Goal: Answer question/provide support: Share knowledge or assist other users

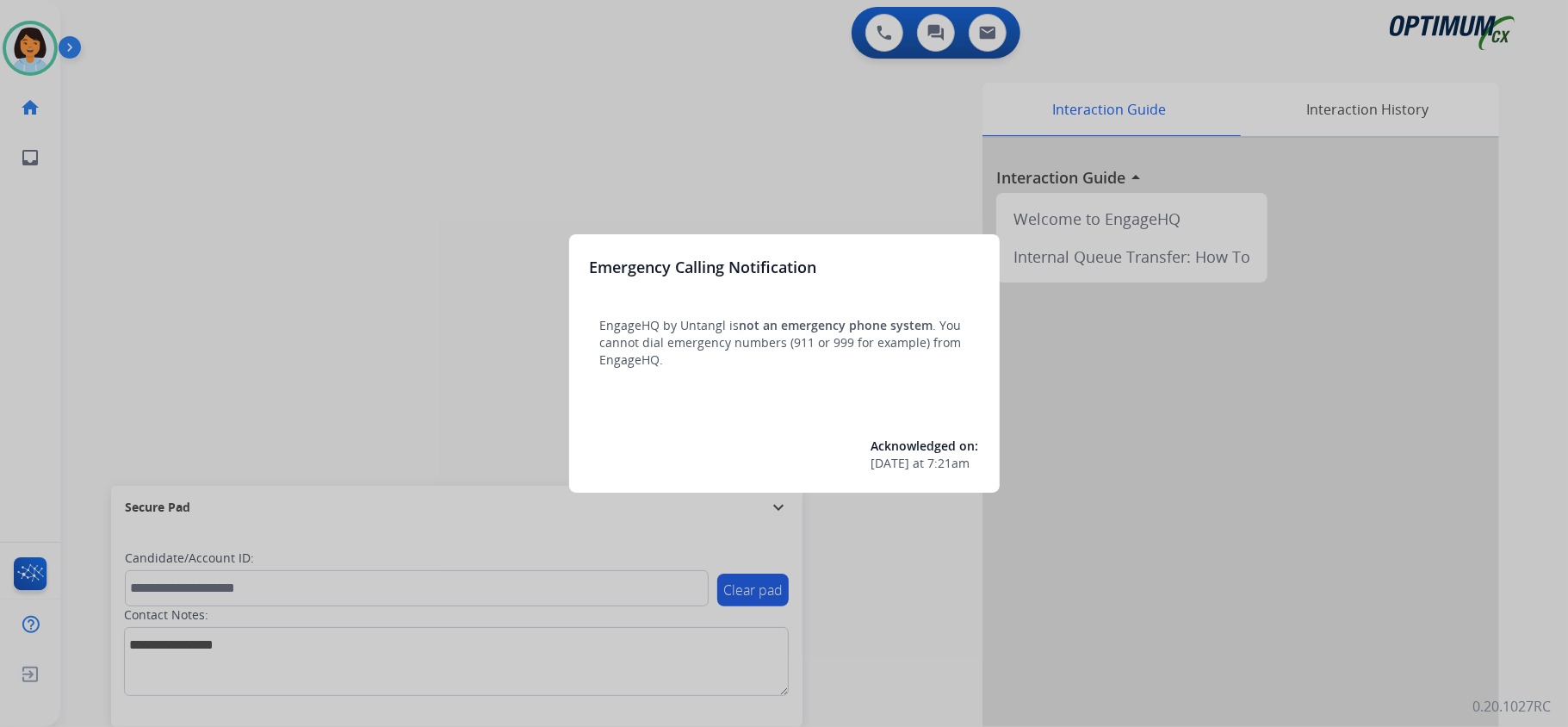
click at [648, 101] on div at bounding box center [784, 364] width 1568 height 727
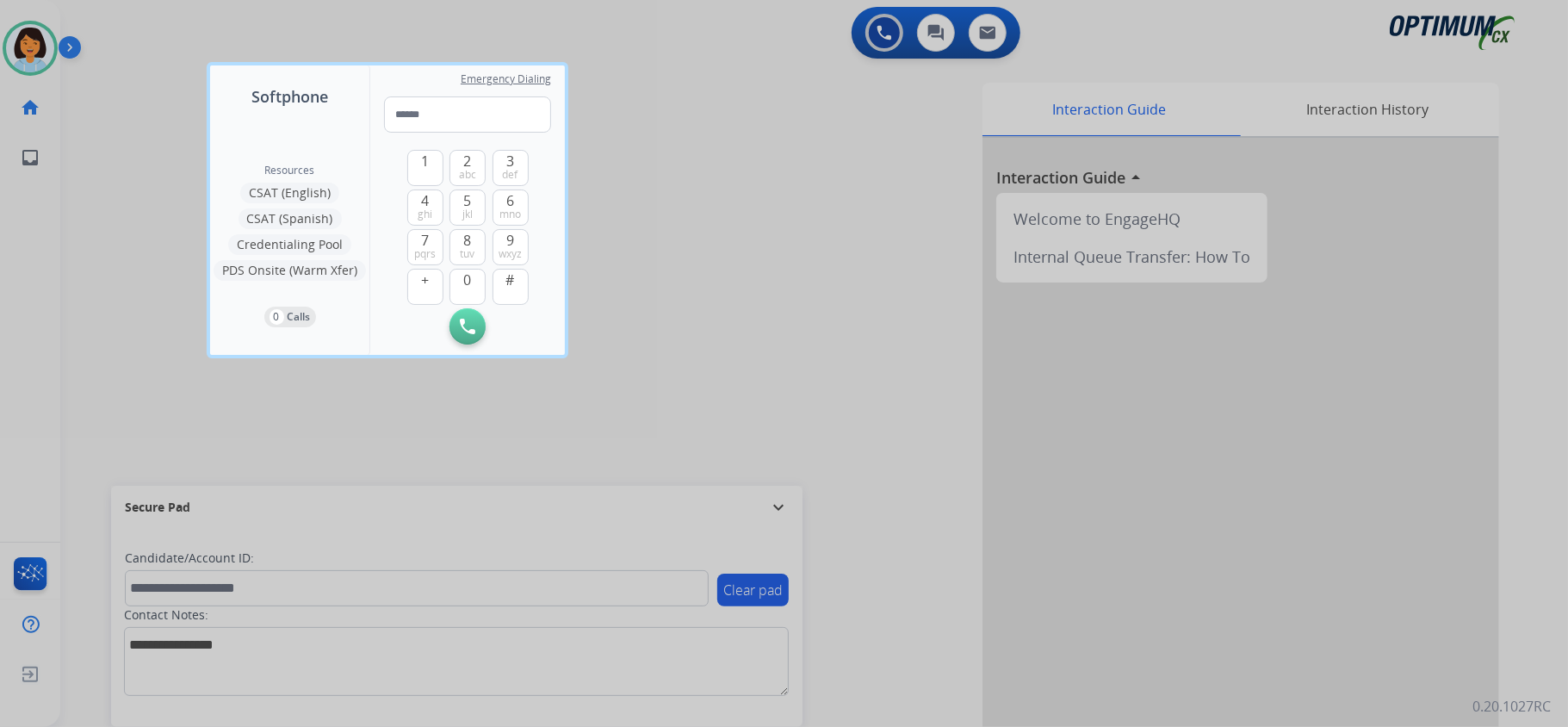
click at [743, 184] on div at bounding box center [784, 364] width 1568 height 727
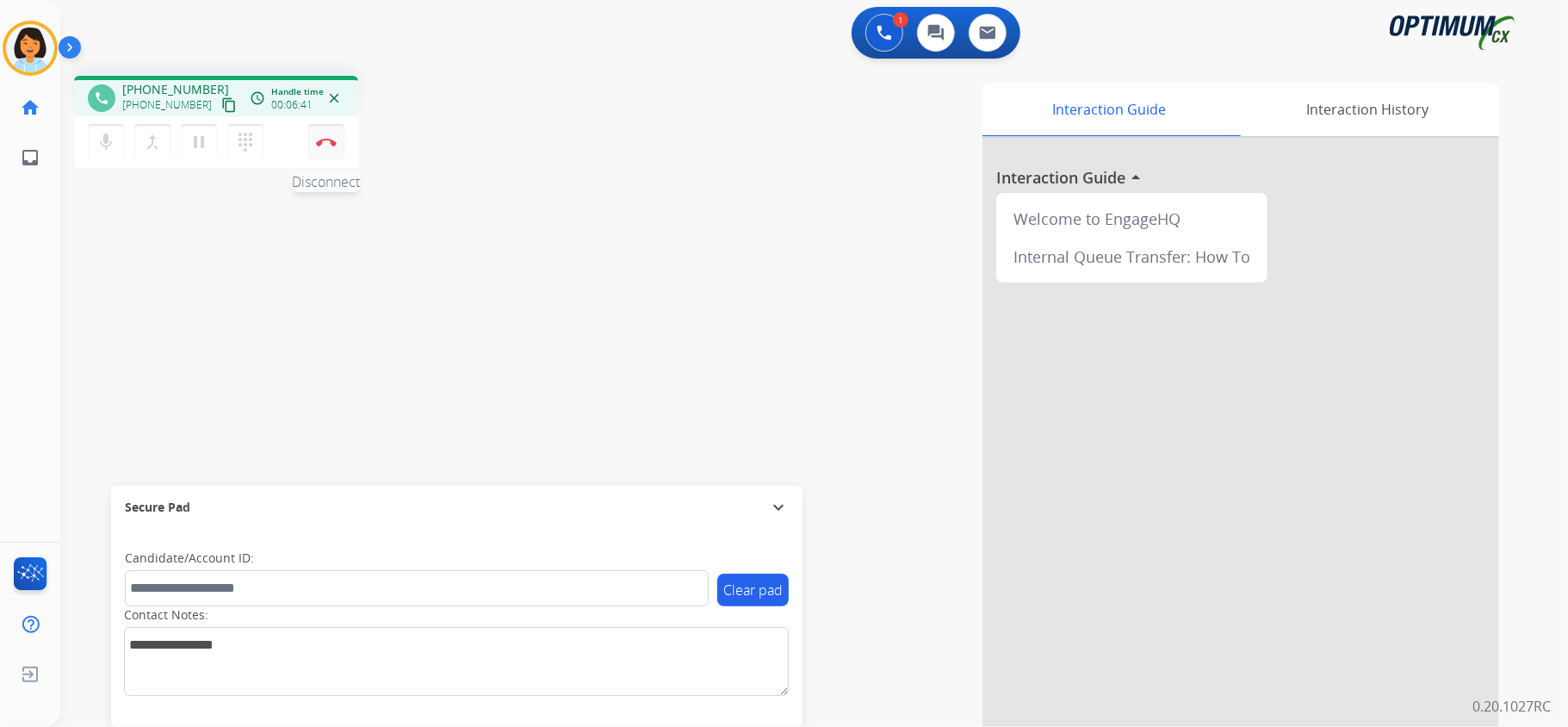
click at [335, 138] on img at bounding box center [326, 142] width 21 height 9
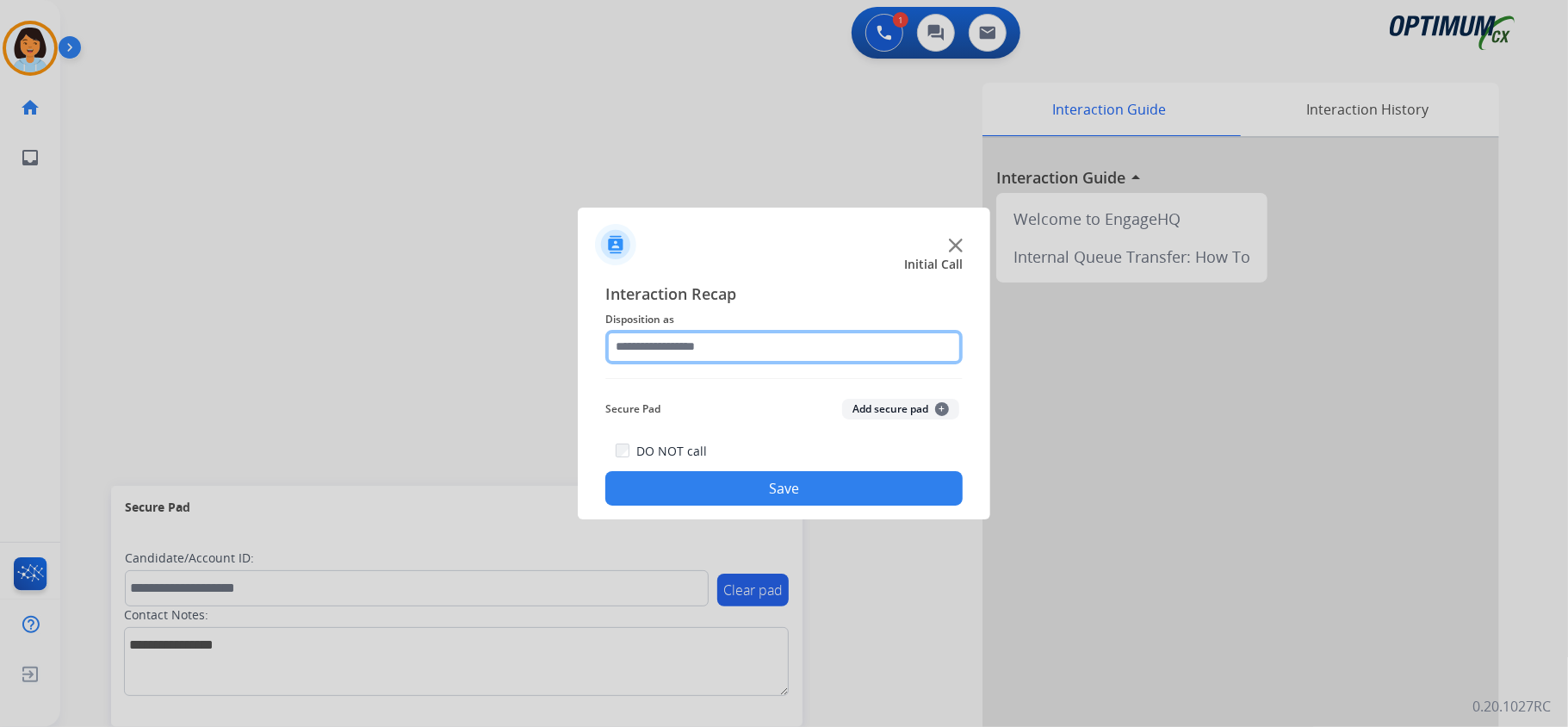
click at [766, 347] on input "text" at bounding box center [784, 347] width 357 height 35
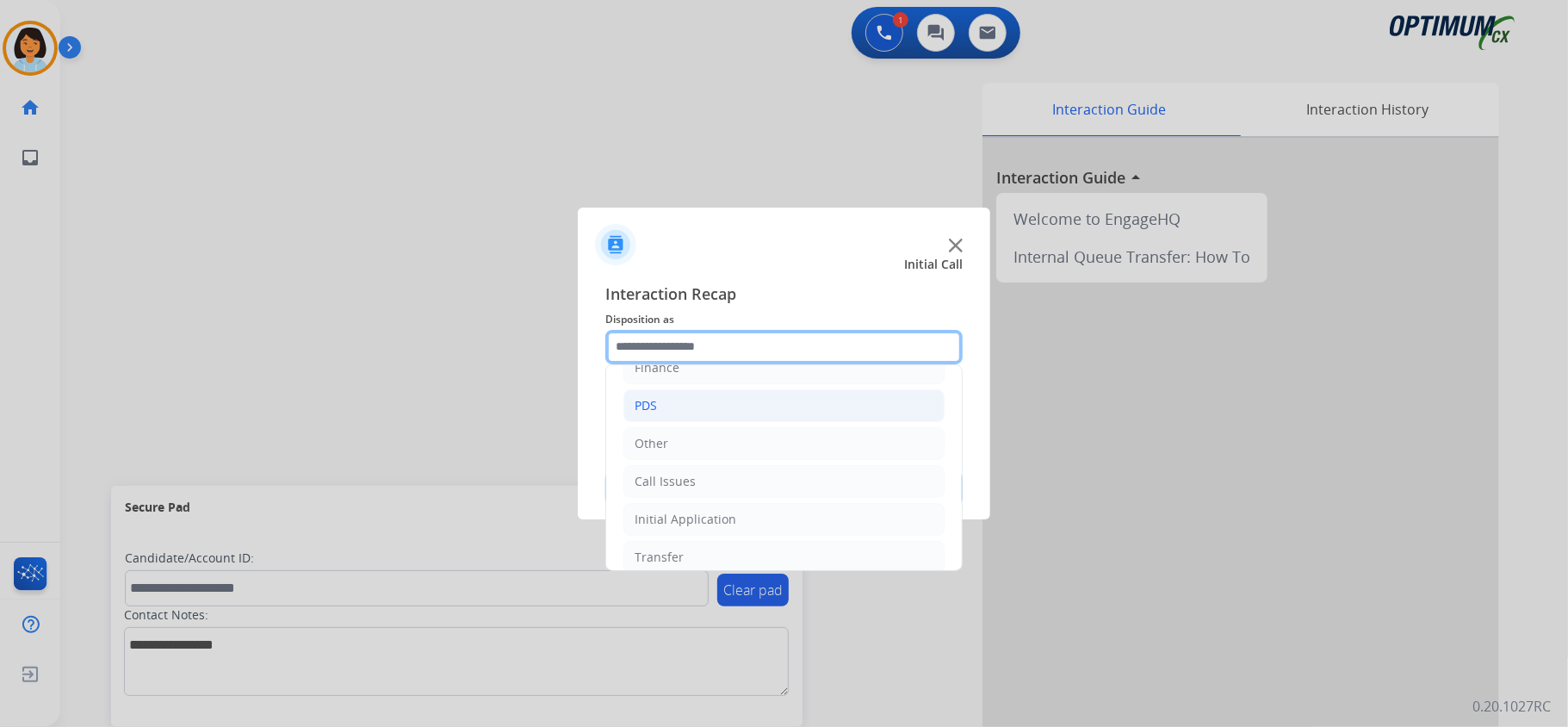
scroll to position [122, 0]
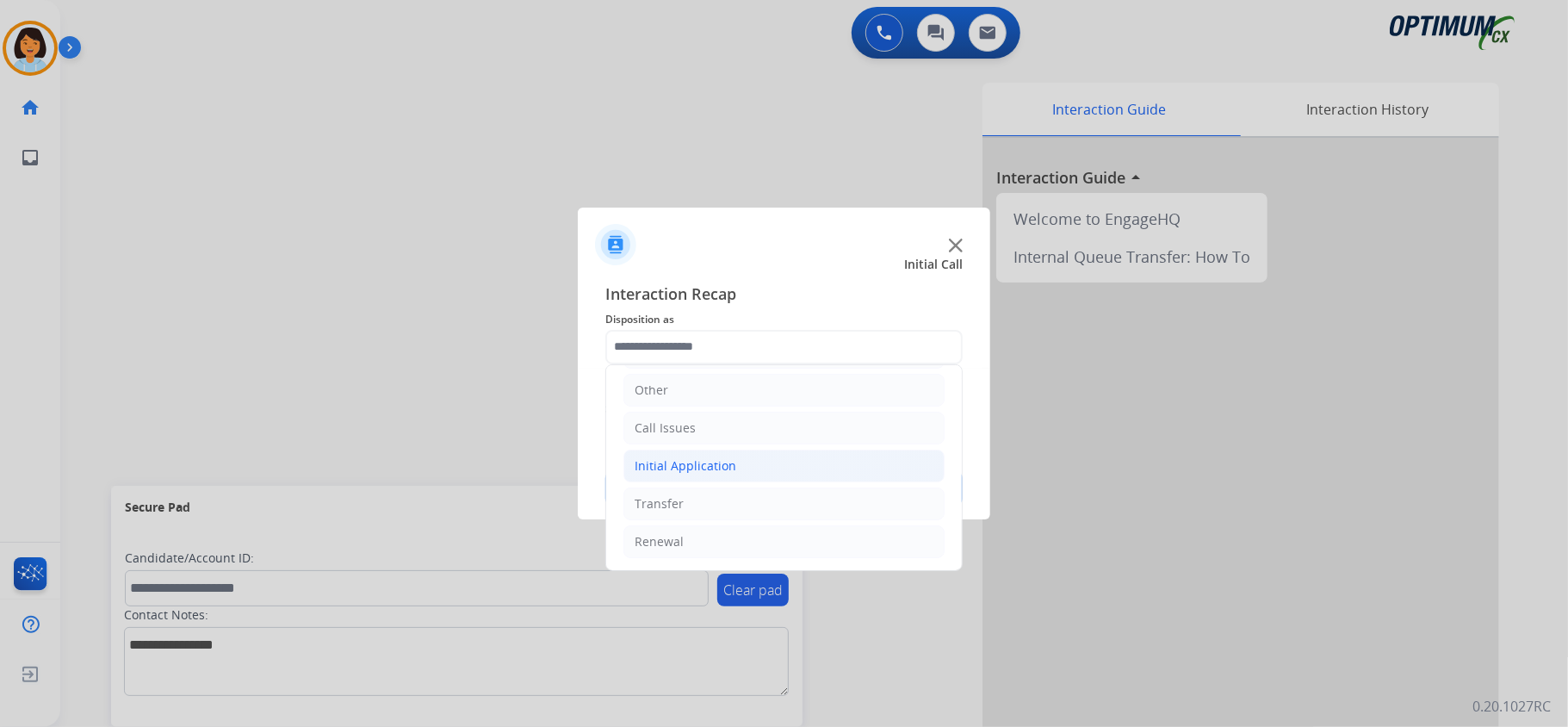
click at [735, 449] on li "Initial Application" at bounding box center [784, 465] width 321 height 33
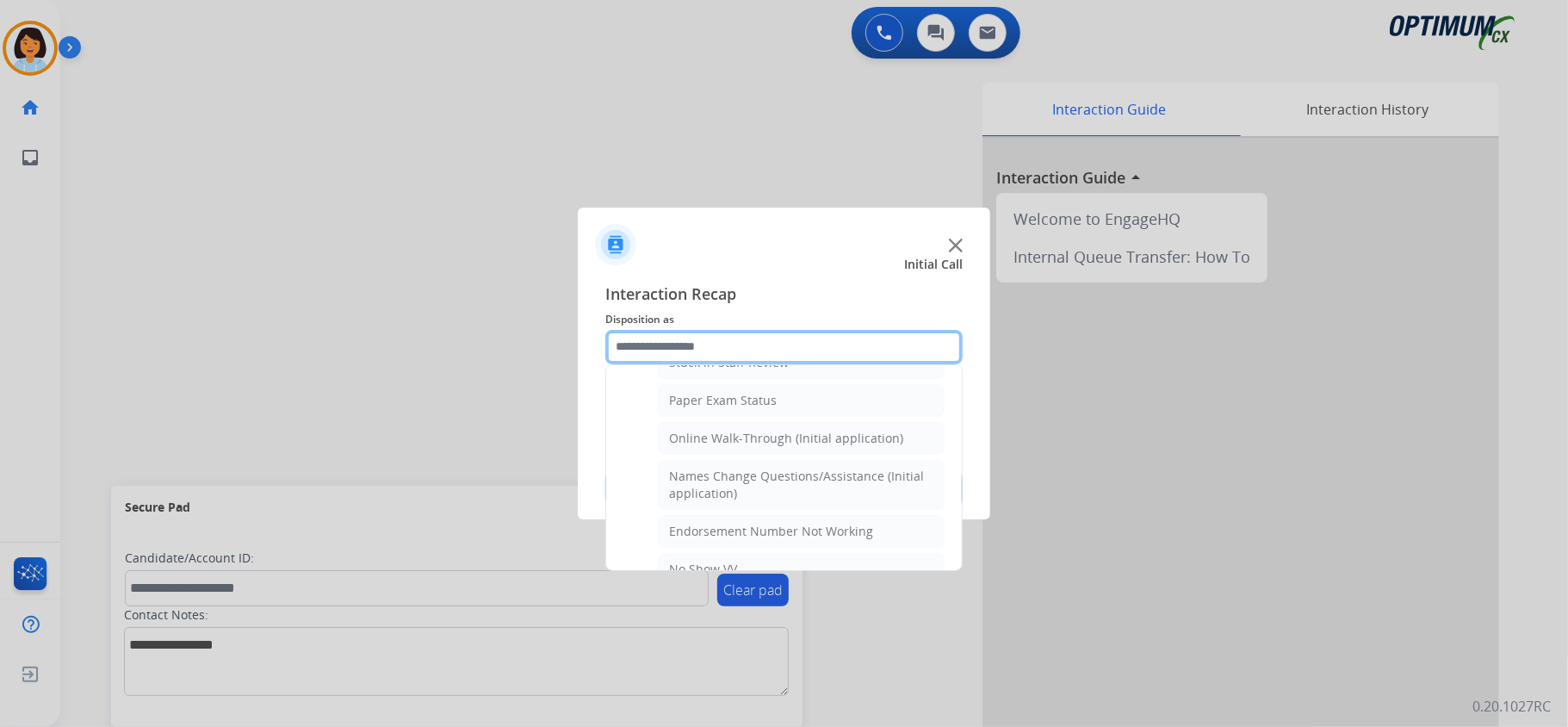
scroll to position [352, 0]
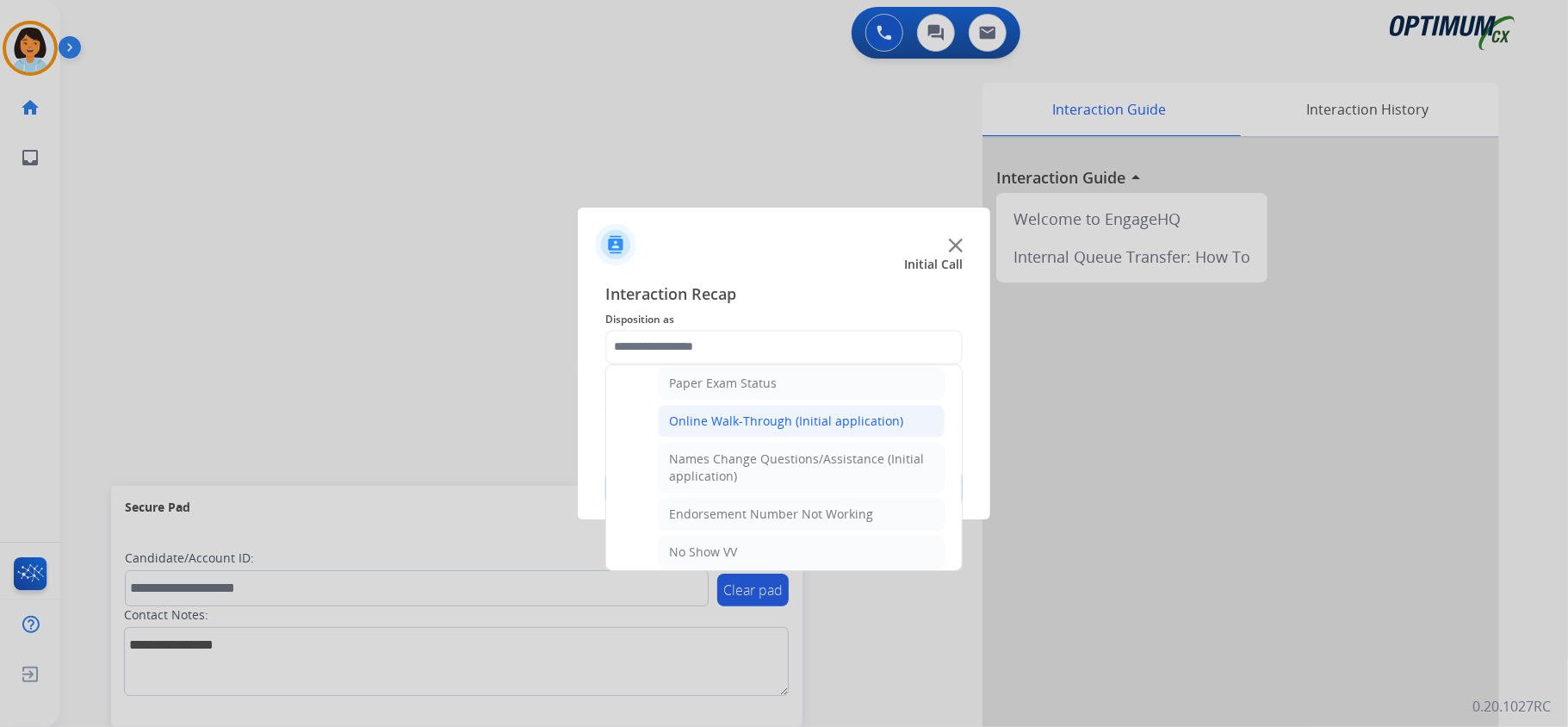
click at [742, 429] on div "Online Walk-Through (Initial application)" at bounding box center [785, 420] width 235 height 17
type input "**********"
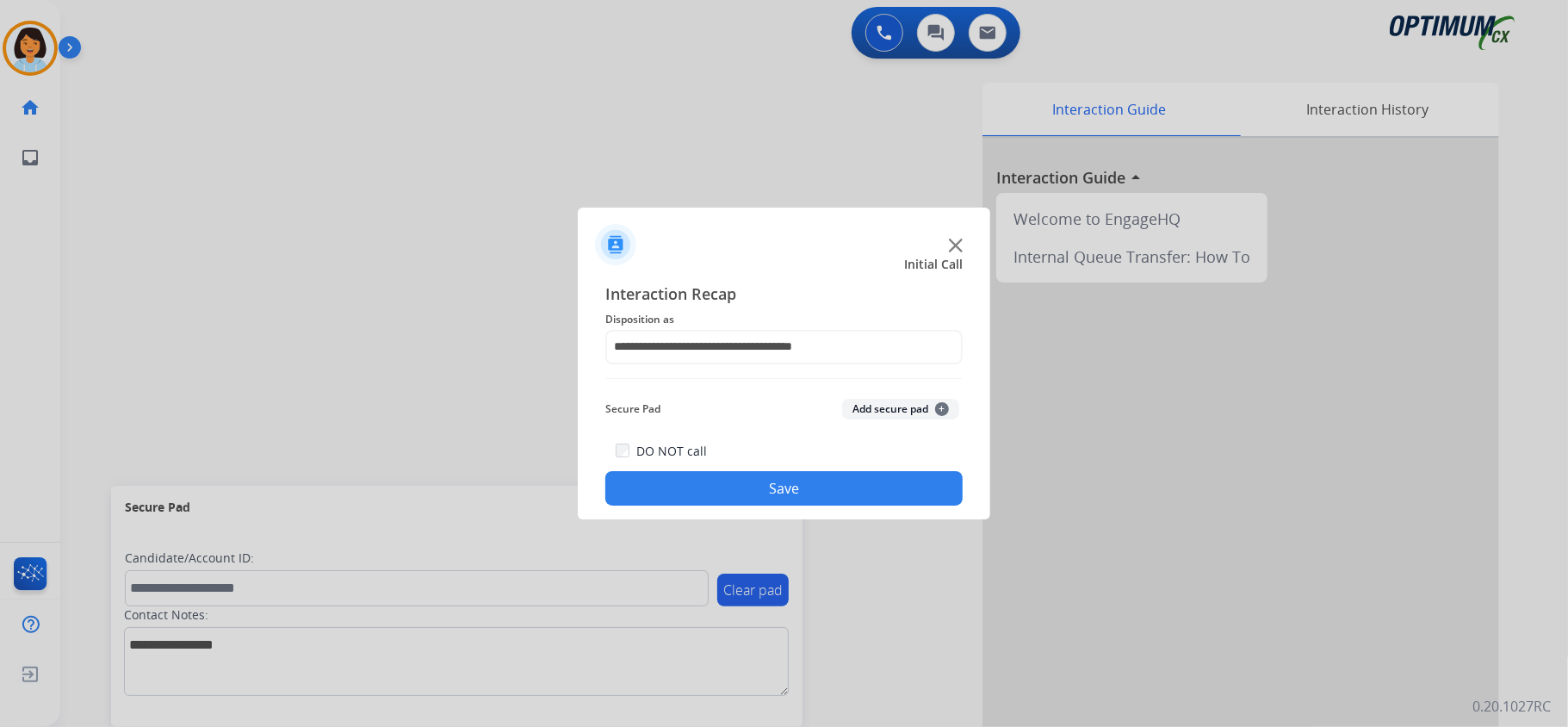
click at [748, 483] on button "Save" at bounding box center [784, 488] width 357 height 35
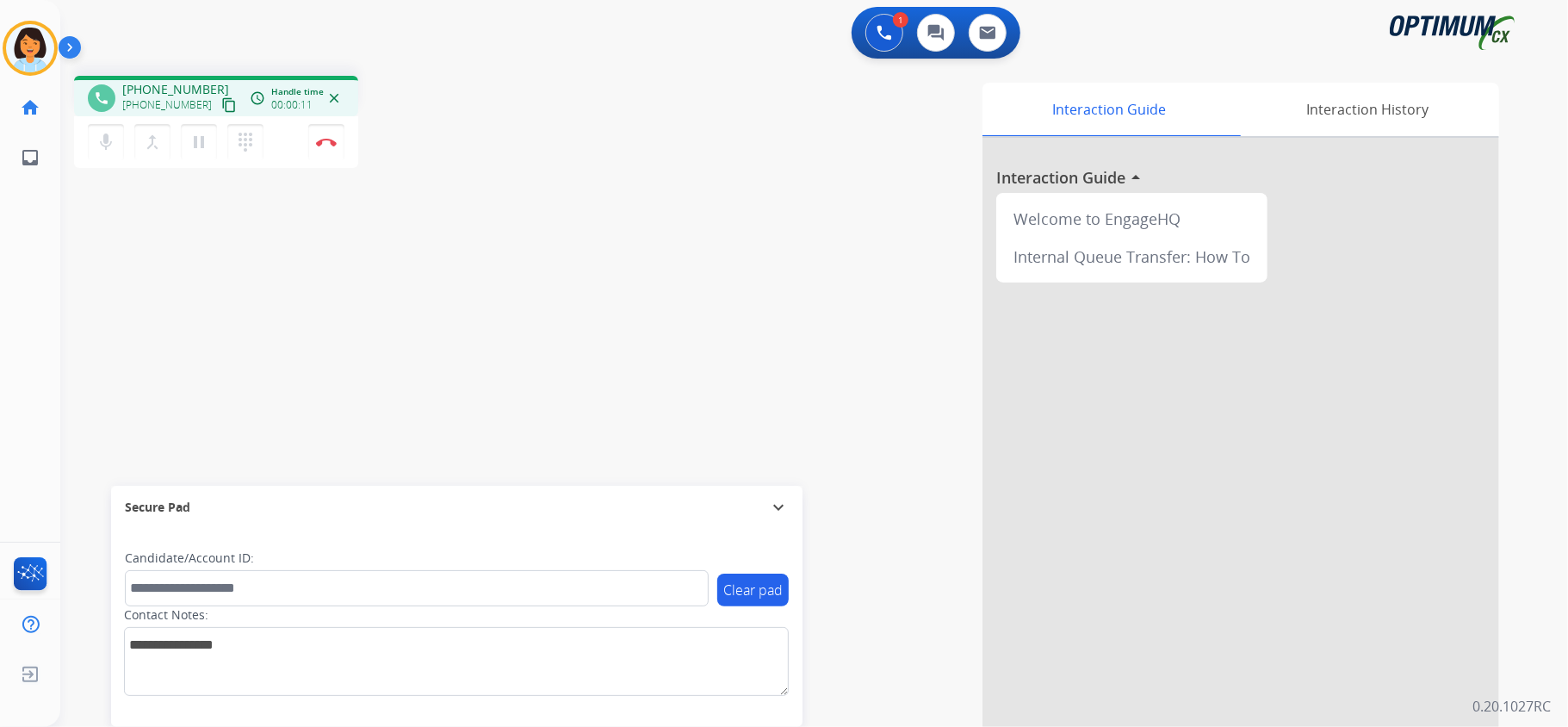
drag, startPoint x: 240, startPoint y: 263, endPoint x: 205, endPoint y: 104, distance: 162.8
click at [240, 263] on div "phone [PHONE_NUMBER] [PHONE_NUMBER] content_copy access_time Call metrics Queue…" at bounding box center [792, 420] width 1466 height 718
click at [222, 104] on mat-icon "content_copy" at bounding box center [230, 105] width 16 height 16
click at [222, 97] on mat-icon "content_copy" at bounding box center [230, 105] width 16 height 16
click at [222, 102] on mat-icon "content_copy" at bounding box center [230, 105] width 16 height 16
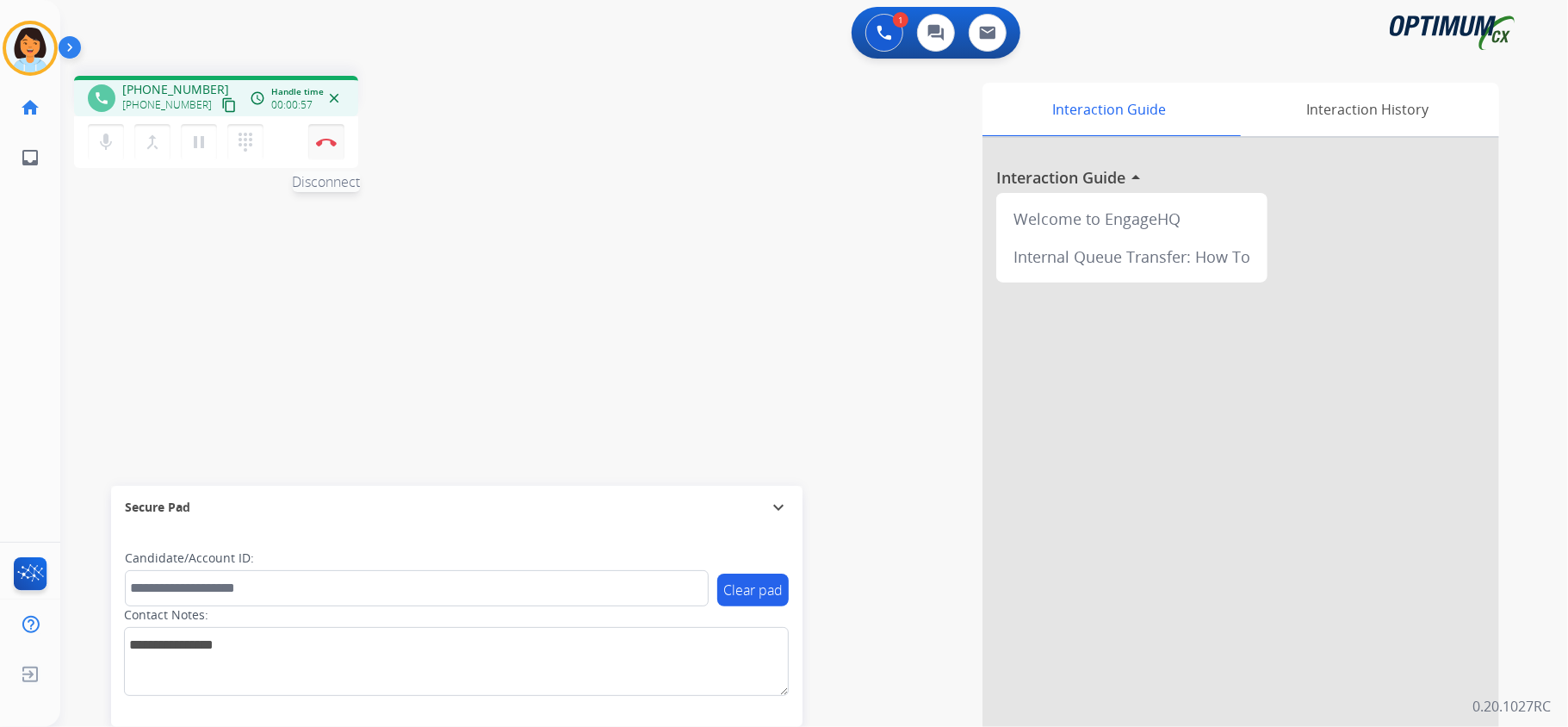
click at [337, 143] on button "Disconnect" at bounding box center [326, 142] width 36 height 36
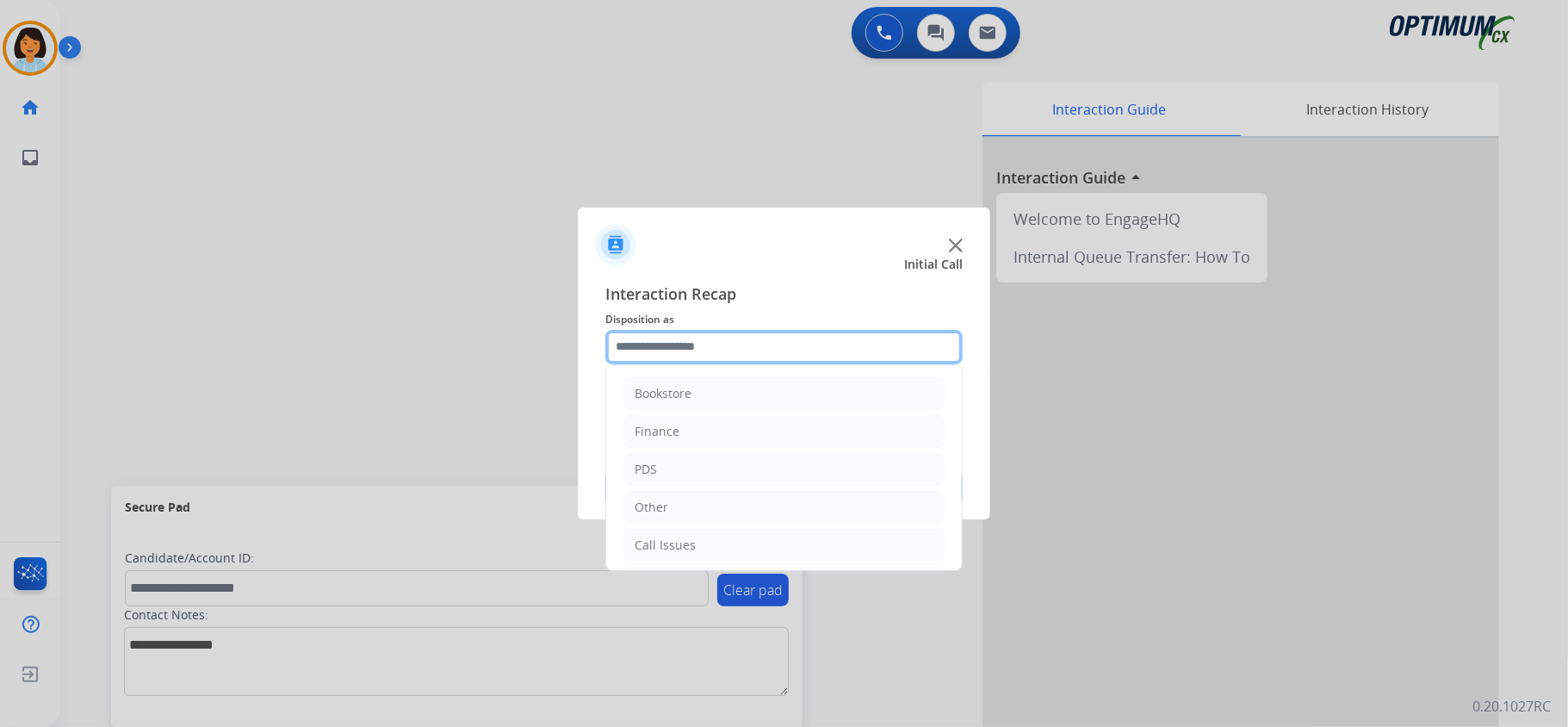
click at [724, 343] on input "text" at bounding box center [784, 347] width 357 height 35
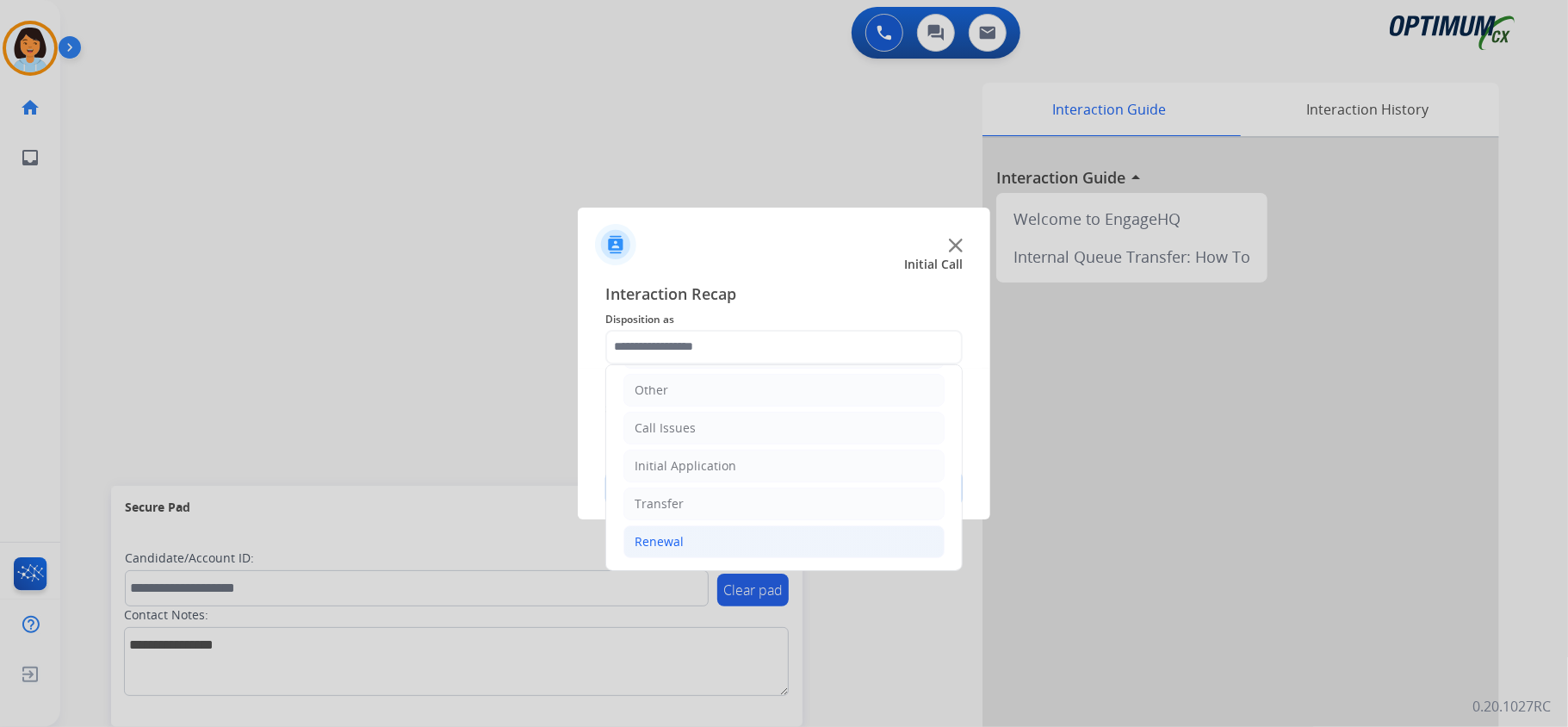
click at [728, 541] on li "Renewal" at bounding box center [784, 541] width 321 height 33
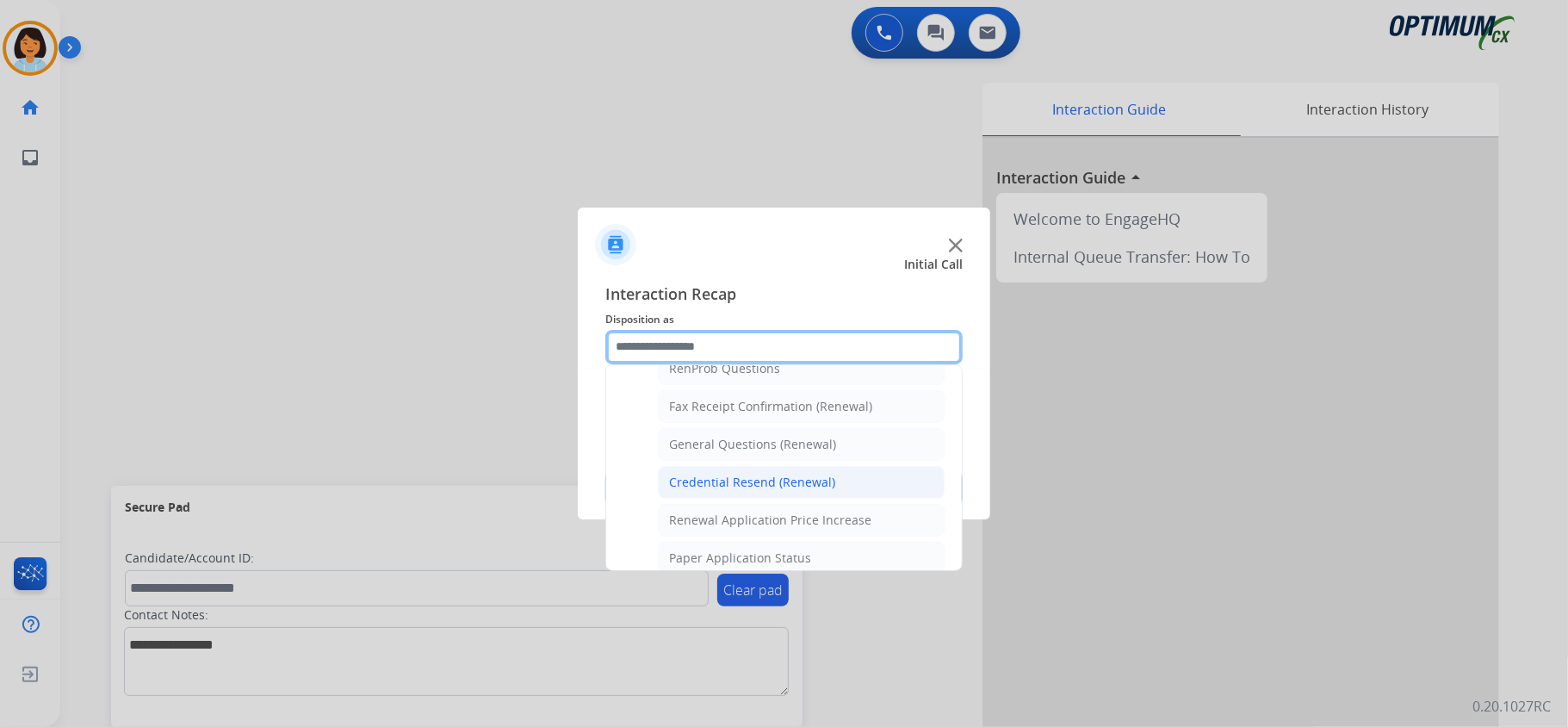
scroll to position [466, 0]
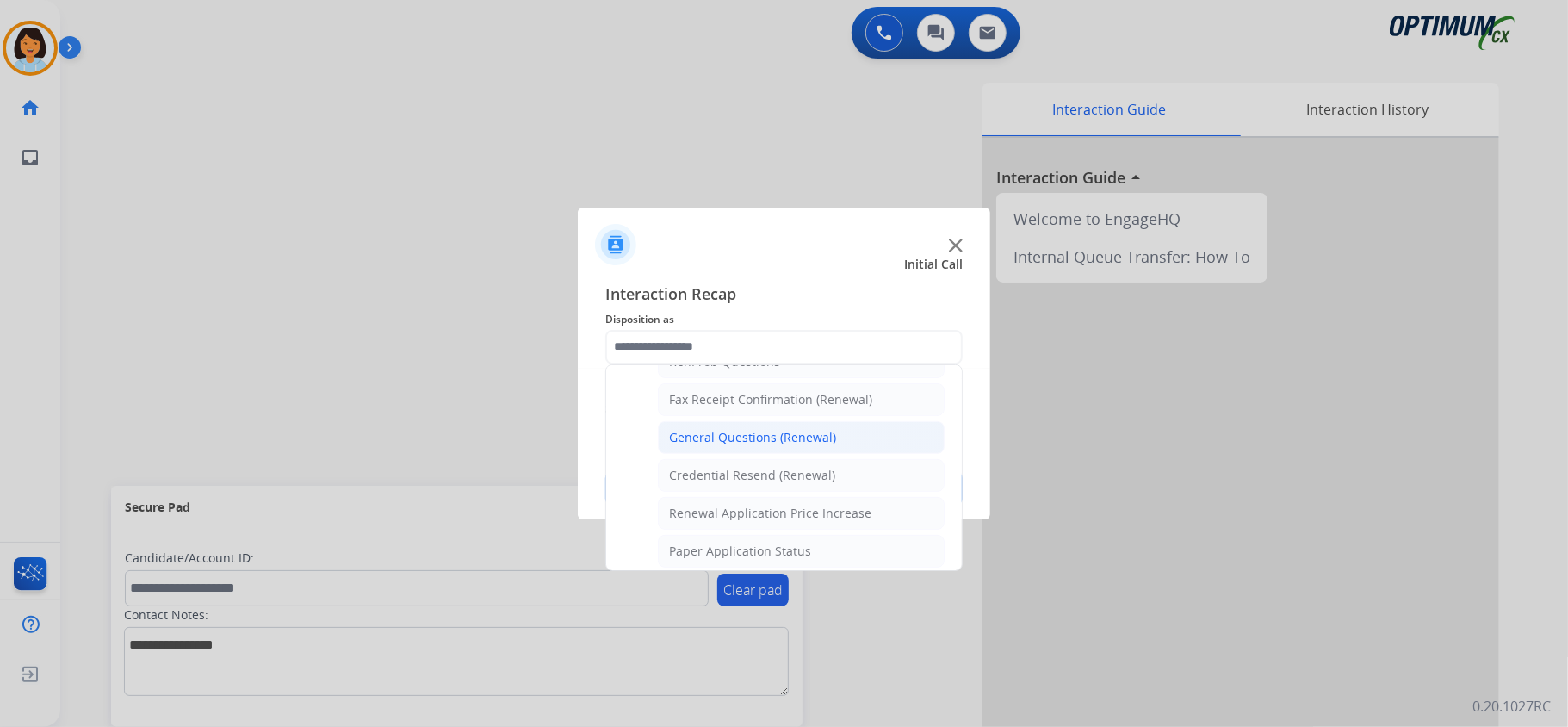
click at [756, 441] on div "General Questions (Renewal)" at bounding box center [752, 437] width 167 height 17
type input "**********"
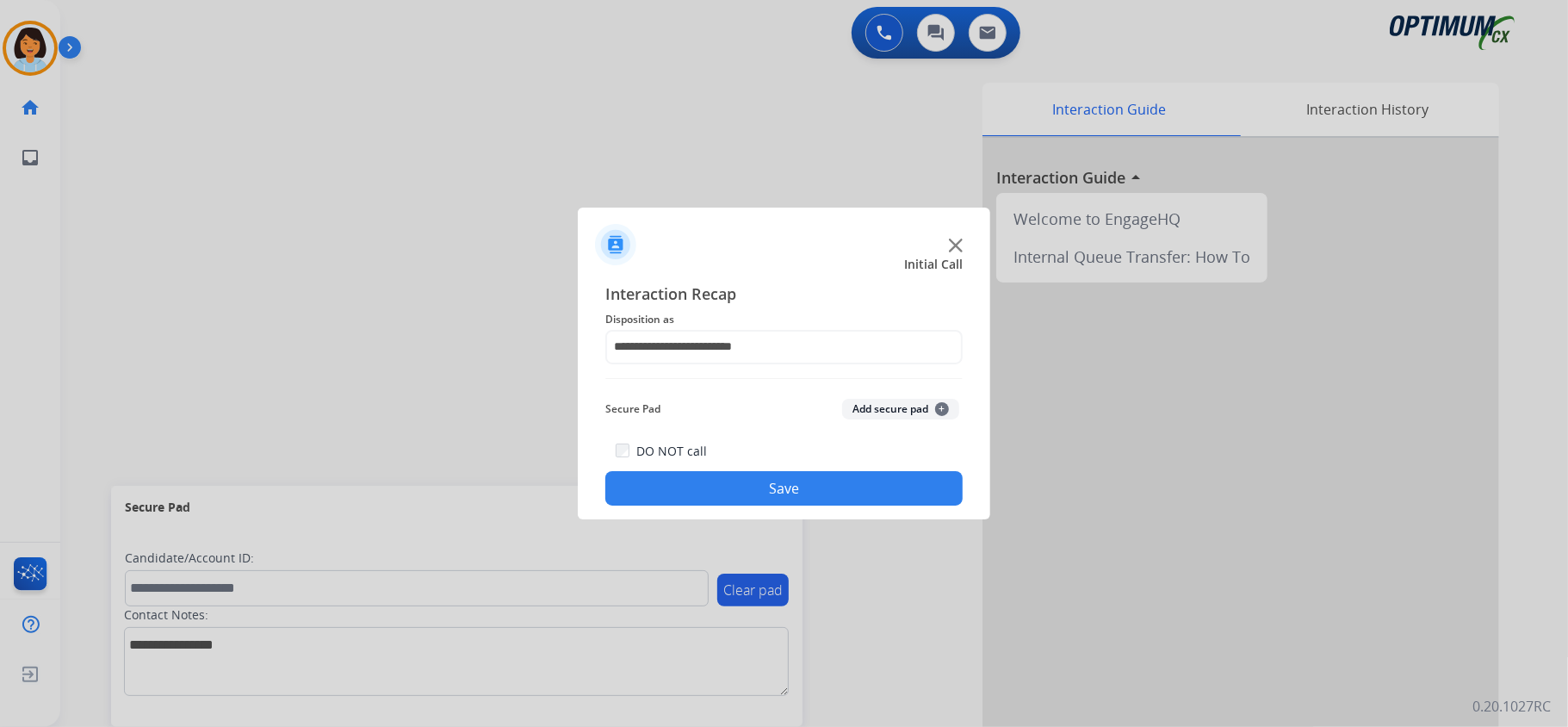
click at [739, 482] on button "Save" at bounding box center [784, 488] width 357 height 35
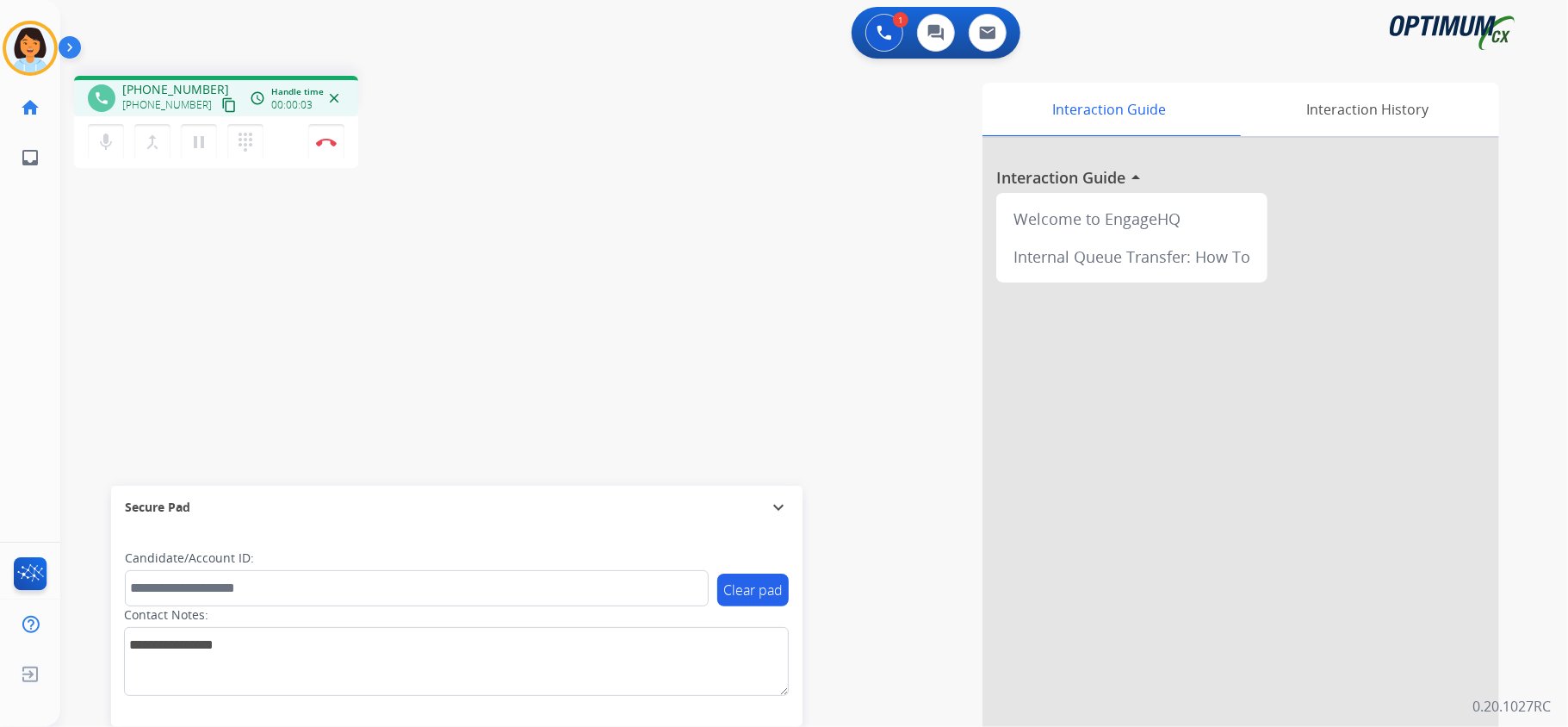
click at [222, 108] on mat-icon "content_copy" at bounding box center [230, 105] width 16 height 16
click at [335, 138] on img at bounding box center [326, 142] width 21 height 9
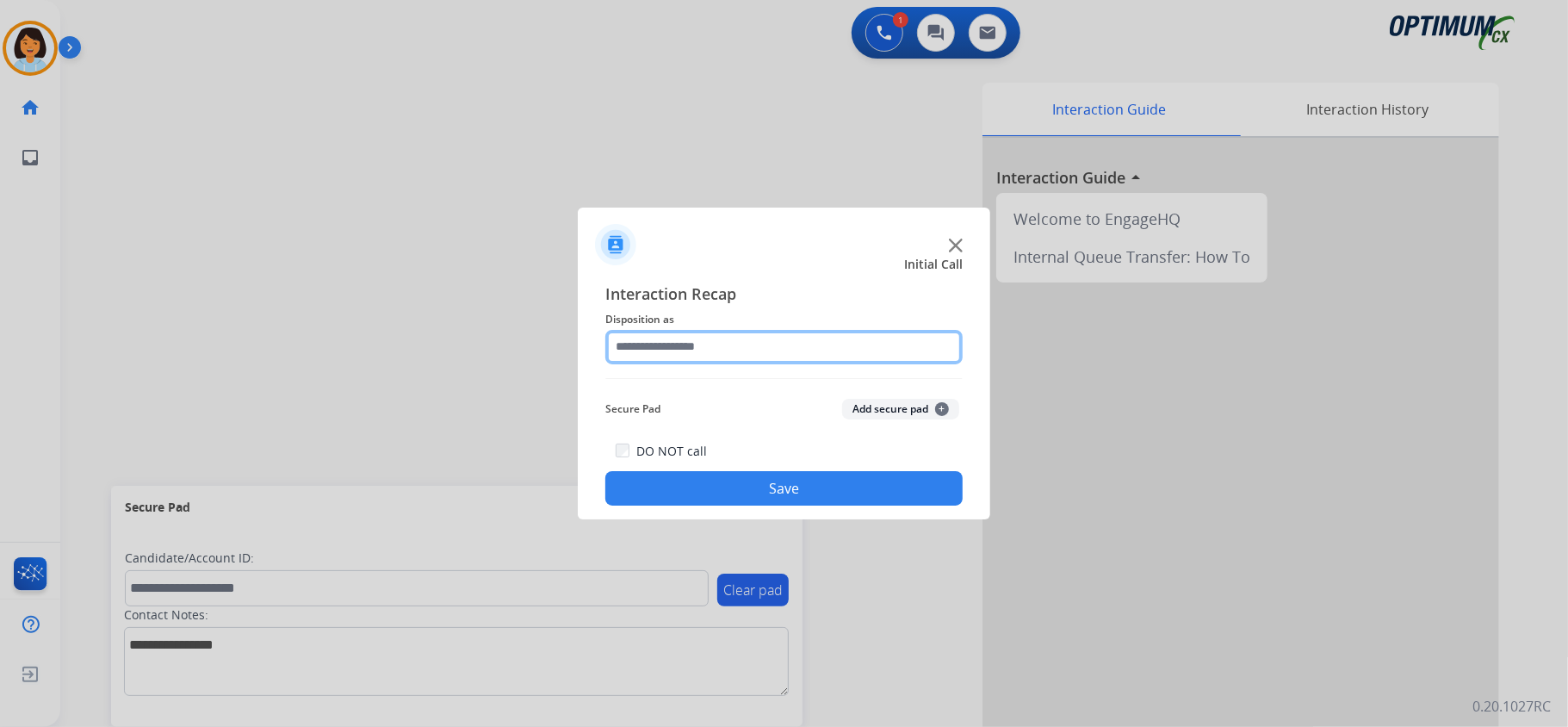
click at [751, 349] on input "text" at bounding box center [784, 347] width 357 height 35
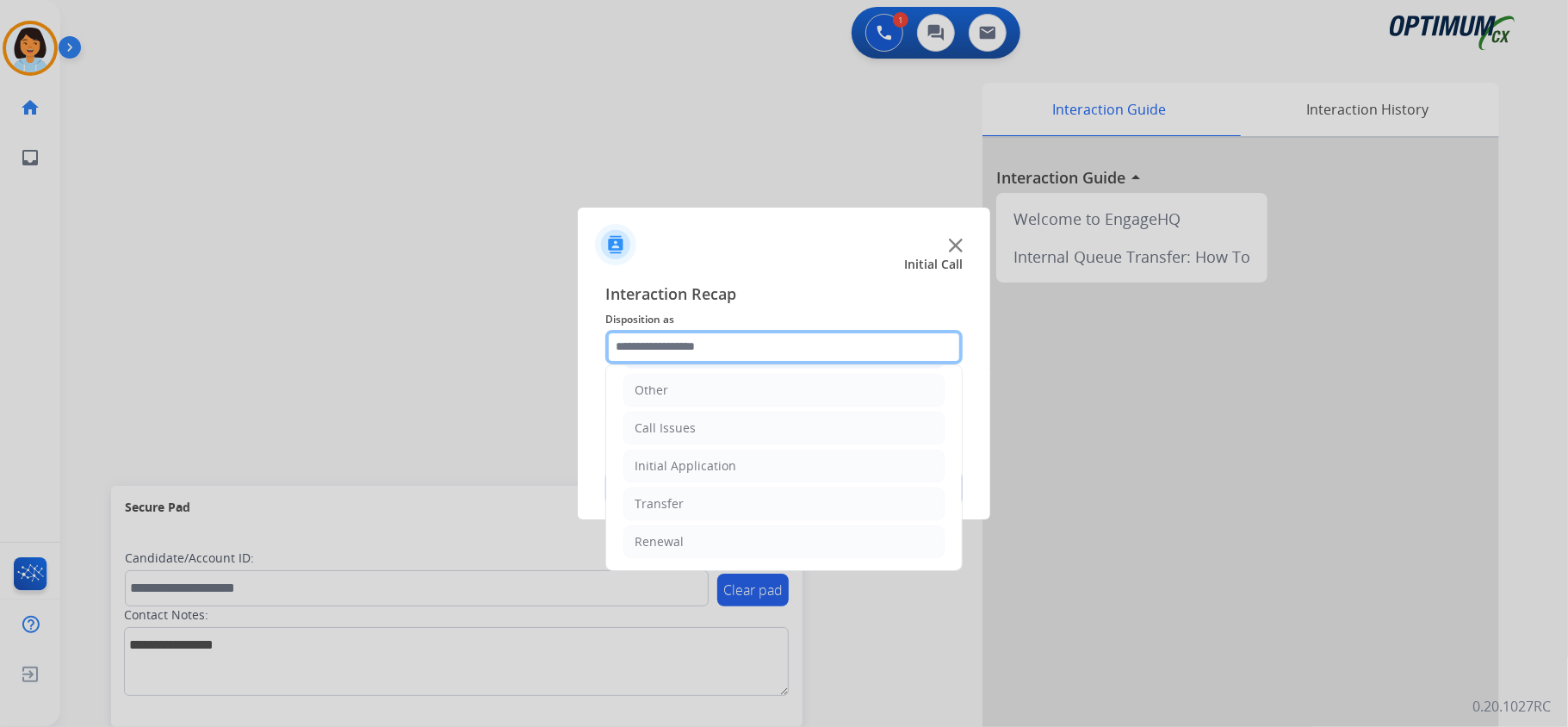
scroll to position [122, 0]
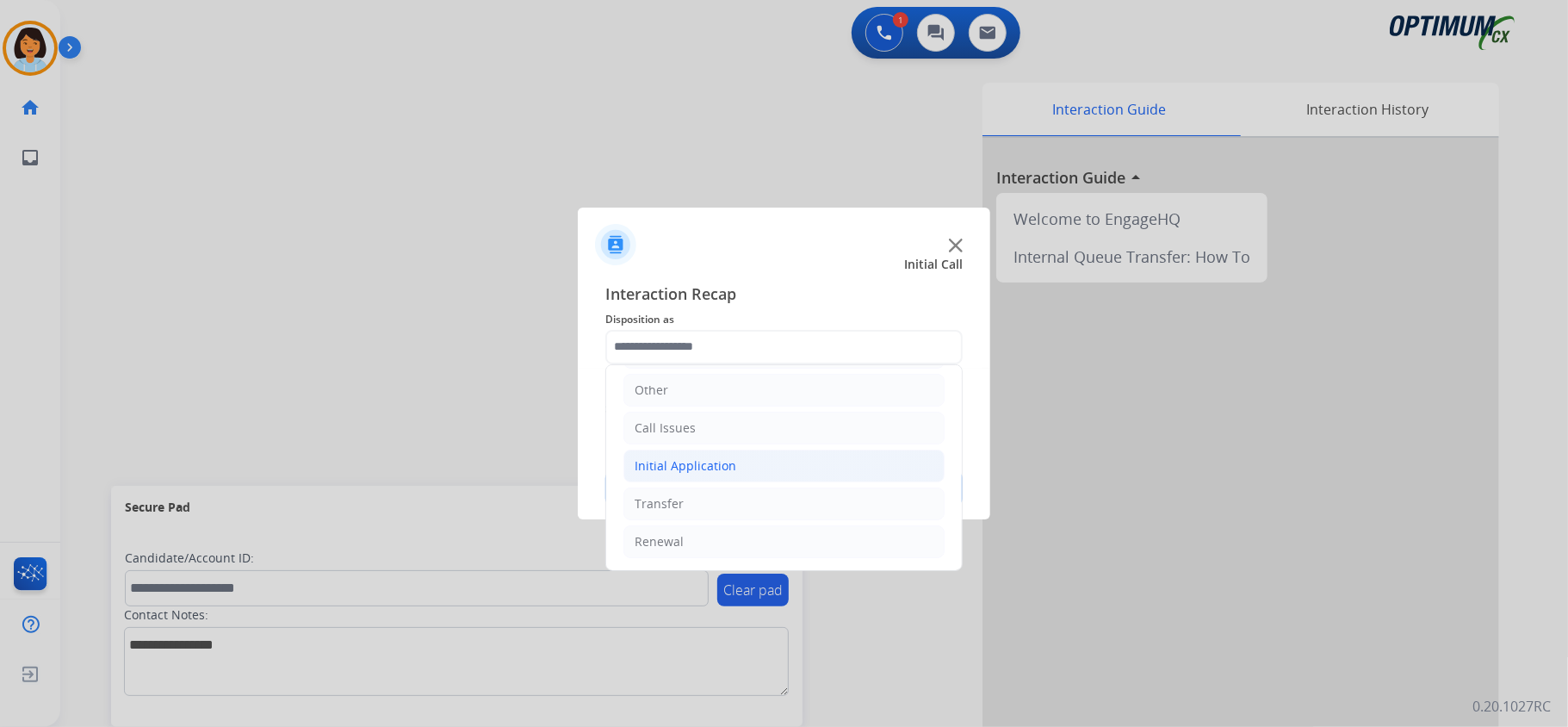
click at [710, 458] on div "Initial Application" at bounding box center [686, 465] width 102 height 17
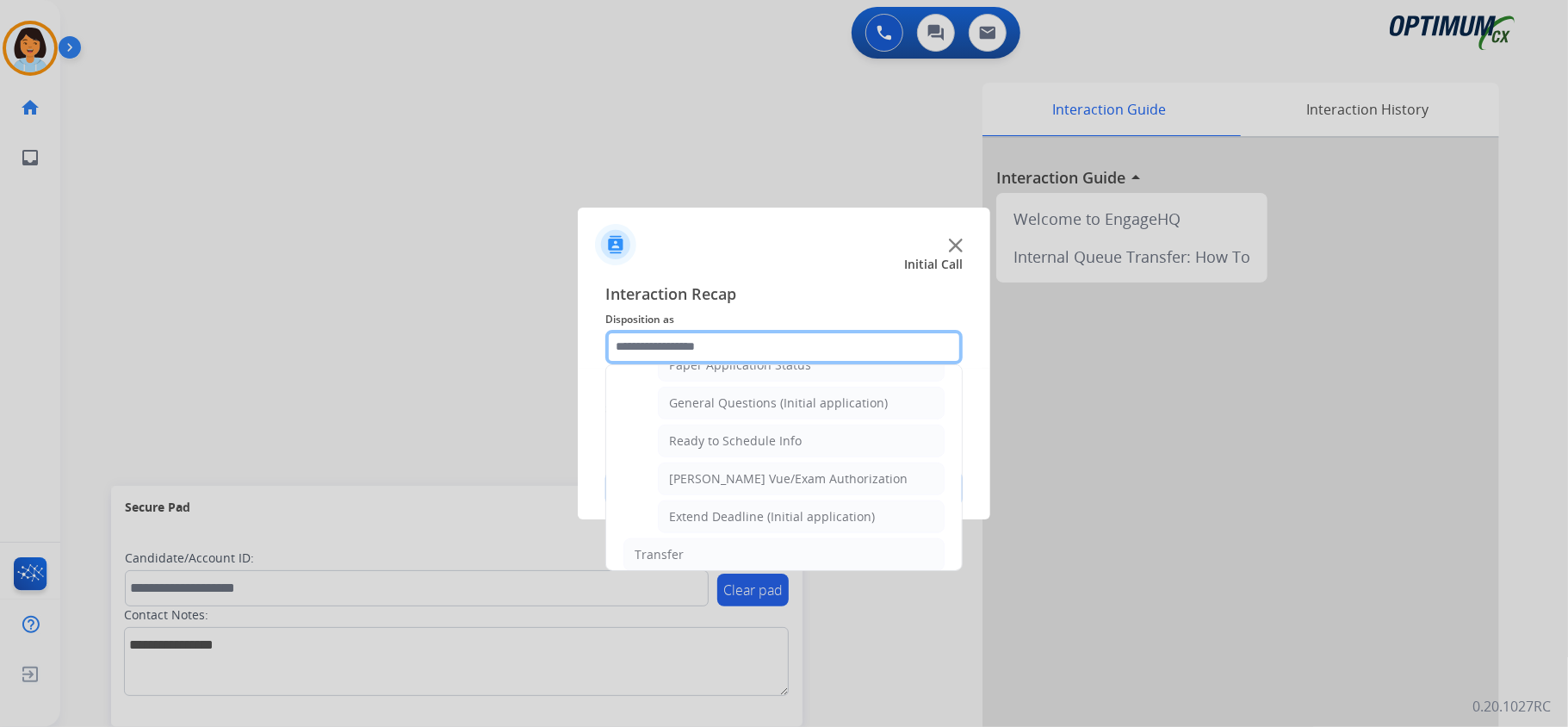
scroll to position [1063, 0]
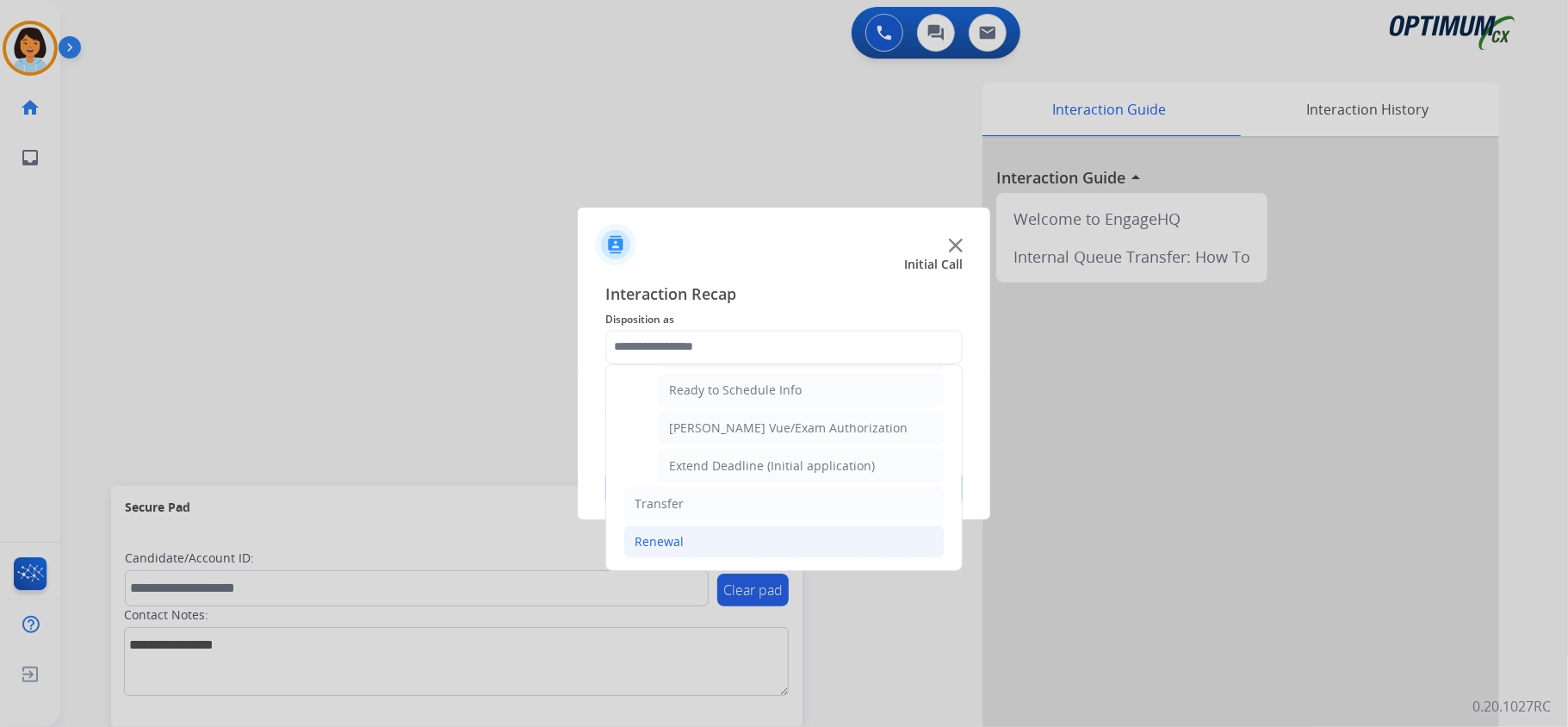
click at [699, 539] on li "Renewal" at bounding box center [784, 541] width 321 height 33
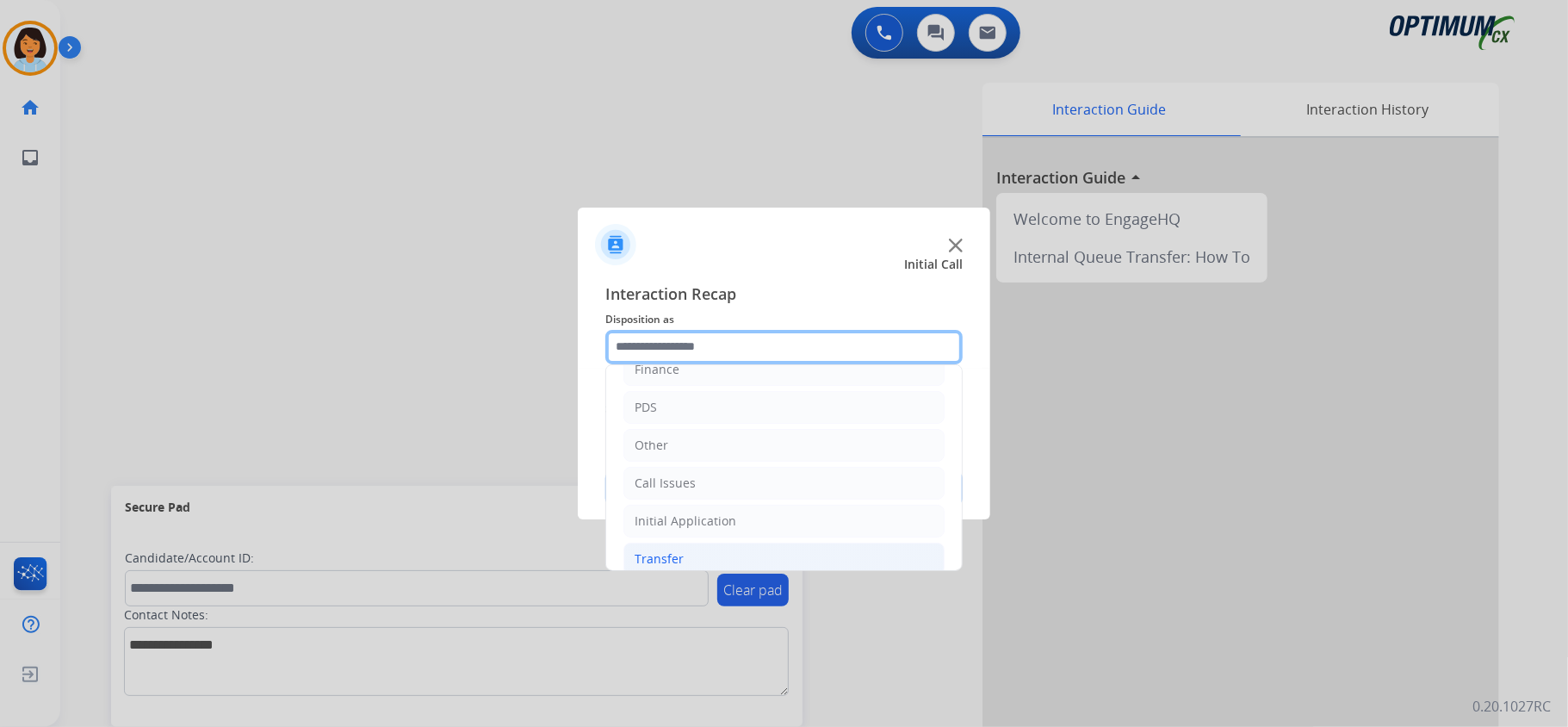
scroll to position [115, 0]
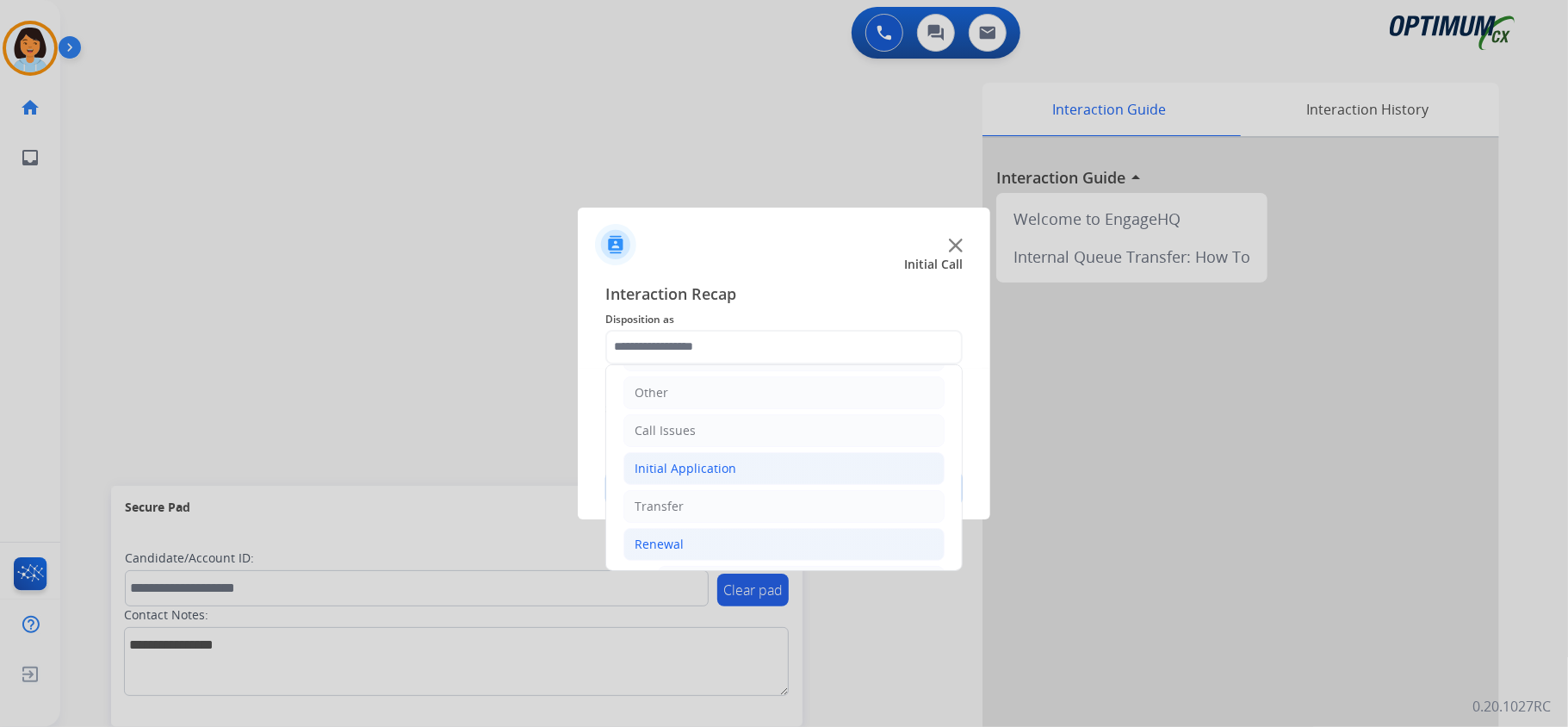
click at [690, 466] on div "Initial Application" at bounding box center [686, 468] width 102 height 17
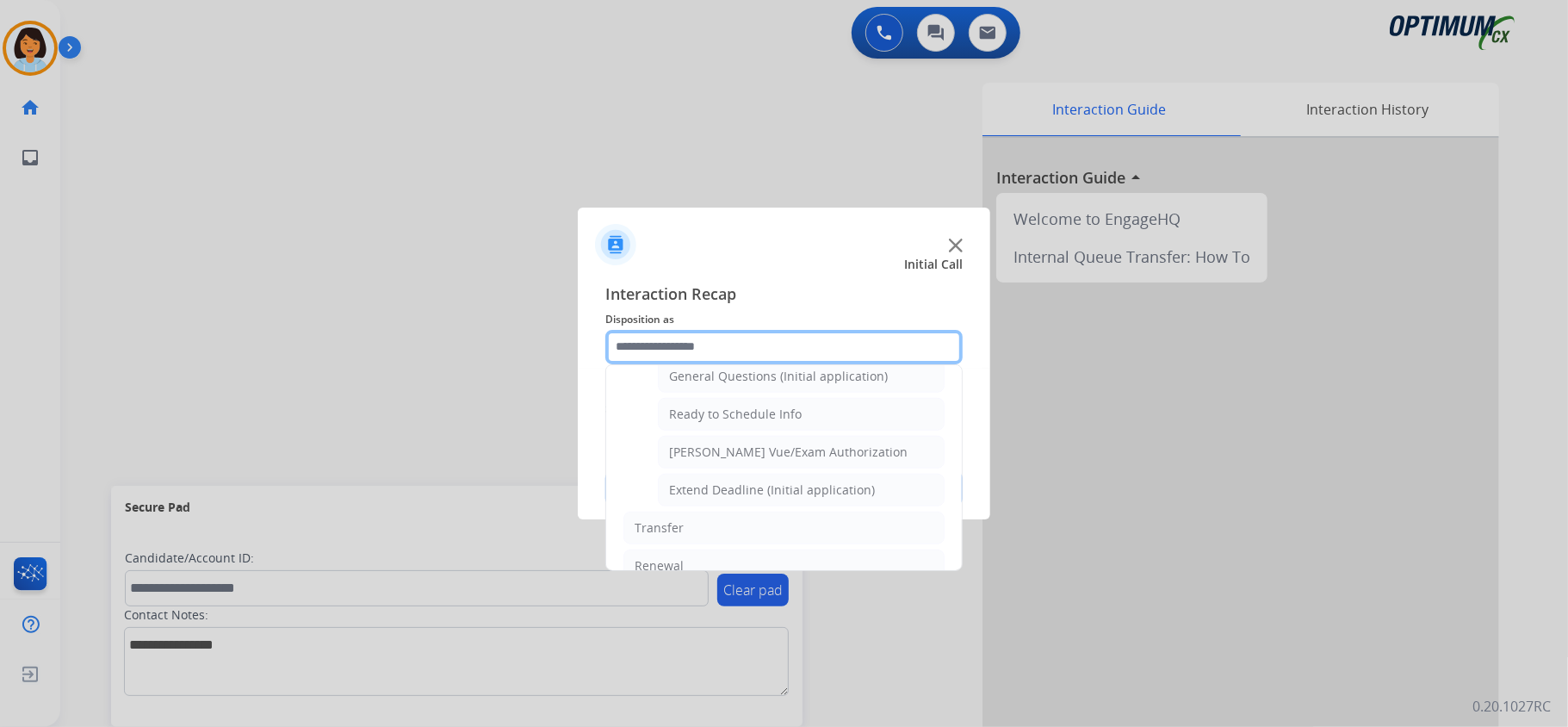
scroll to position [1063, 0]
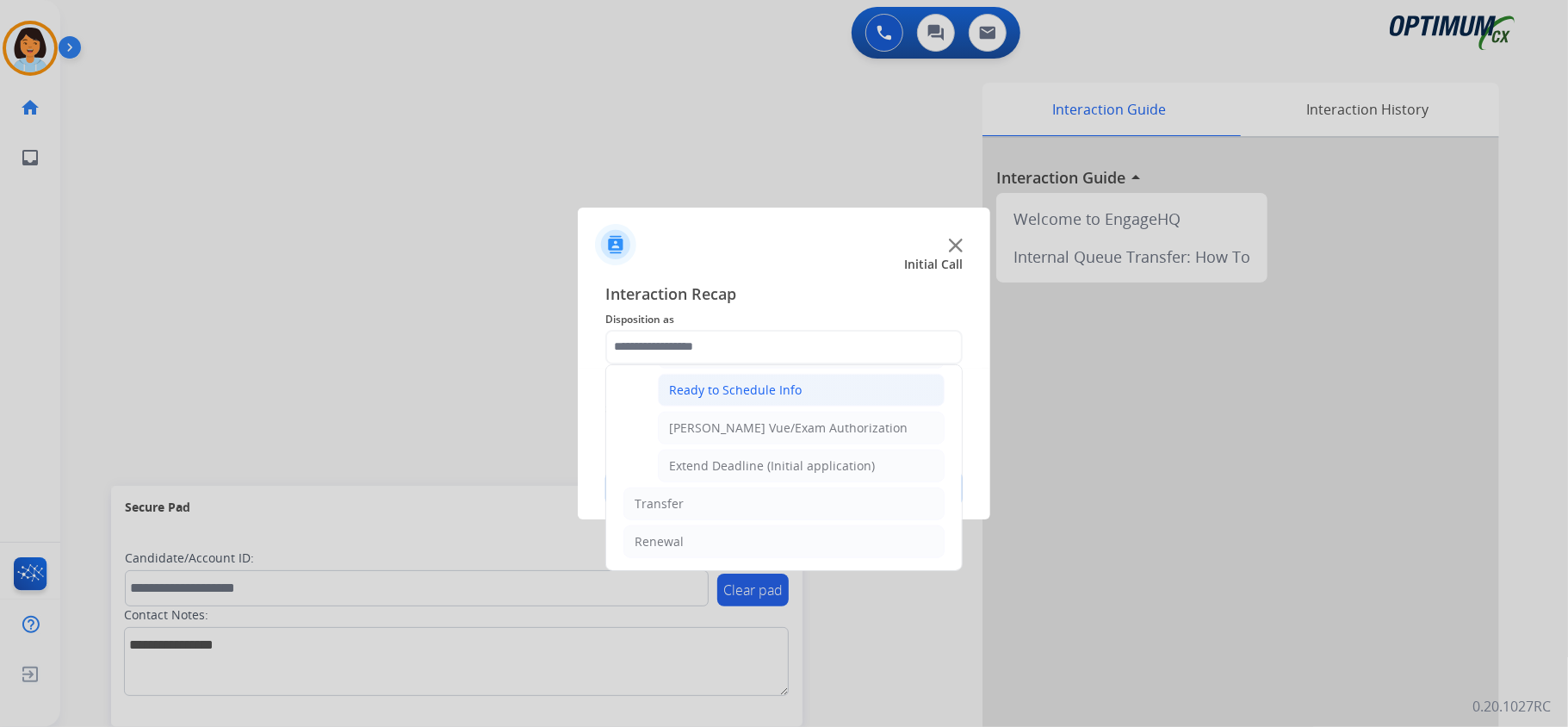
click at [772, 390] on div "Ready to Schedule Info" at bounding box center [735, 389] width 133 height 17
type input "**********"
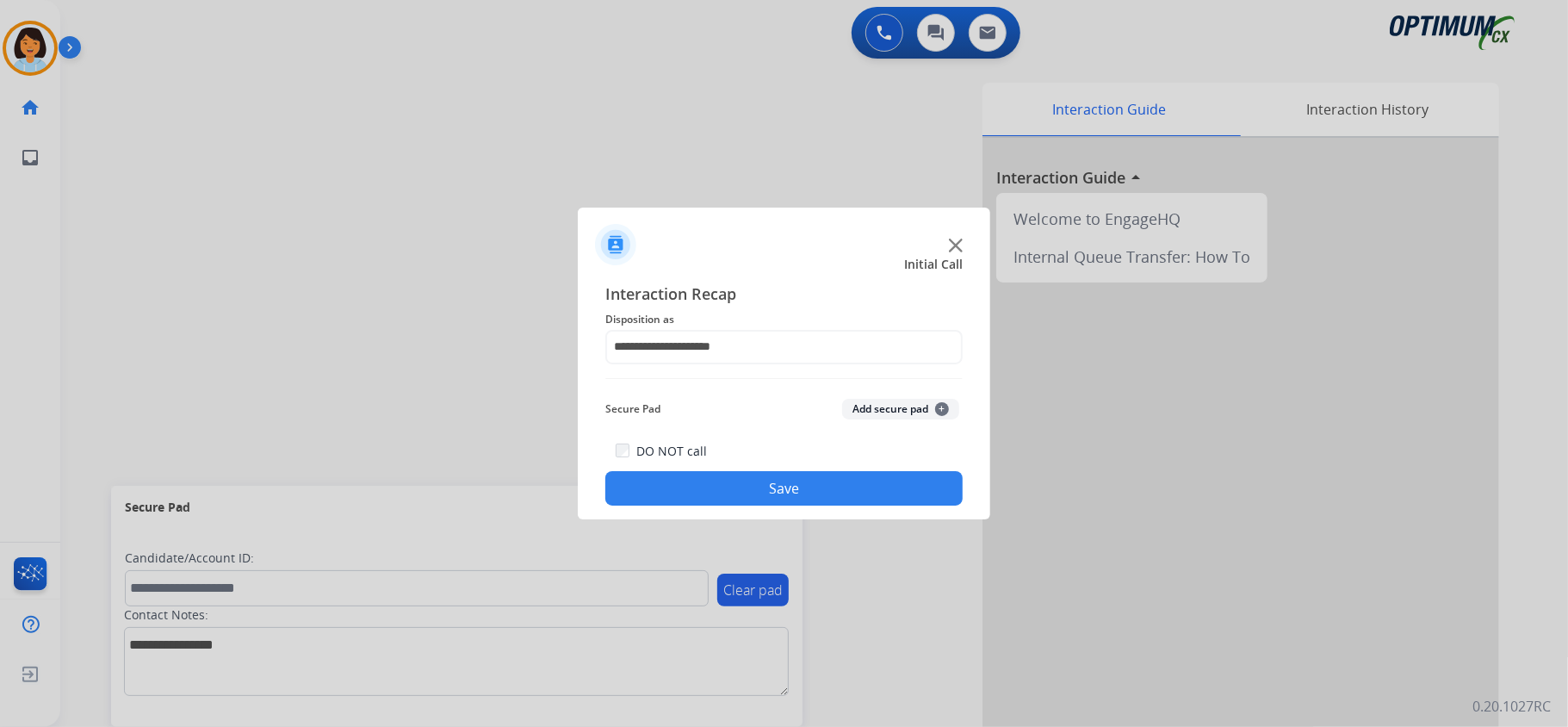
click at [763, 472] on div "DO NOT call Save" at bounding box center [784, 473] width 357 height 66
click at [767, 484] on button "Save" at bounding box center [784, 488] width 357 height 35
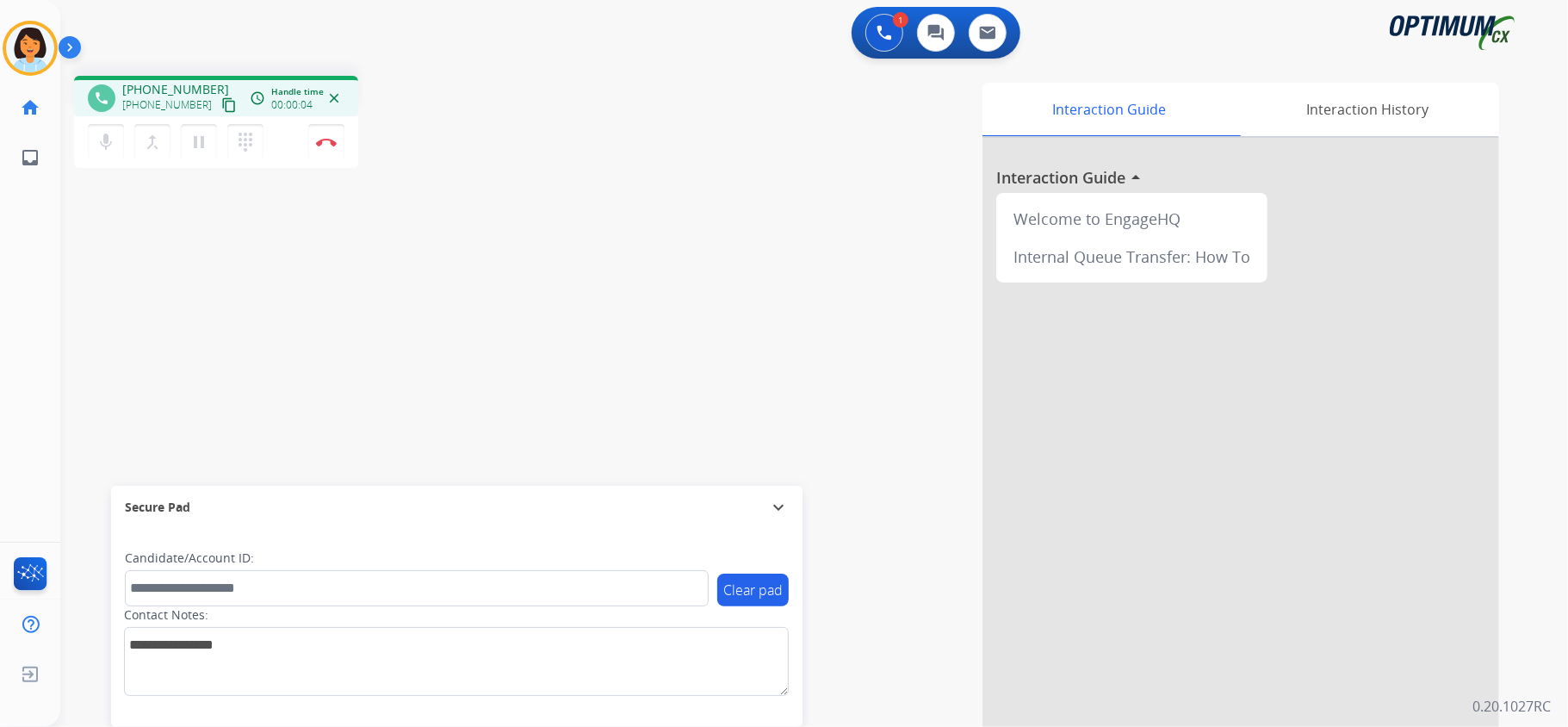
click at [222, 104] on mat-icon "content_copy" at bounding box center [230, 105] width 16 height 16
click at [322, 141] on img at bounding box center [326, 142] width 21 height 9
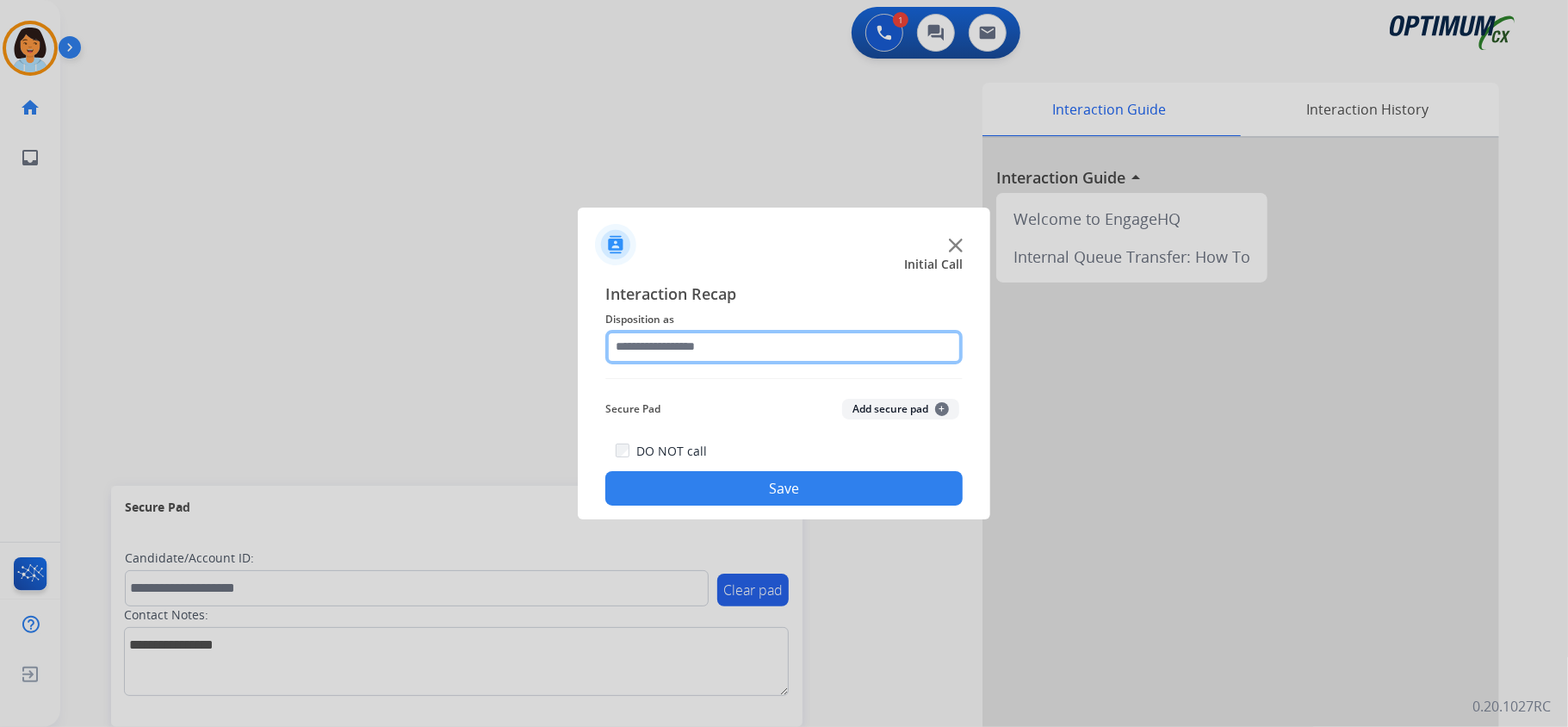
click at [718, 346] on input "text" at bounding box center [784, 347] width 357 height 35
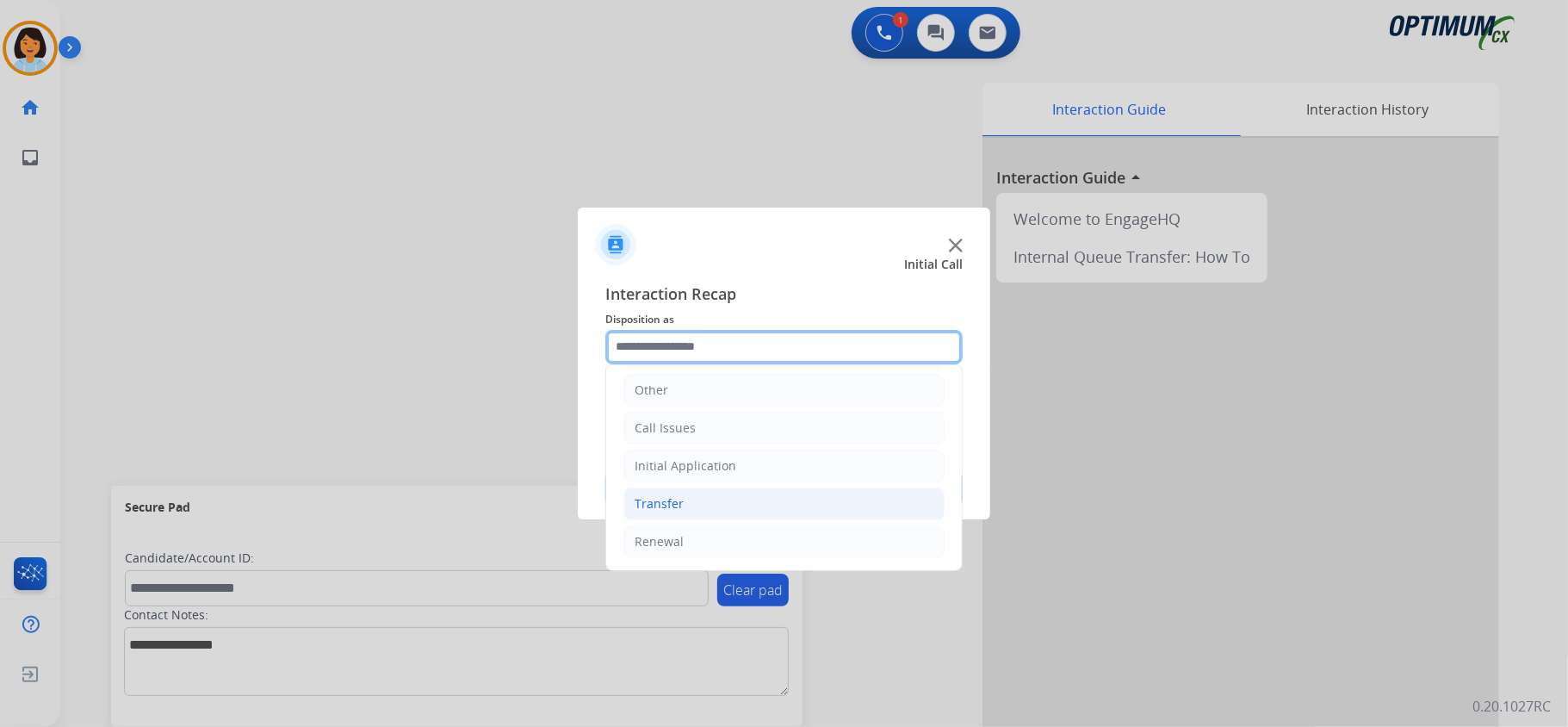
scroll to position [122, 0]
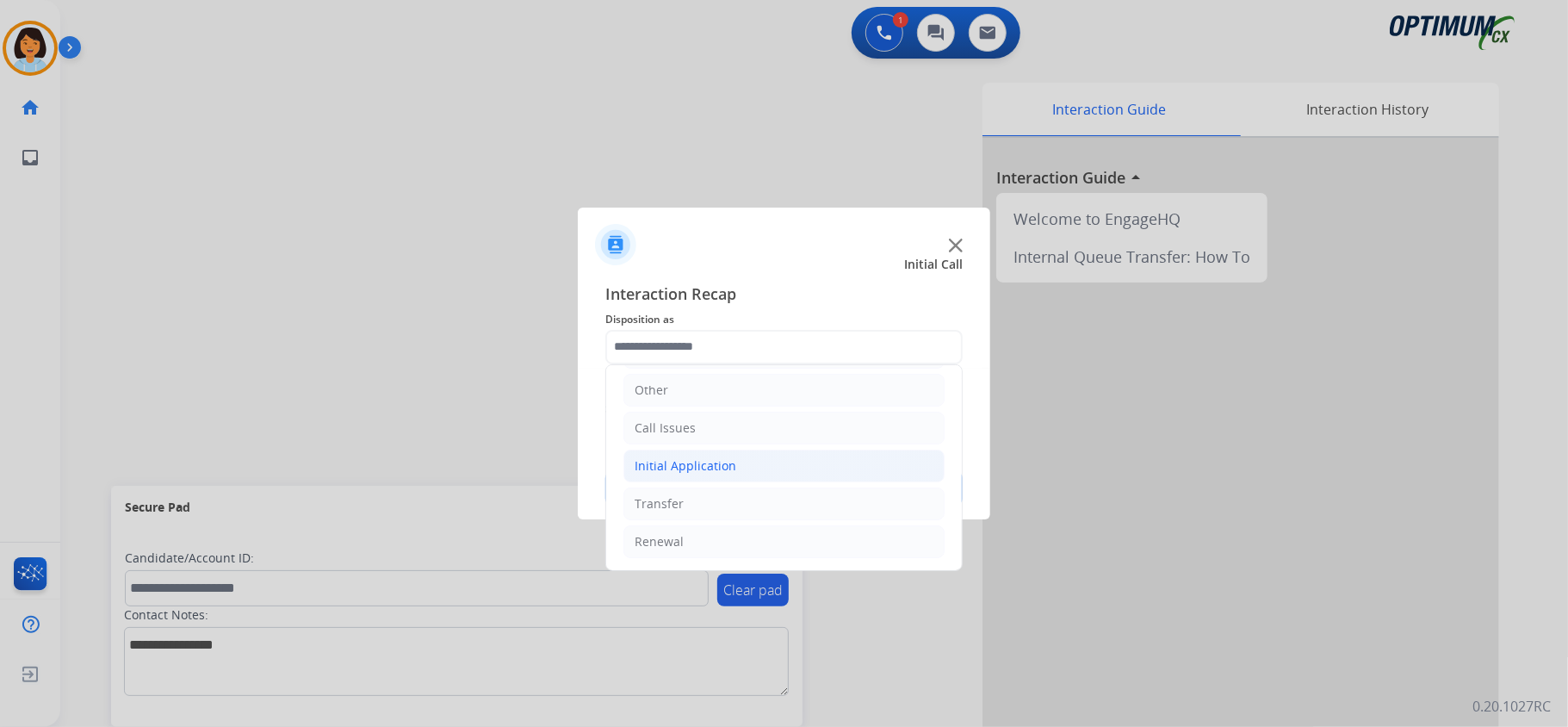
click at [732, 454] on li "Initial Application" at bounding box center [784, 465] width 321 height 33
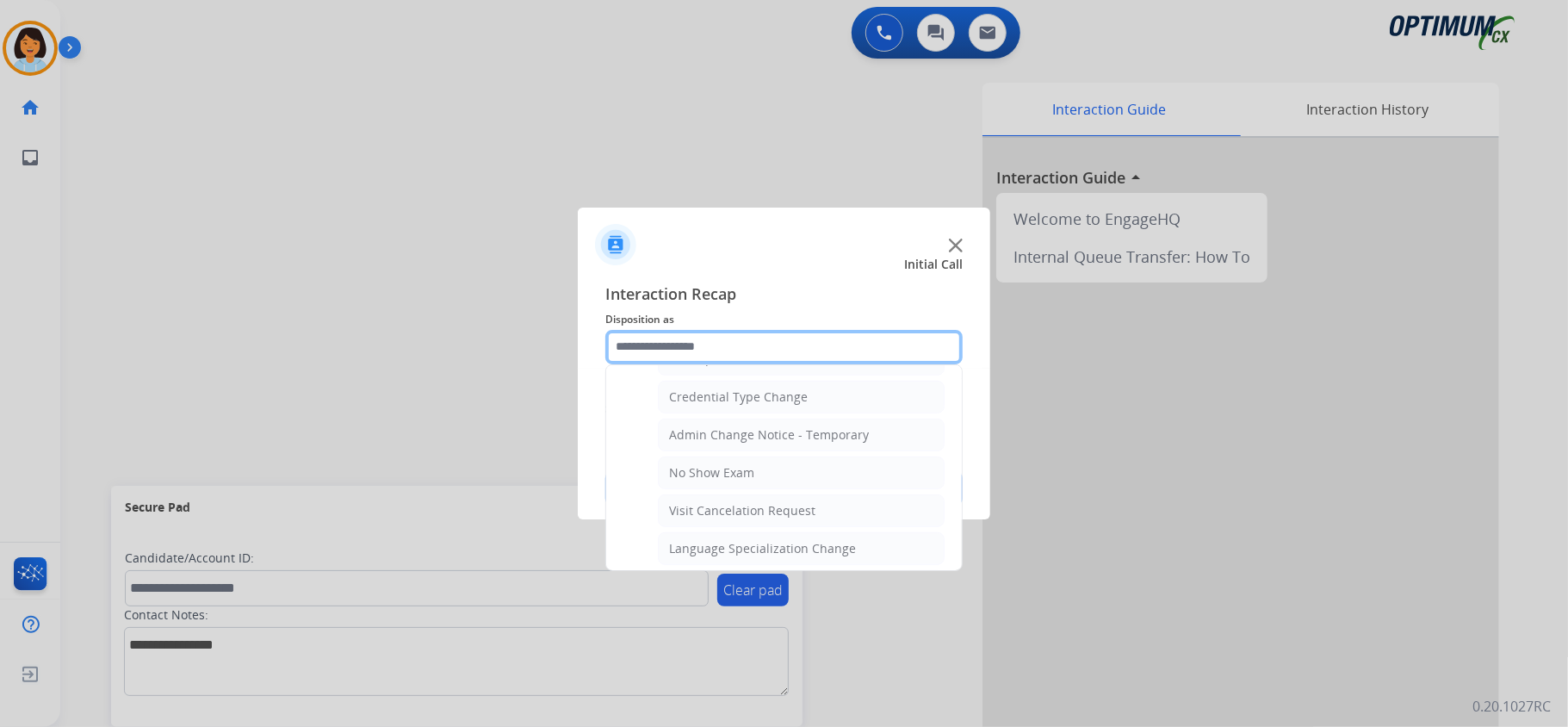
scroll to position [811, 0]
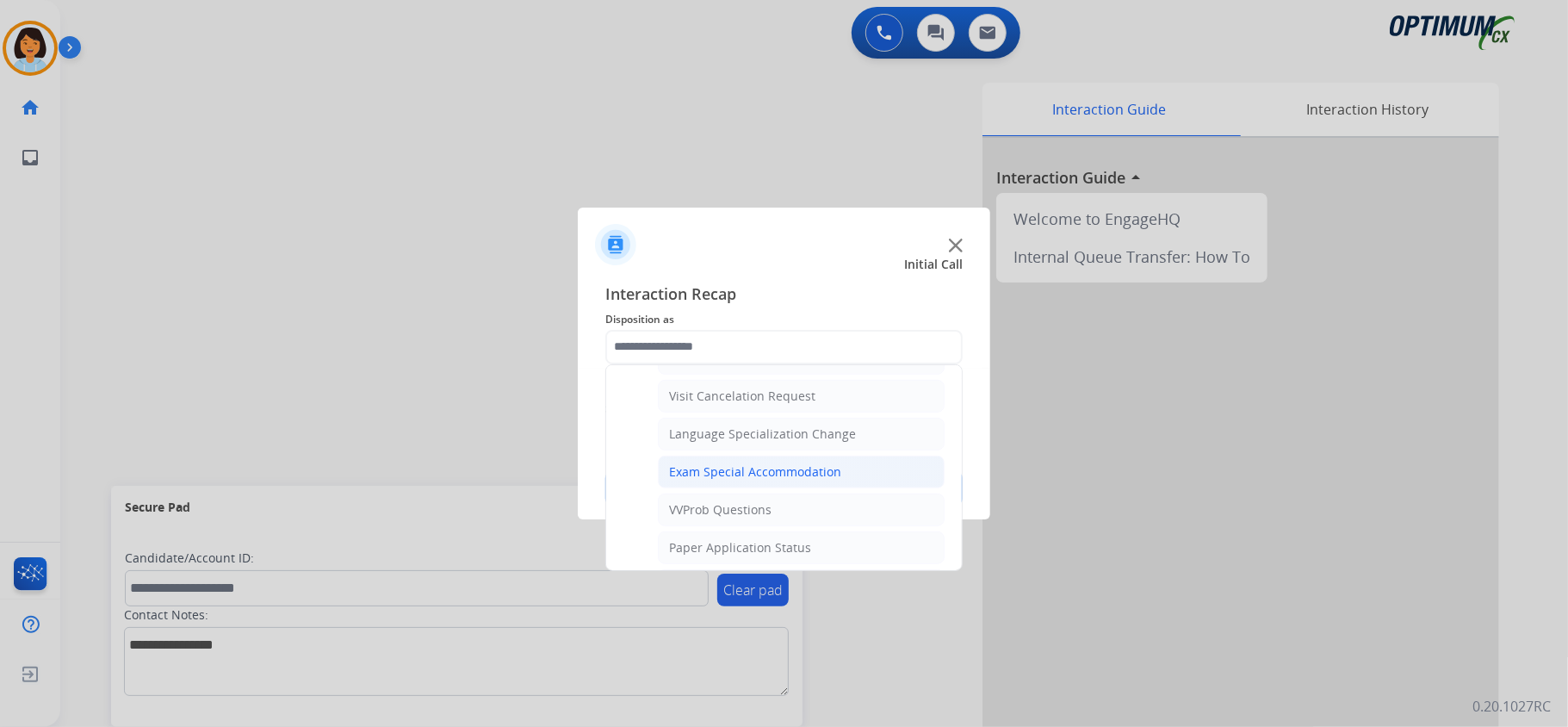
click at [739, 476] on div "Exam Special Accommodation" at bounding box center [755, 471] width 173 height 17
type input "**********"
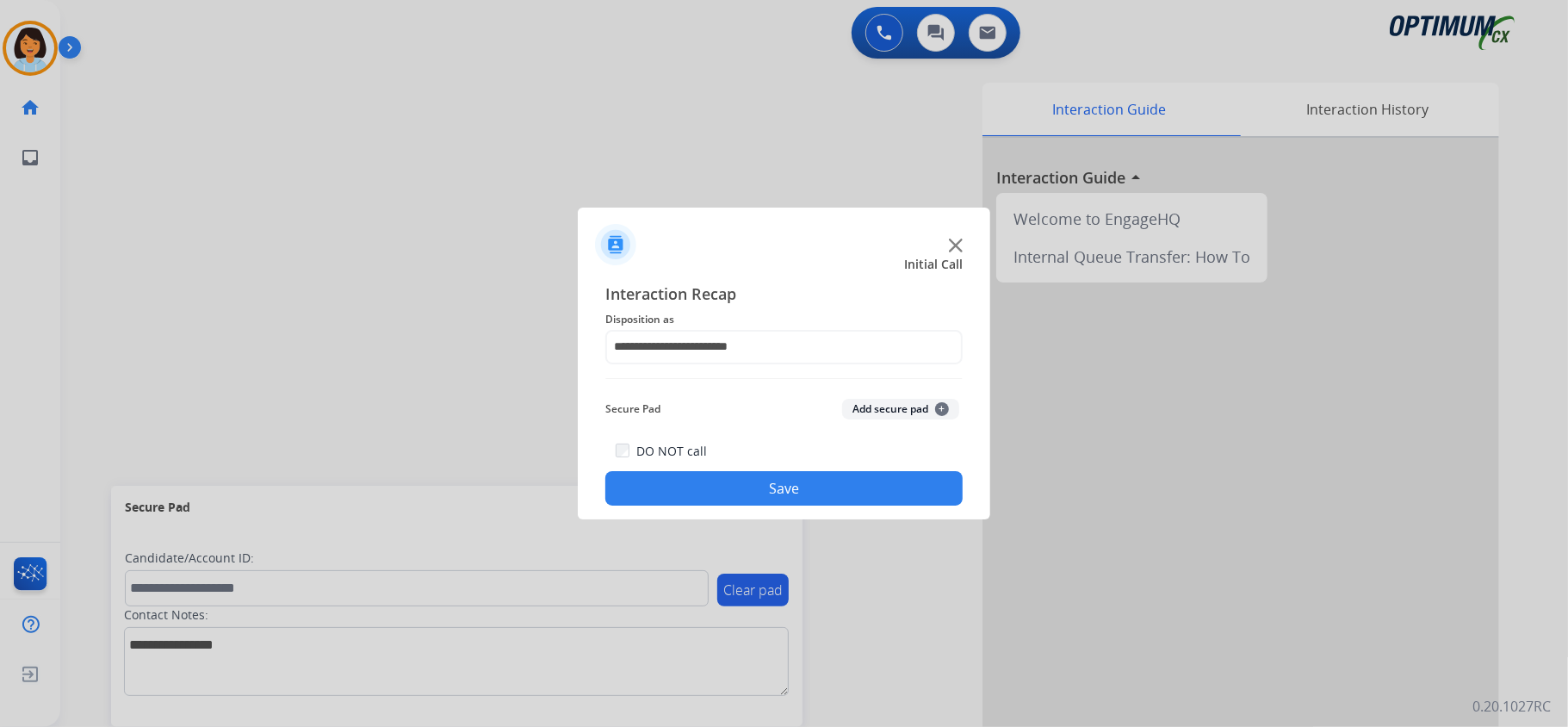
click at [727, 499] on button "Save" at bounding box center [784, 488] width 357 height 35
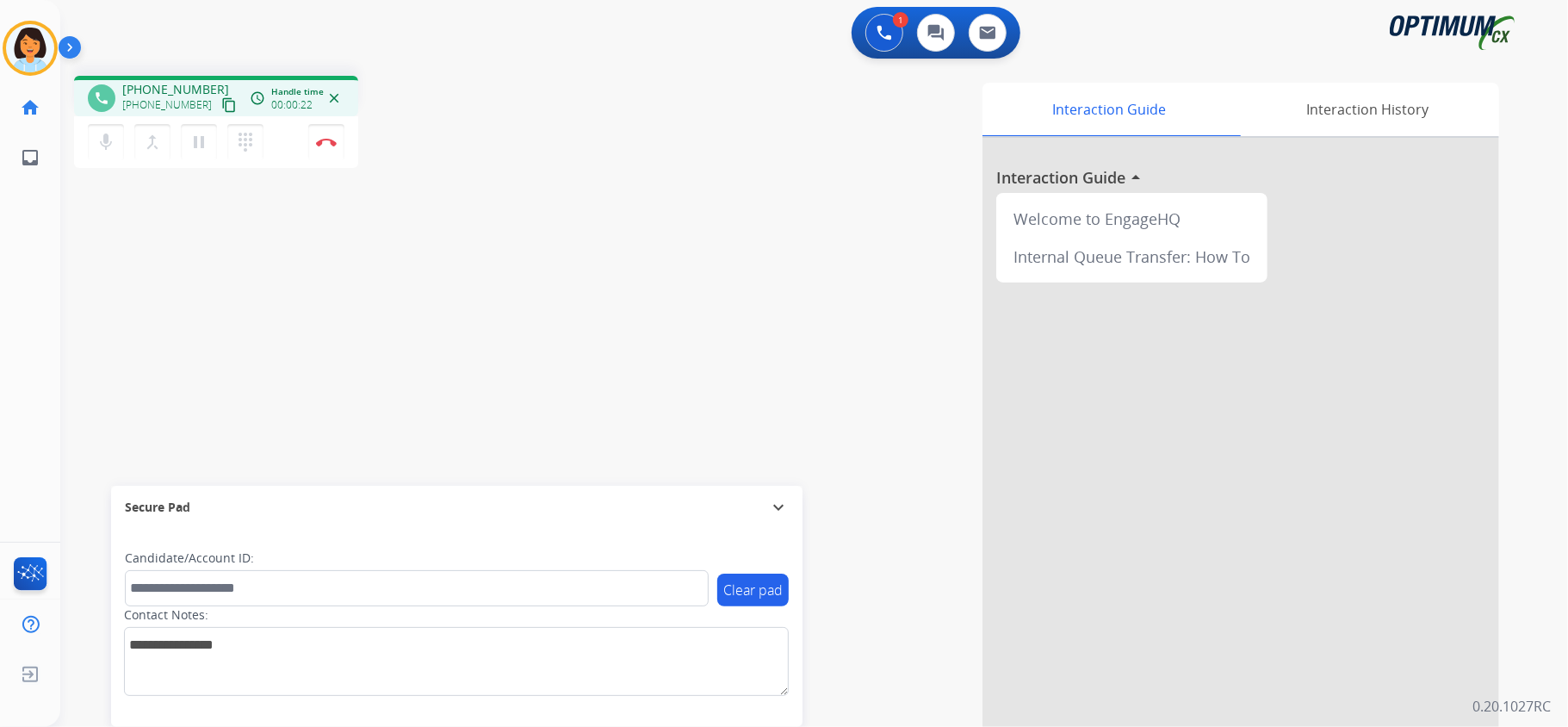
click at [222, 104] on mat-icon "content_copy" at bounding box center [230, 105] width 16 height 16
click at [321, 140] on img at bounding box center [326, 142] width 21 height 9
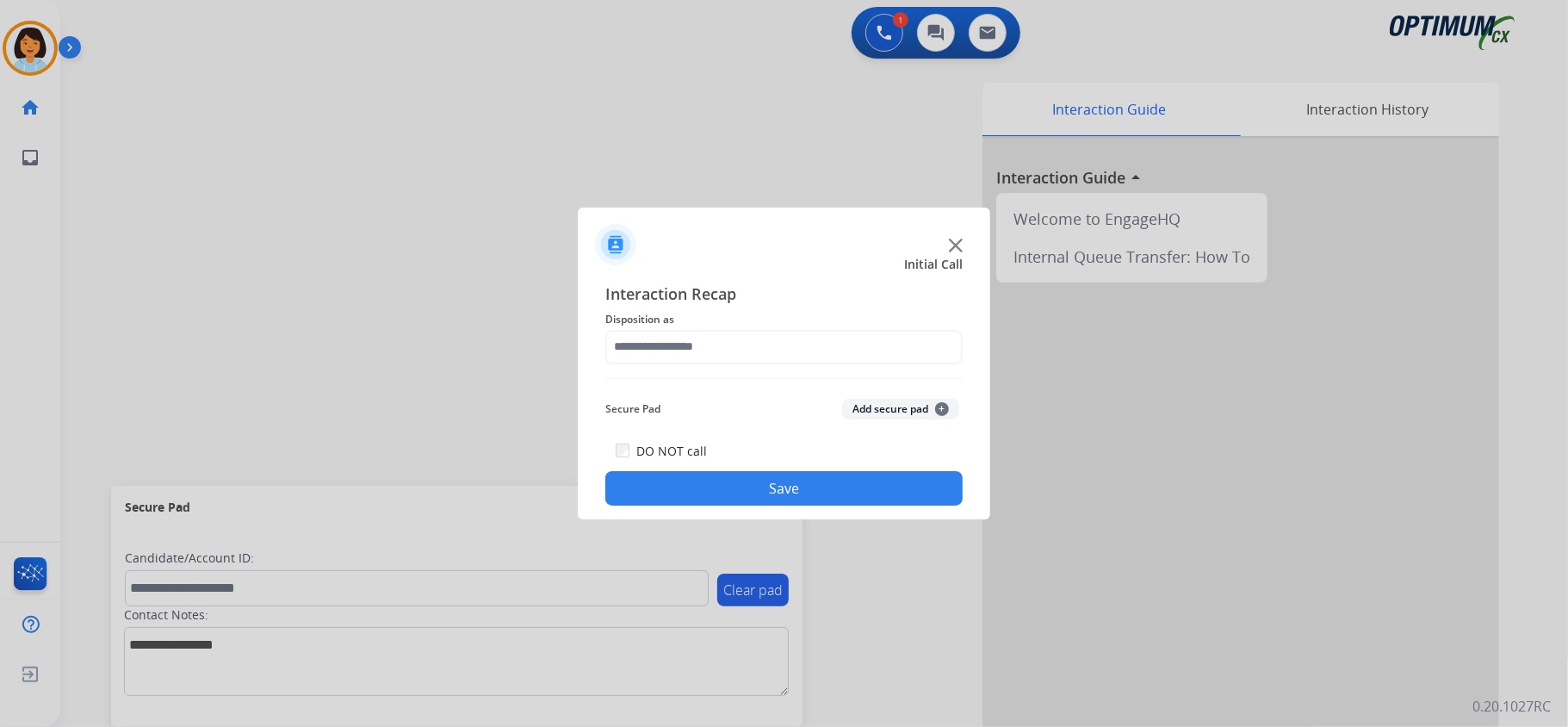
click at [774, 326] on span "Disposition as" at bounding box center [784, 320] width 357 height 21
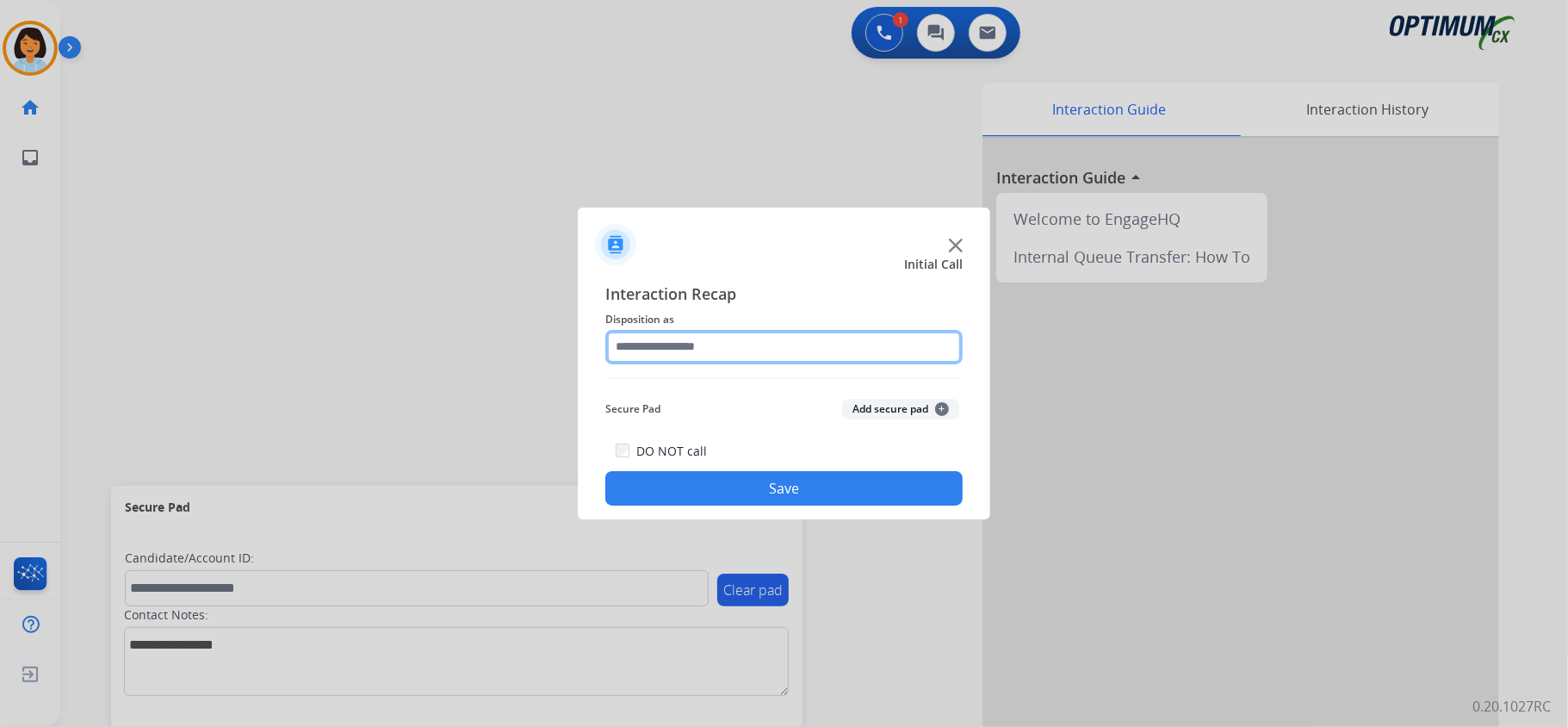
click at [779, 336] on input "text" at bounding box center [784, 347] width 357 height 35
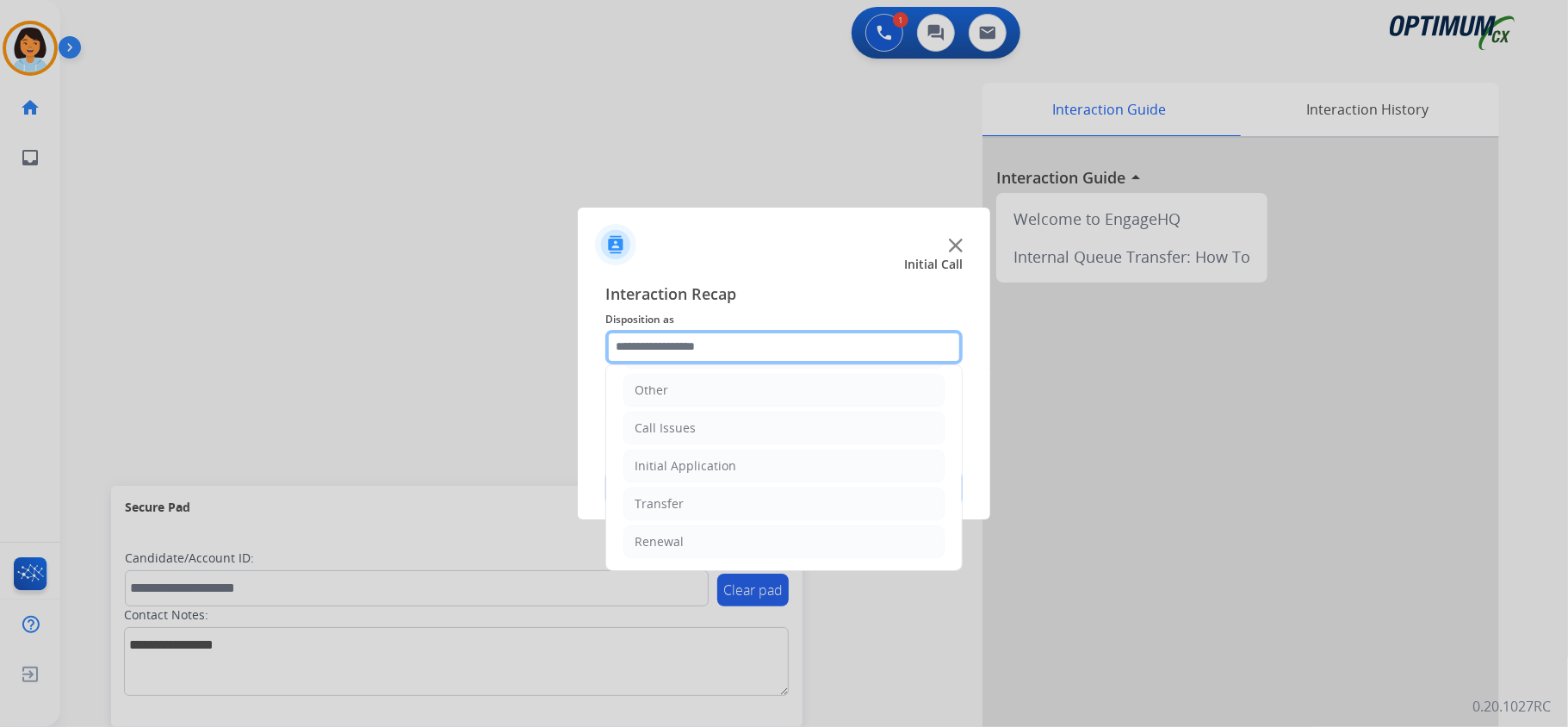
scroll to position [122, 0]
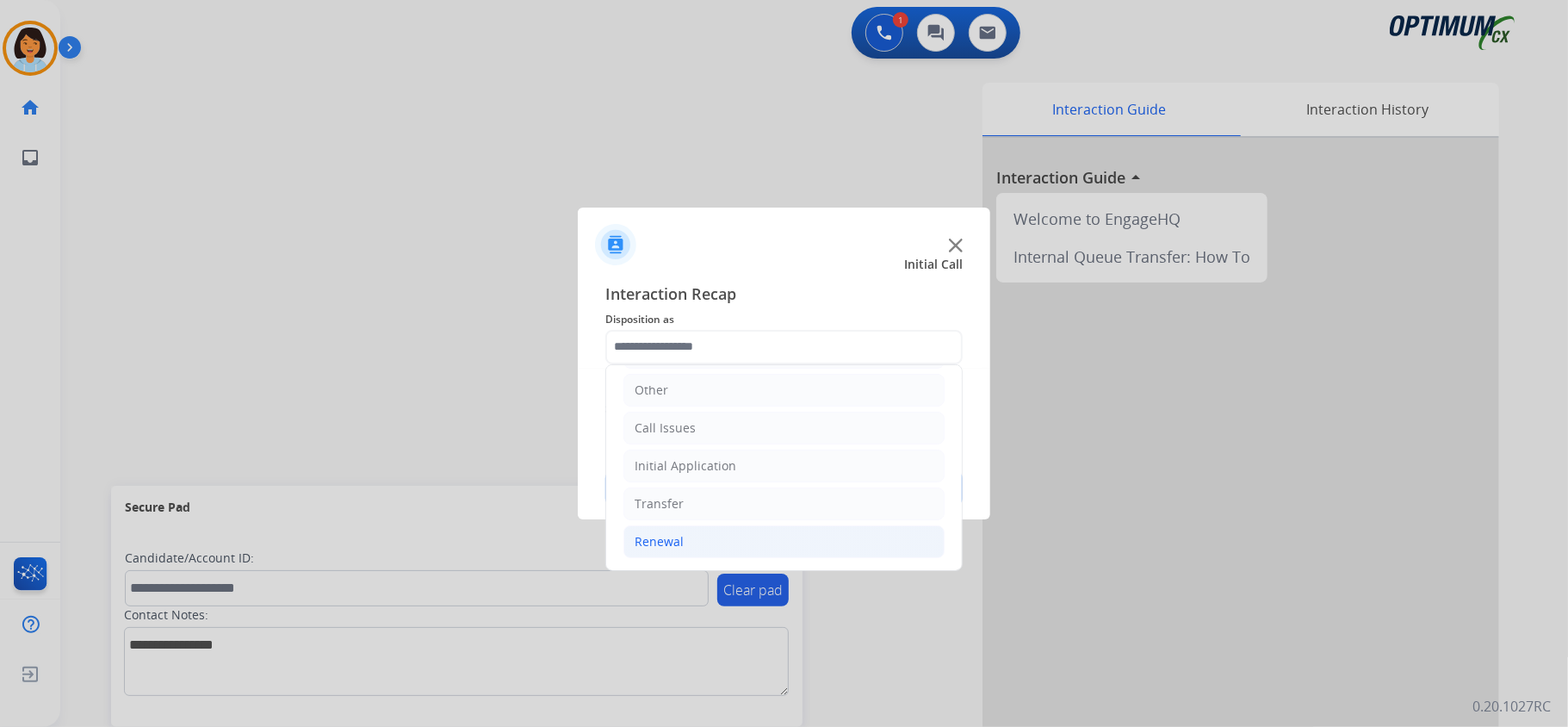
click at [698, 542] on li "Renewal" at bounding box center [784, 541] width 321 height 33
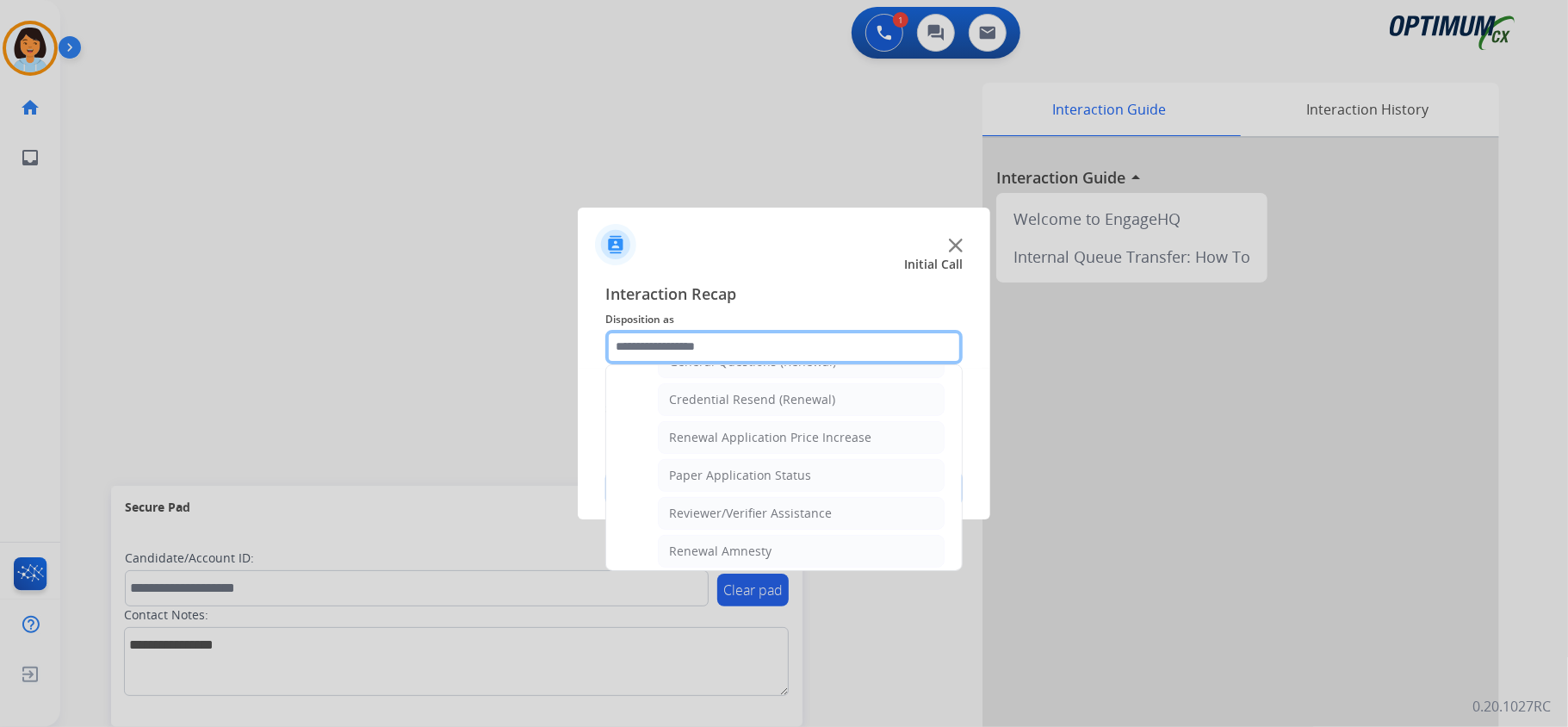
scroll to position [580, 0]
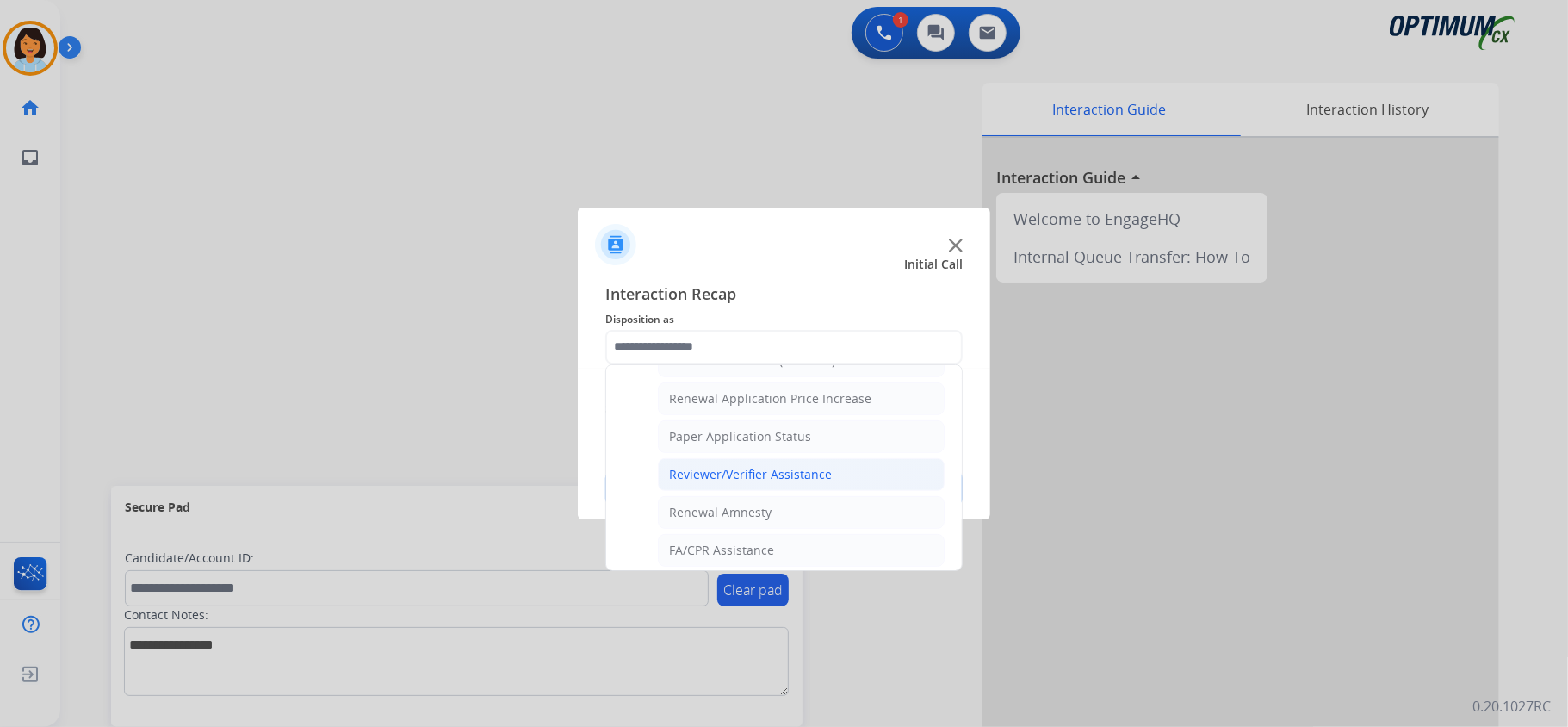
click at [751, 491] on li "Reviewer/Verifier Assistance" at bounding box center [800, 474] width 286 height 33
type input "**********"
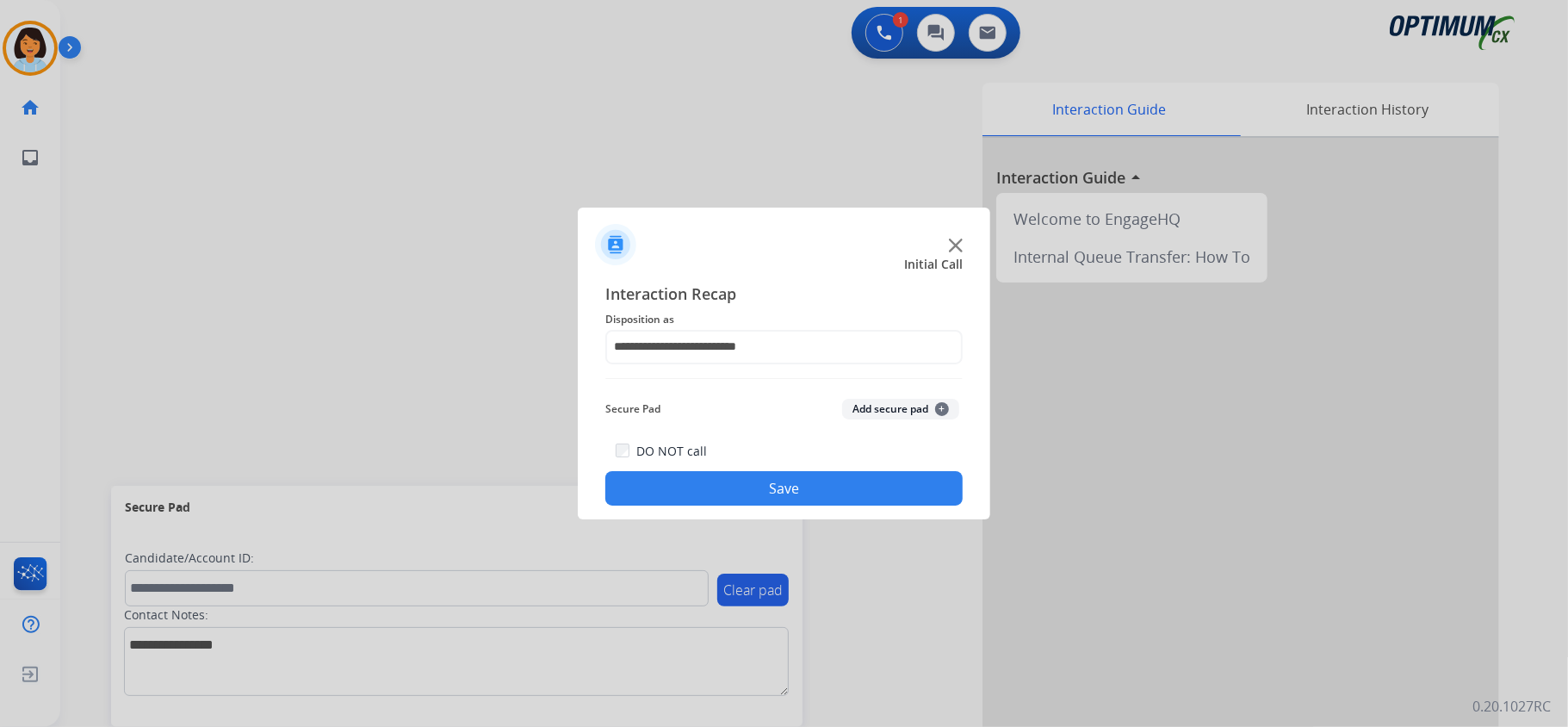
click at [751, 492] on button "Save" at bounding box center [784, 488] width 357 height 35
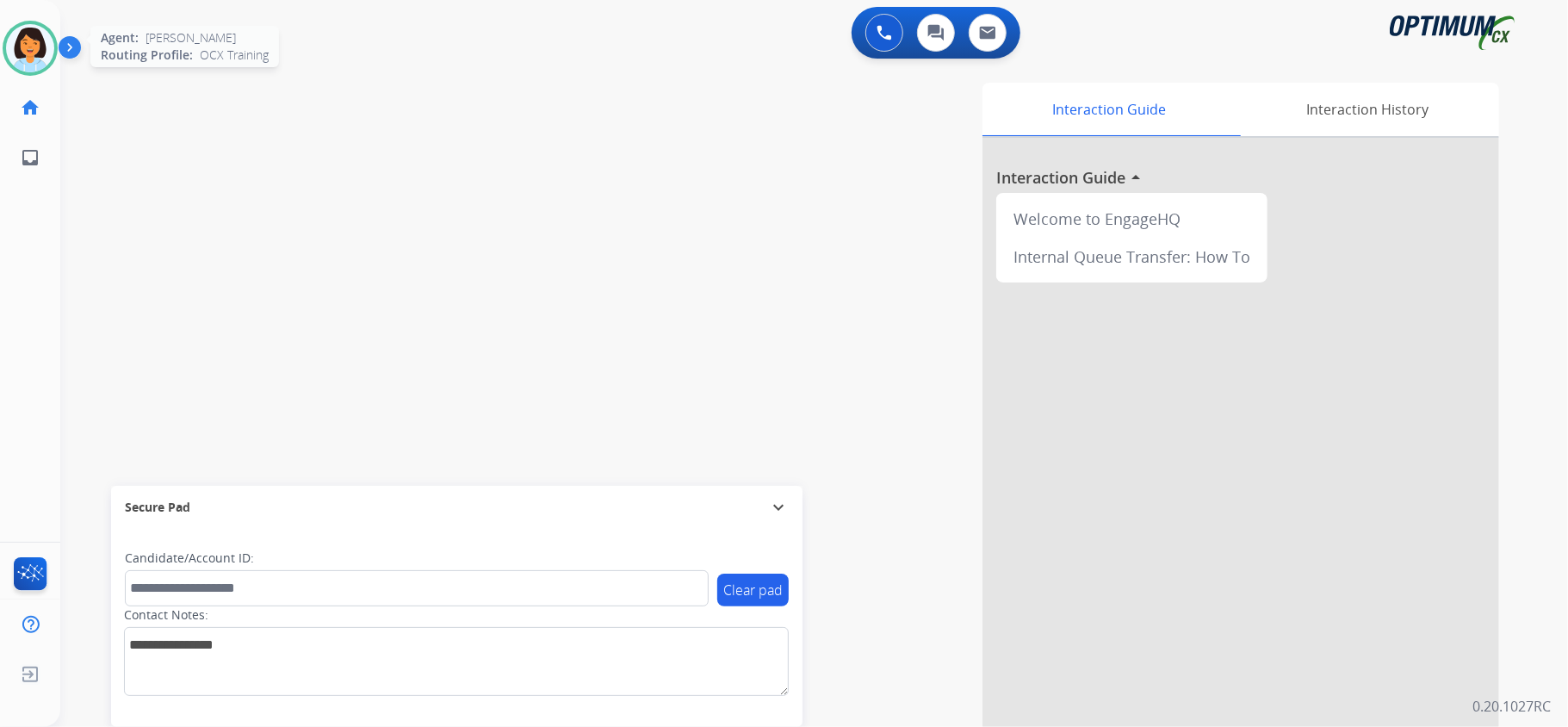
click at [43, 35] on img at bounding box center [30, 48] width 48 height 48
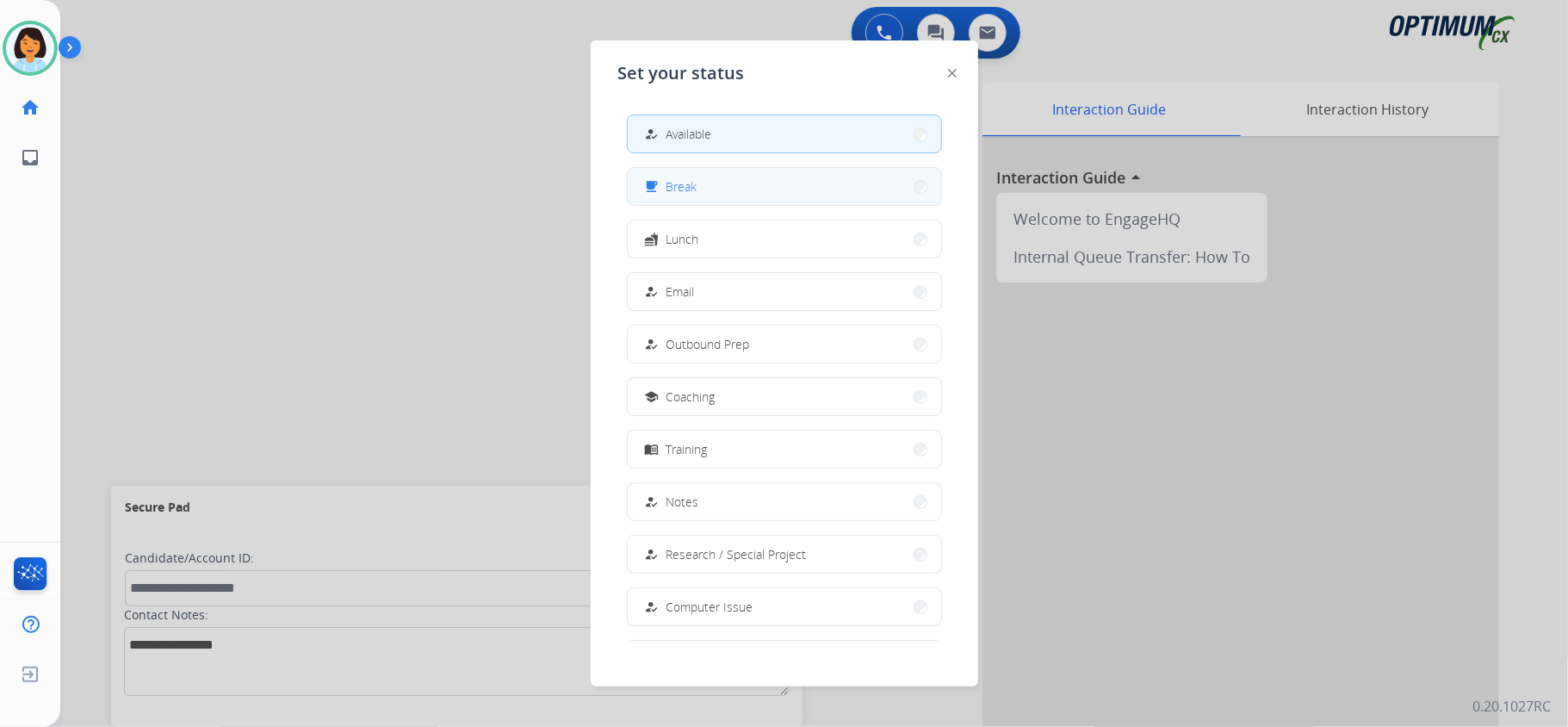
click at [687, 191] on span "Break" at bounding box center [682, 187] width 31 height 18
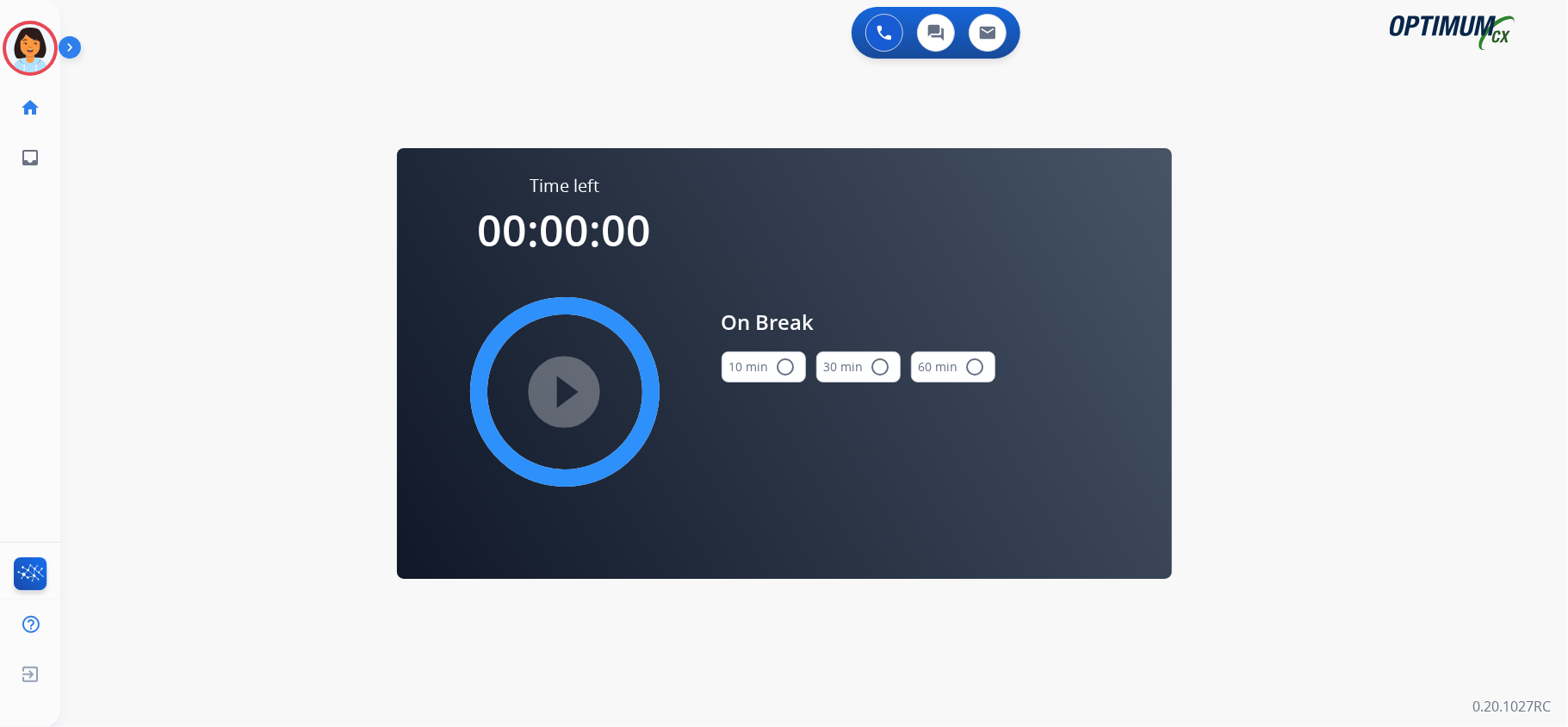
click at [746, 366] on button "10 min radio_button_unchecked" at bounding box center [764, 366] width 85 height 31
click at [554, 381] on mat-icon "play_circle_filled" at bounding box center [564, 391] width 21 height 21
click at [15, 46] on icon at bounding box center [31, 49] width 56 height 56
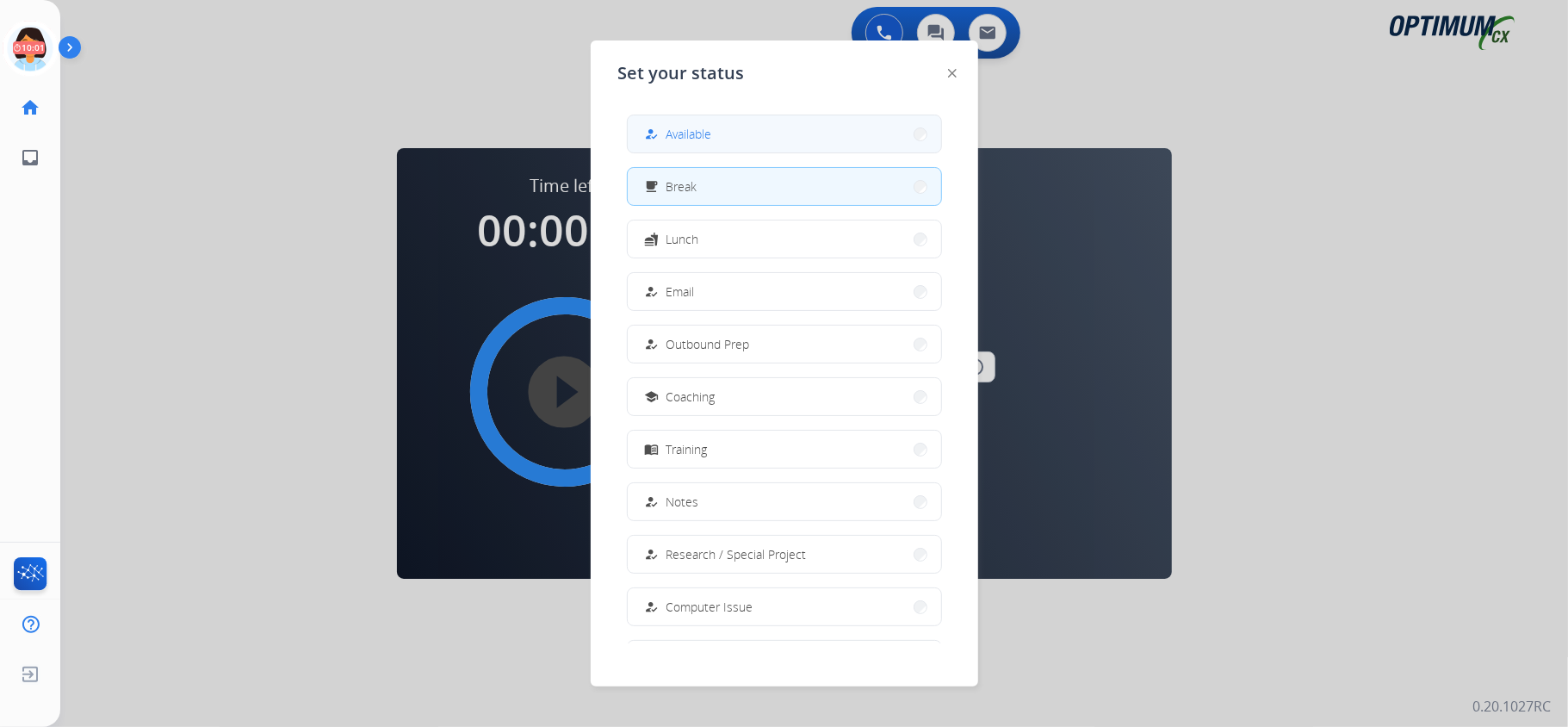
click at [676, 118] on button "how_to_reg Available" at bounding box center [784, 134] width 313 height 37
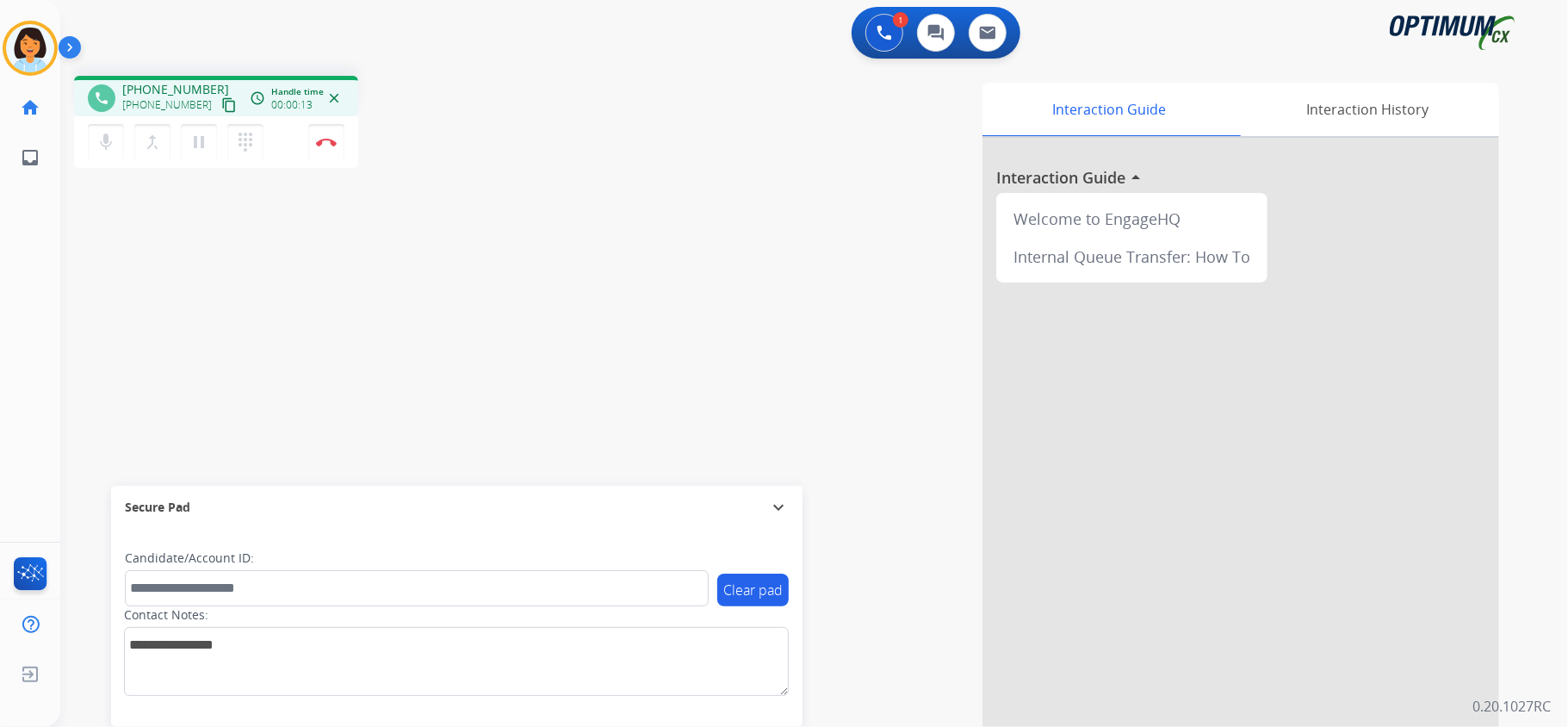
click at [222, 104] on mat-icon "content_copy" at bounding box center [230, 105] width 16 height 16
click at [332, 139] on img at bounding box center [326, 142] width 21 height 9
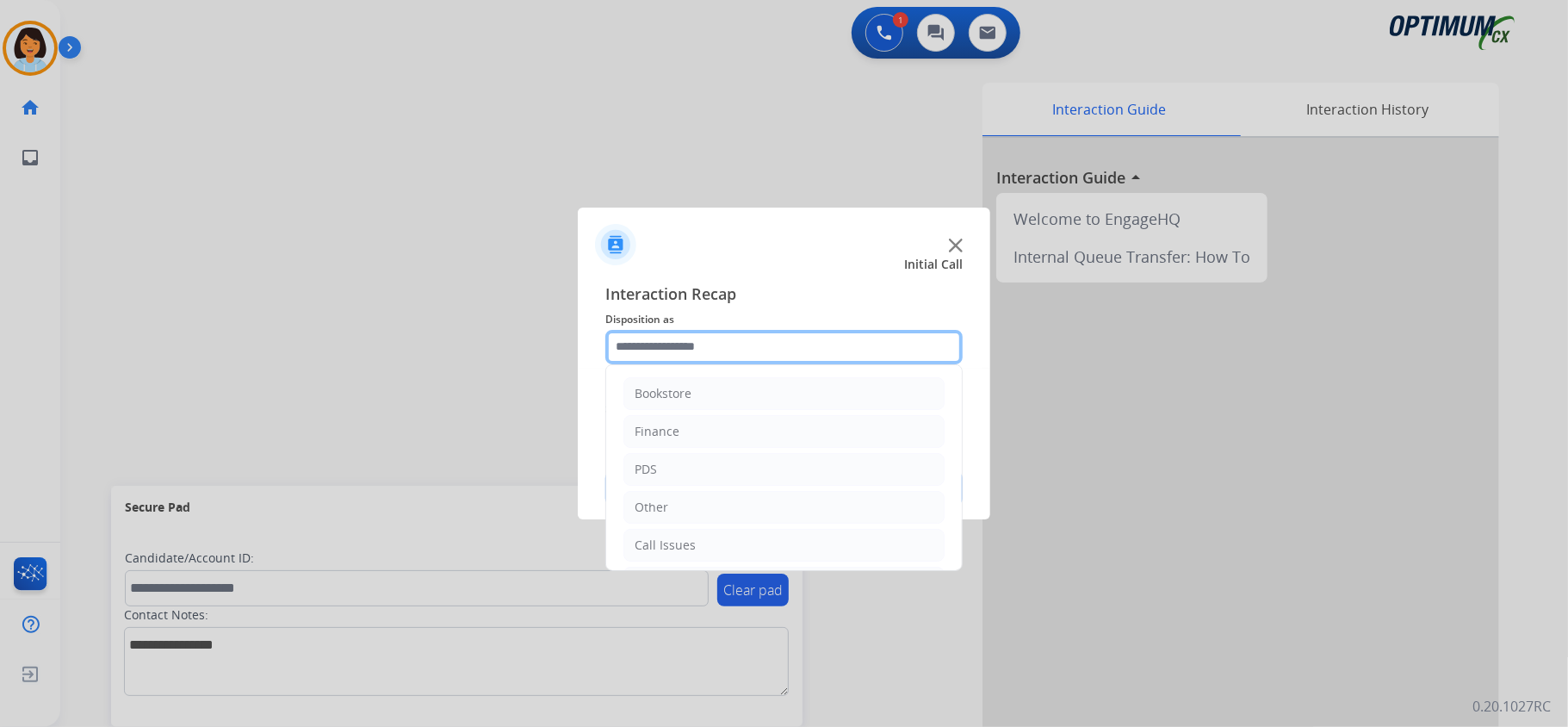
click at [722, 347] on input "text" at bounding box center [784, 347] width 357 height 35
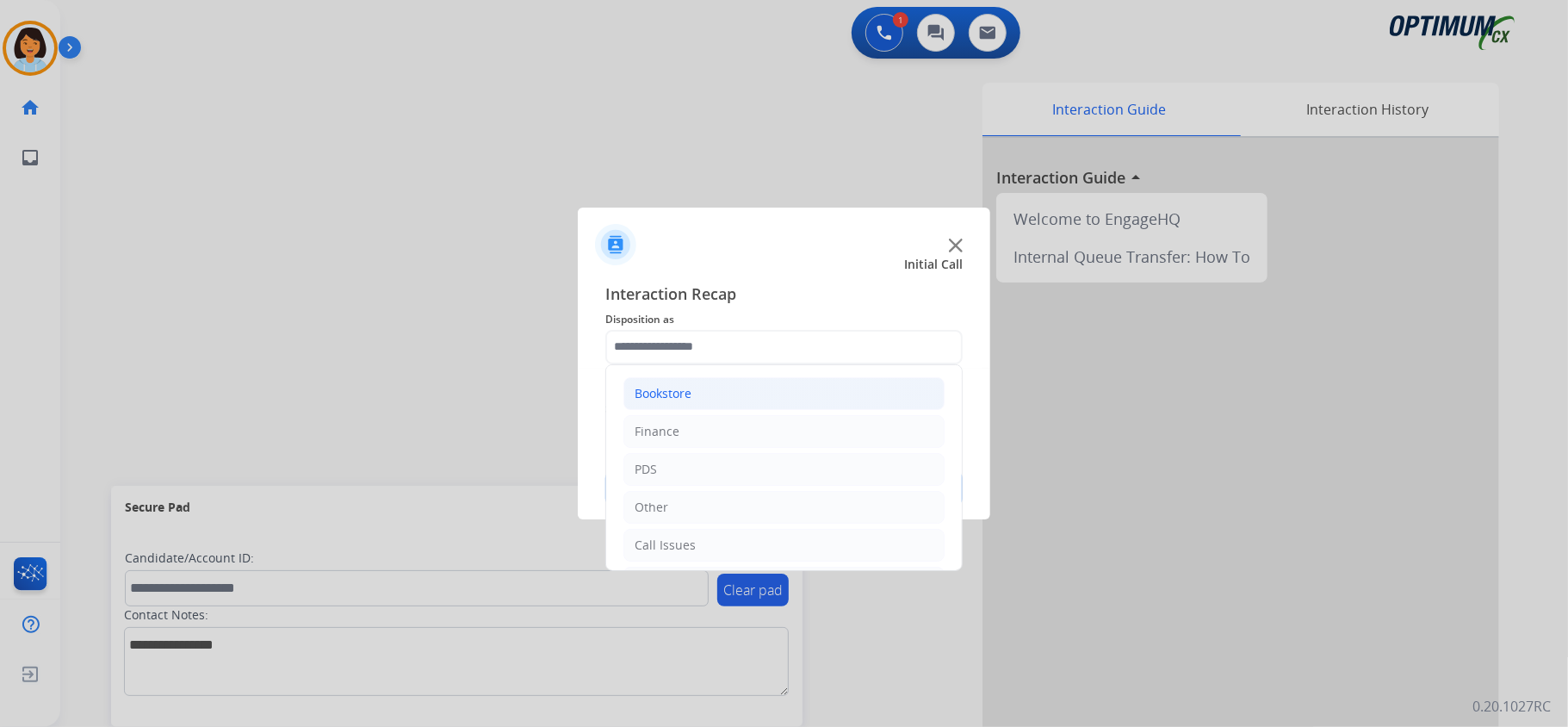
click at [686, 383] on li "Bookstore" at bounding box center [784, 393] width 321 height 33
click at [773, 472] on div "General Questions (Bookstore)" at bounding box center [756, 468] width 175 height 17
type input "**********"
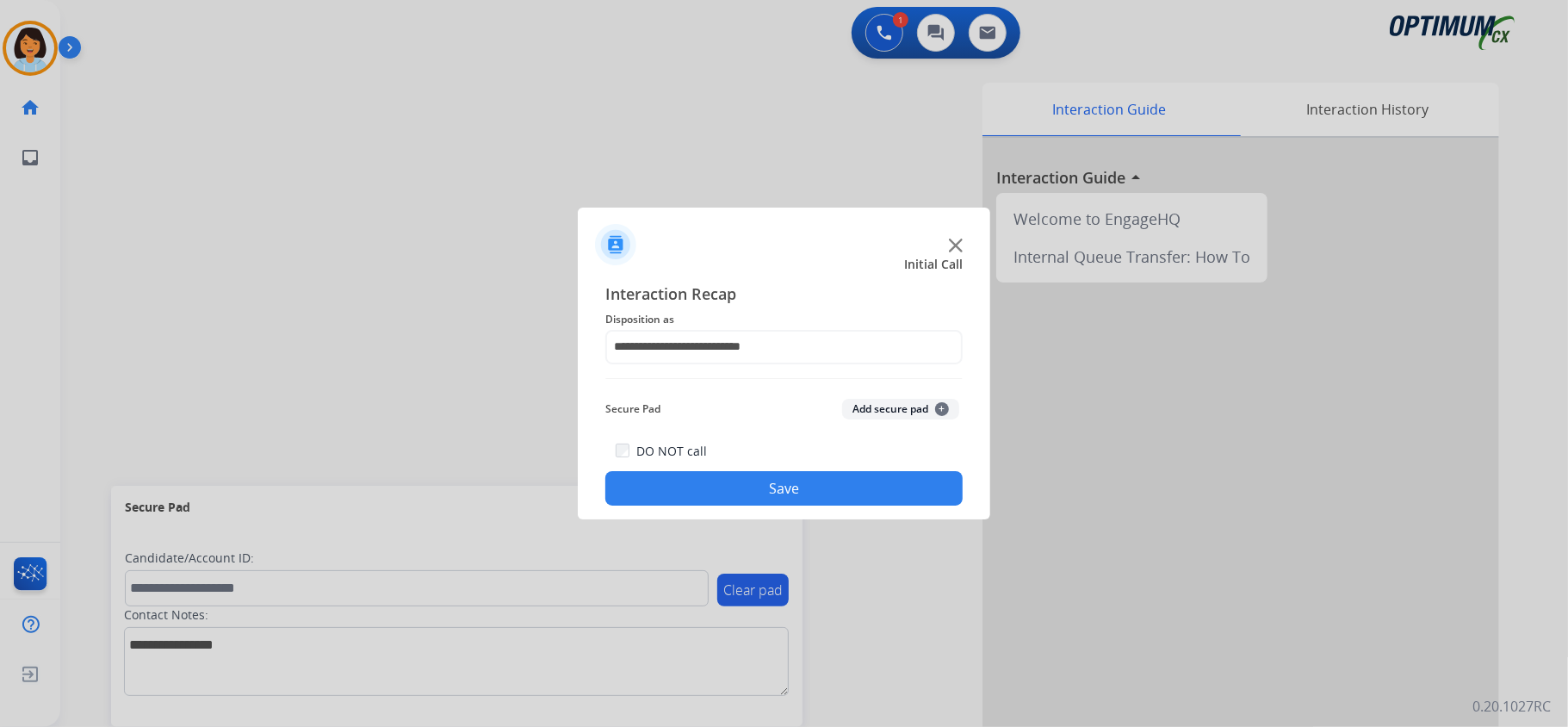
click at [770, 496] on button "Save" at bounding box center [784, 488] width 357 height 35
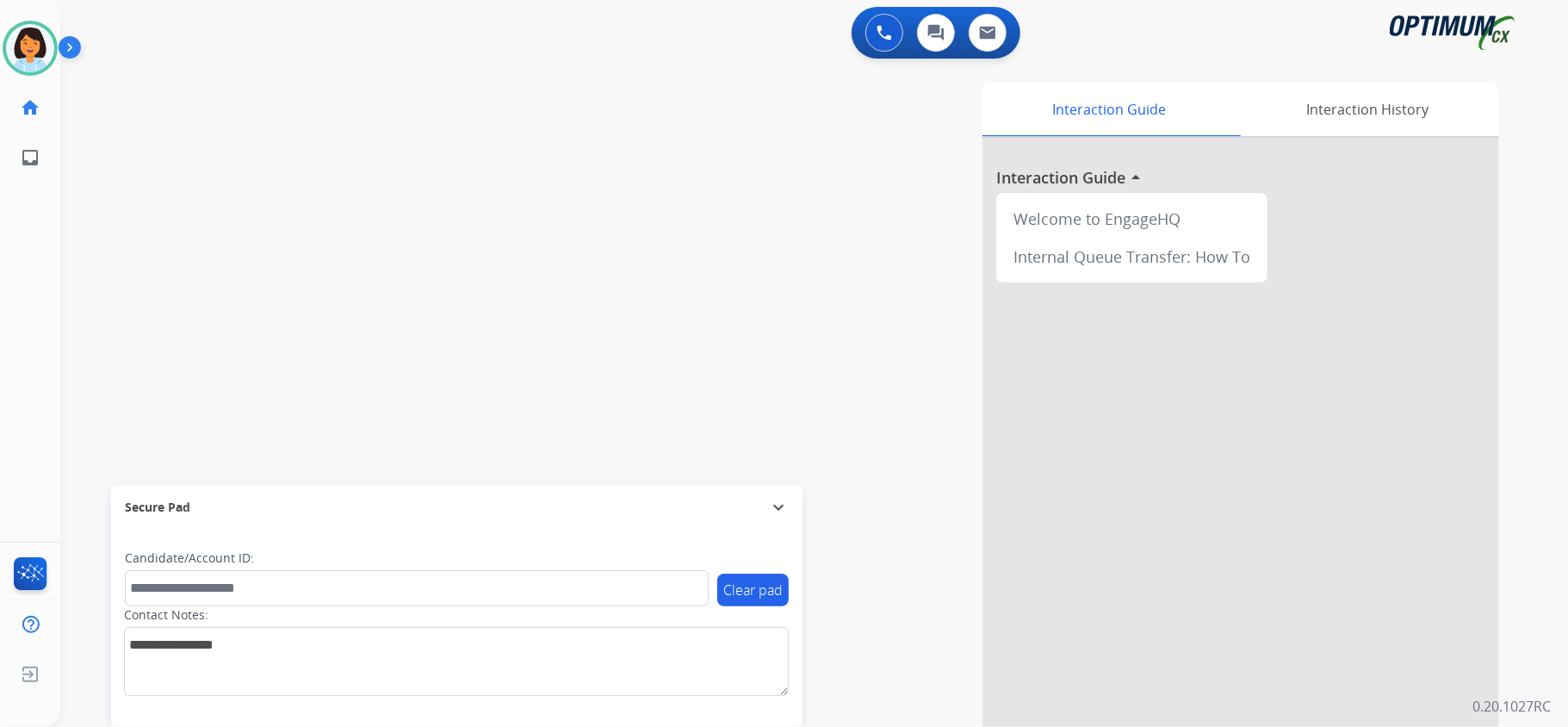
click at [438, 336] on div "swap_horiz Break voice bridge close_fullscreen Connect 3-Way Call merge_type Se…" at bounding box center [792, 420] width 1466 height 718
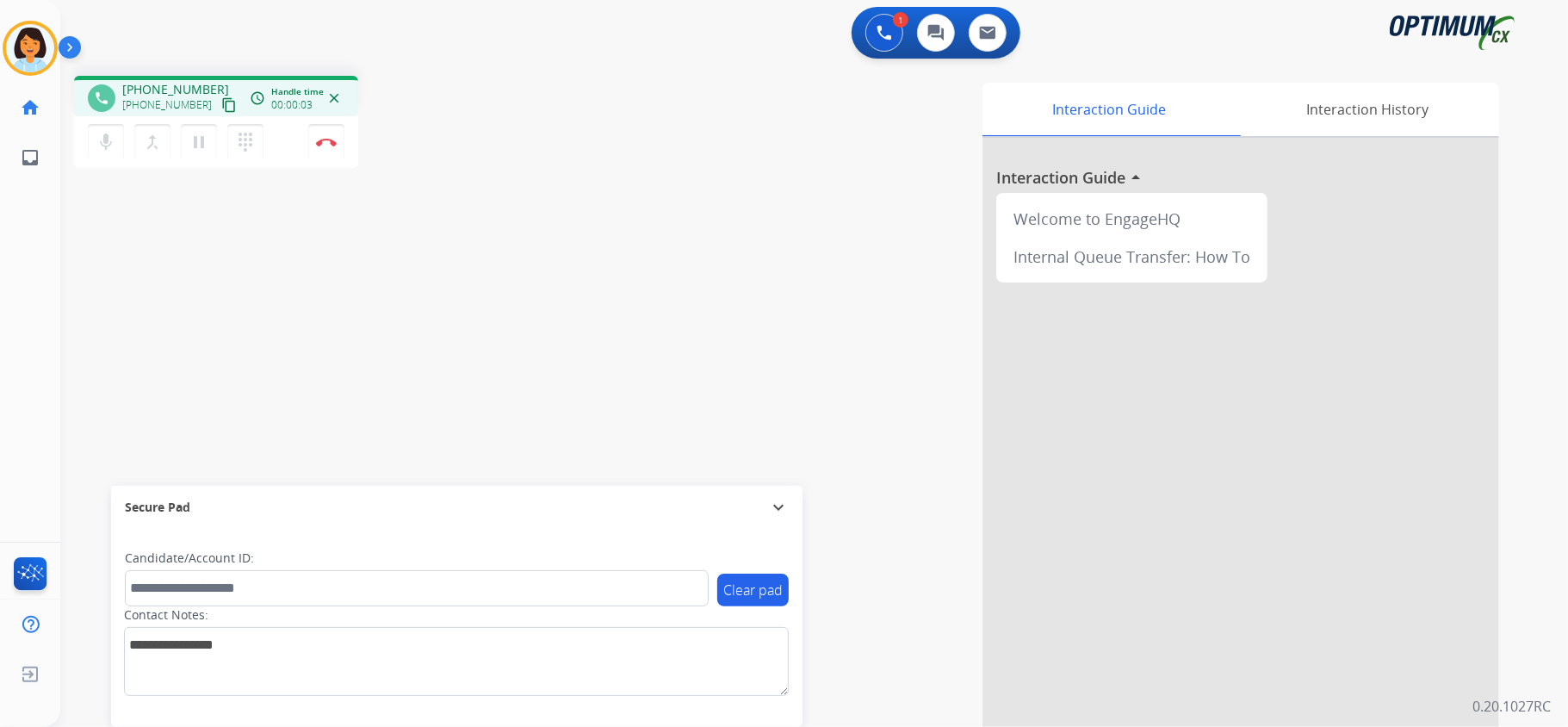
click at [222, 110] on mat-icon "content_copy" at bounding box center [230, 105] width 16 height 16
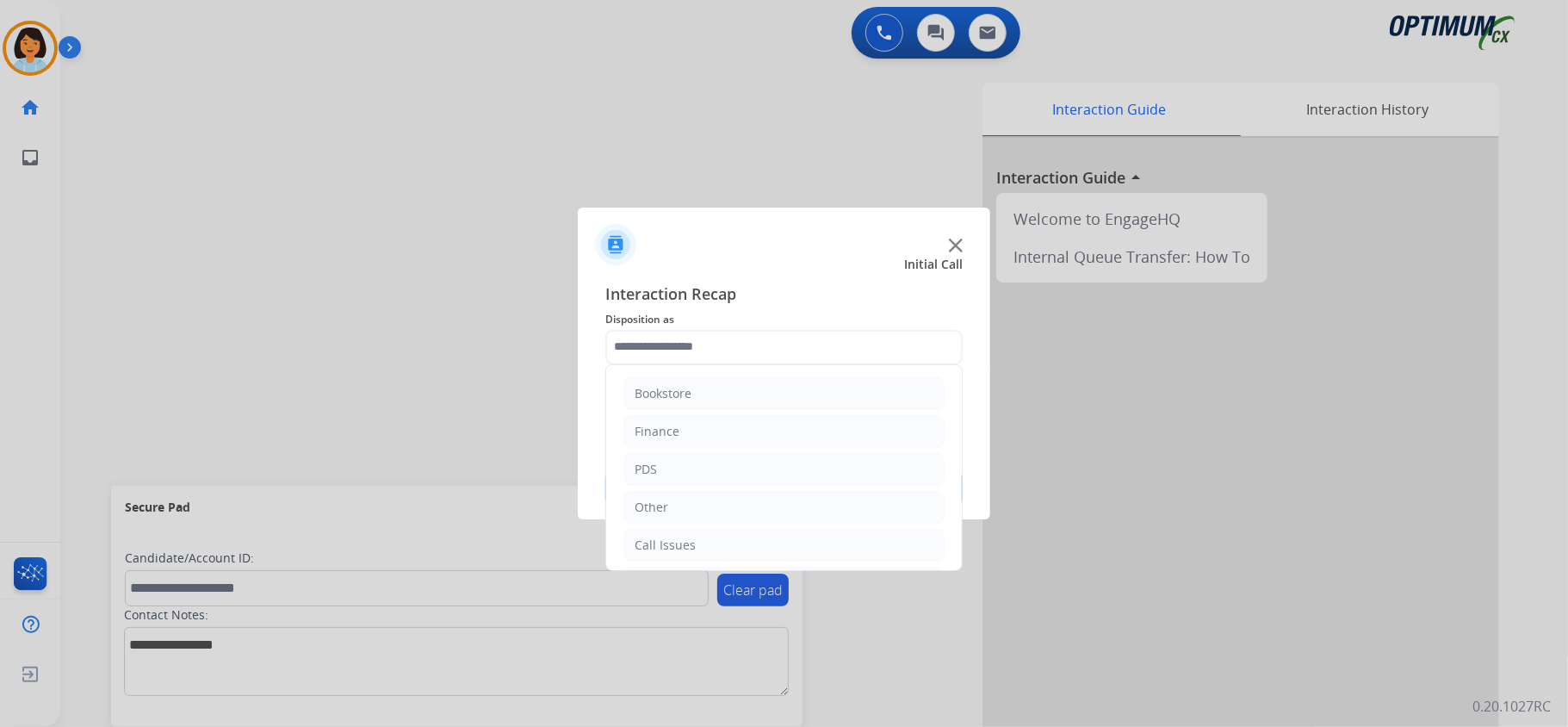
click at [802, 342] on input "text" at bounding box center [784, 347] width 357 height 35
click at [694, 456] on li "Initial Application" at bounding box center [784, 468] width 321 height 33
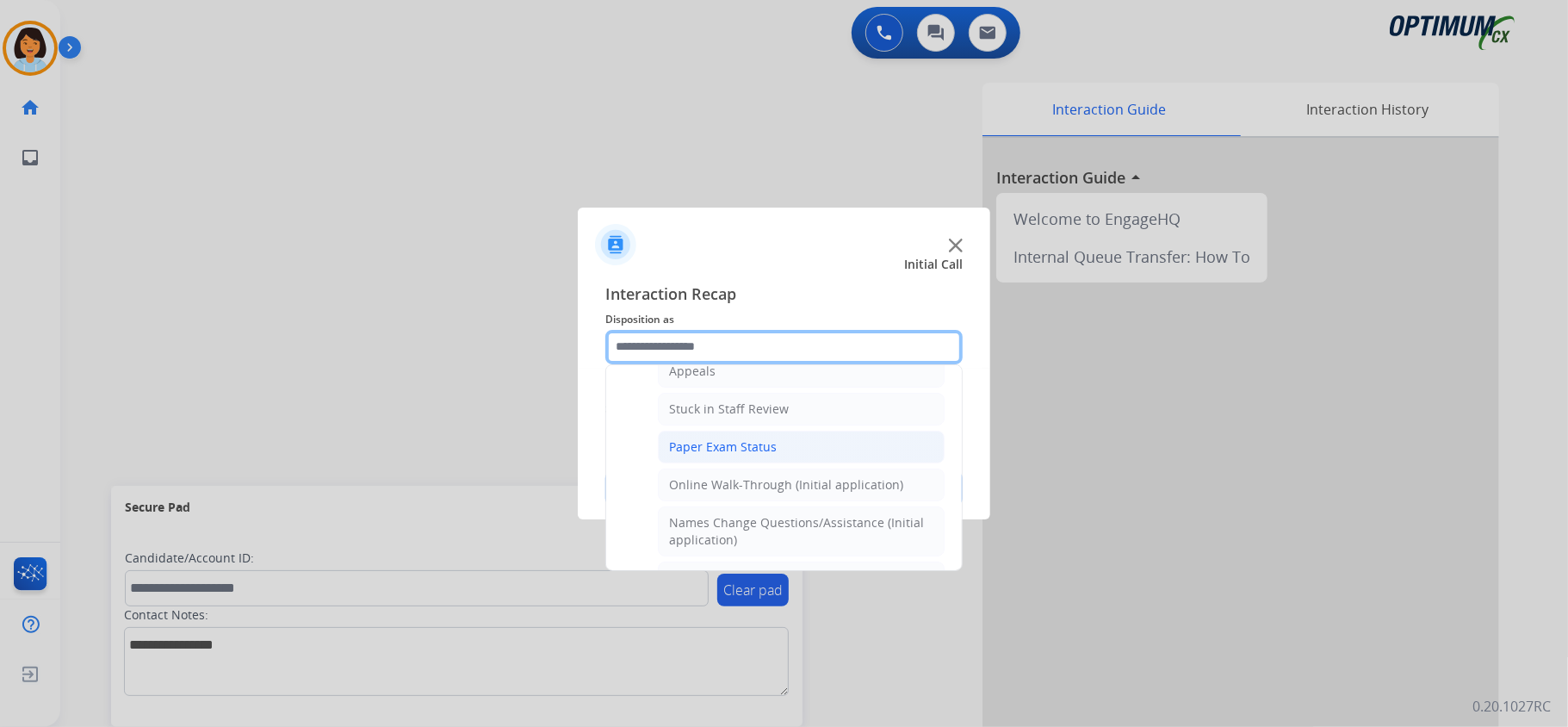
scroll to position [345, 0]
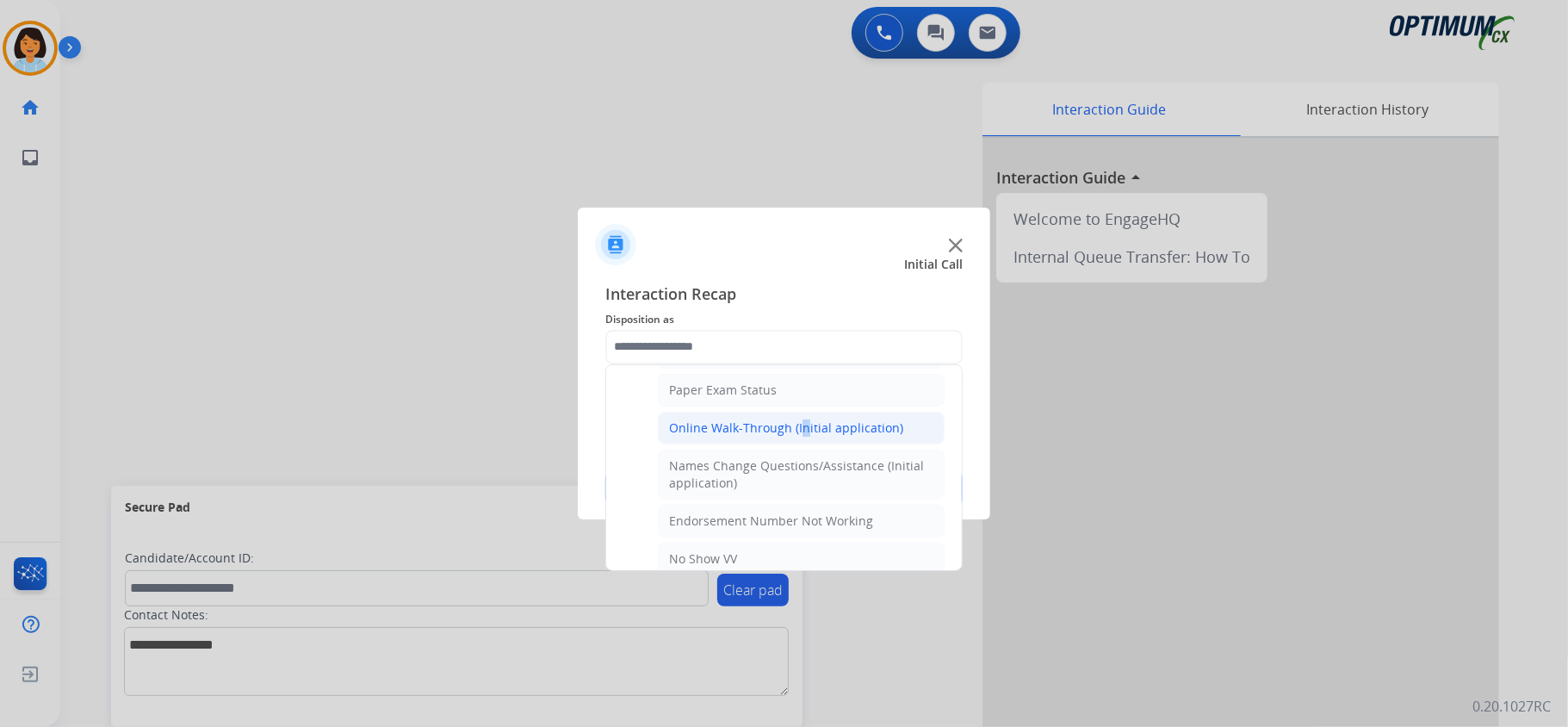
click at [793, 430] on div "Online Walk-Through (Initial application)" at bounding box center [785, 427] width 235 height 17
type input "**********"
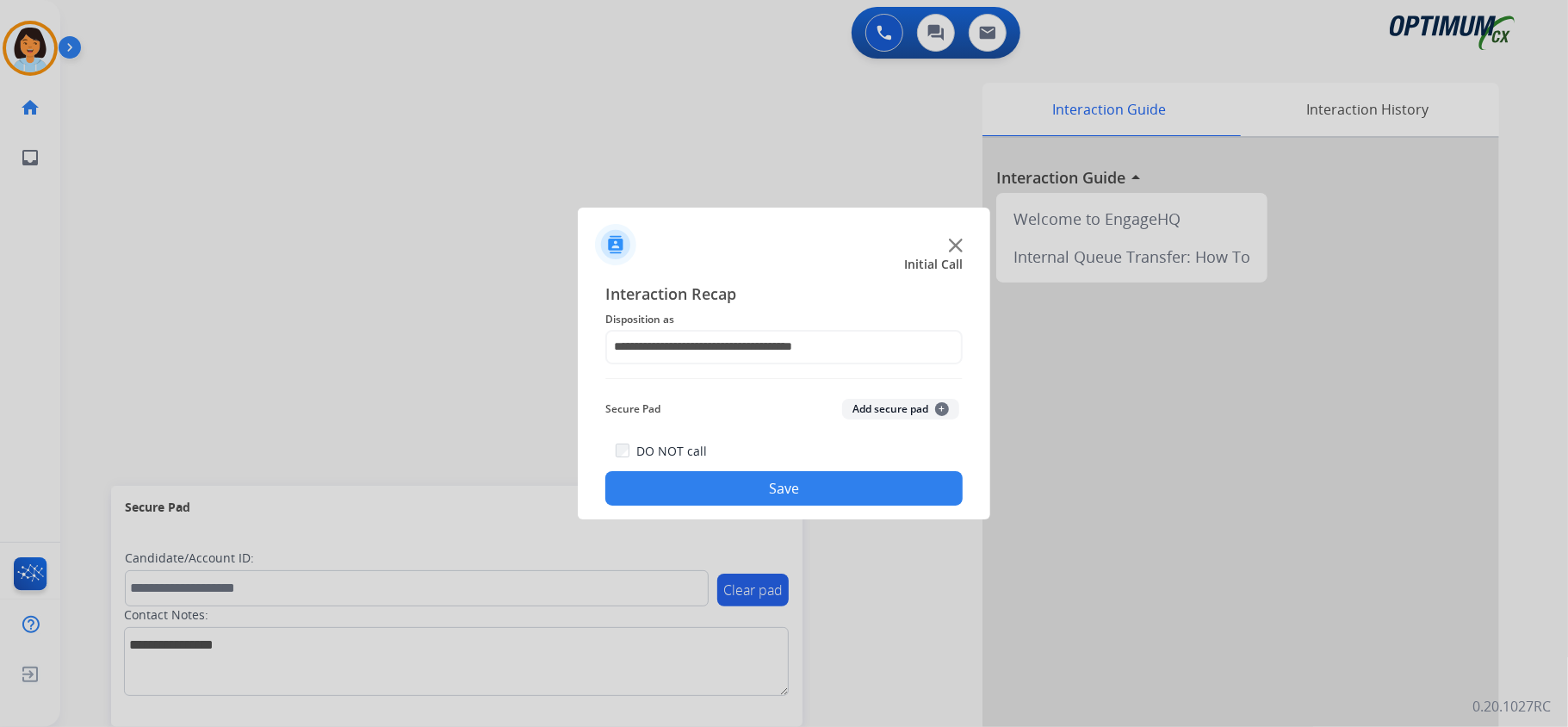
click at [780, 473] on button "Save" at bounding box center [784, 488] width 357 height 35
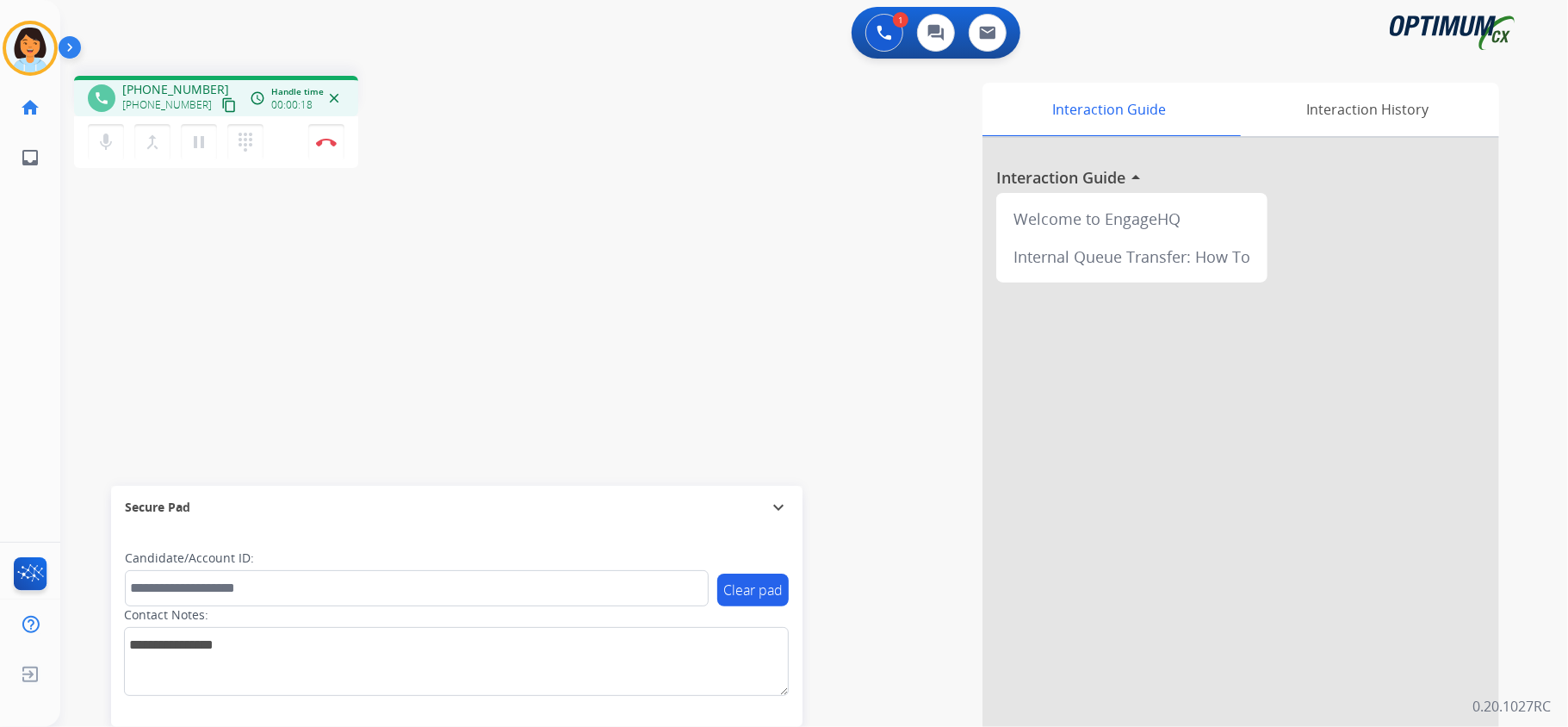
click at [222, 104] on mat-icon "content_copy" at bounding box center [230, 105] width 16 height 16
click at [328, 138] on img at bounding box center [326, 142] width 21 height 9
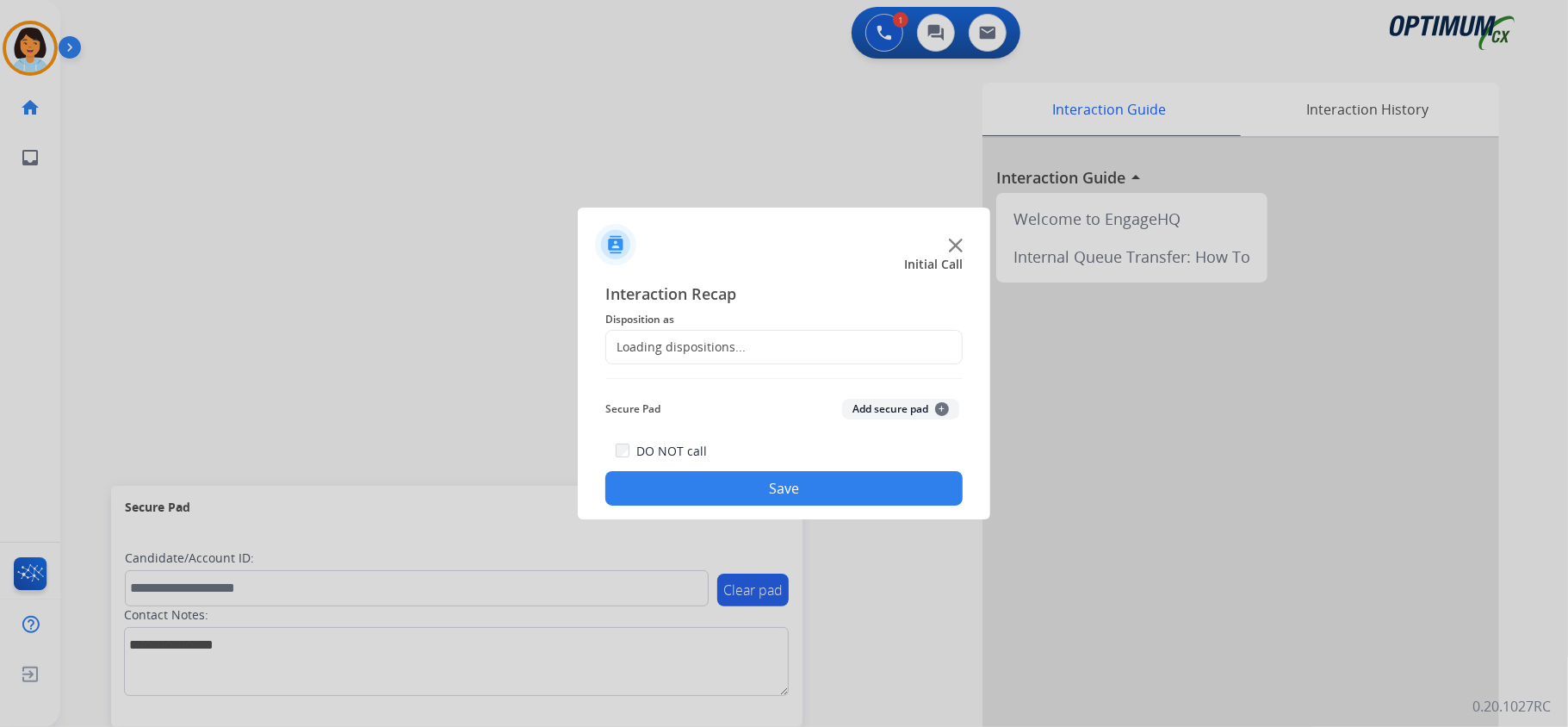
click at [708, 340] on div "Loading dispositions..." at bounding box center [676, 347] width 140 height 17
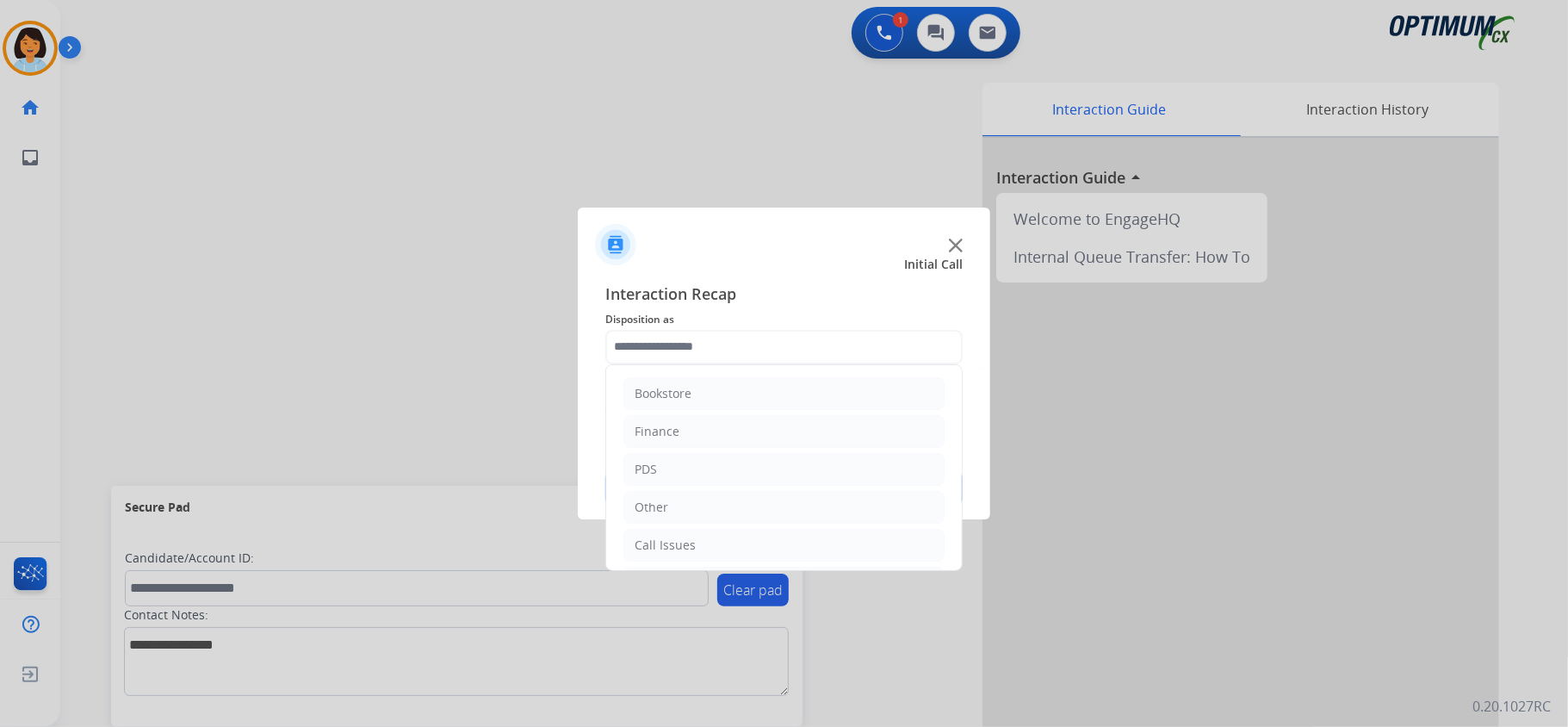
click at [711, 345] on input "text" at bounding box center [784, 347] width 357 height 35
click at [722, 466] on div "Initial Application" at bounding box center [686, 465] width 102 height 17
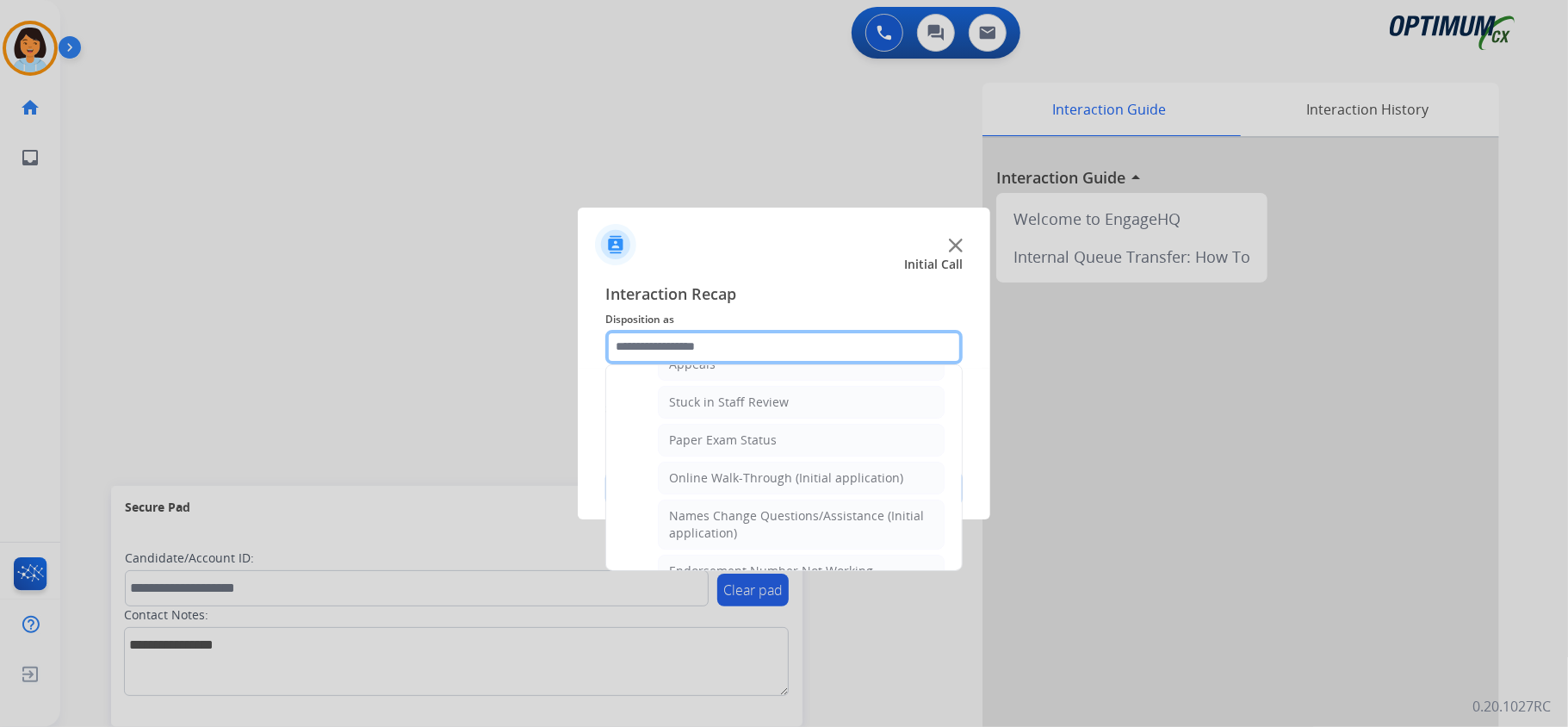
scroll to position [352, 0]
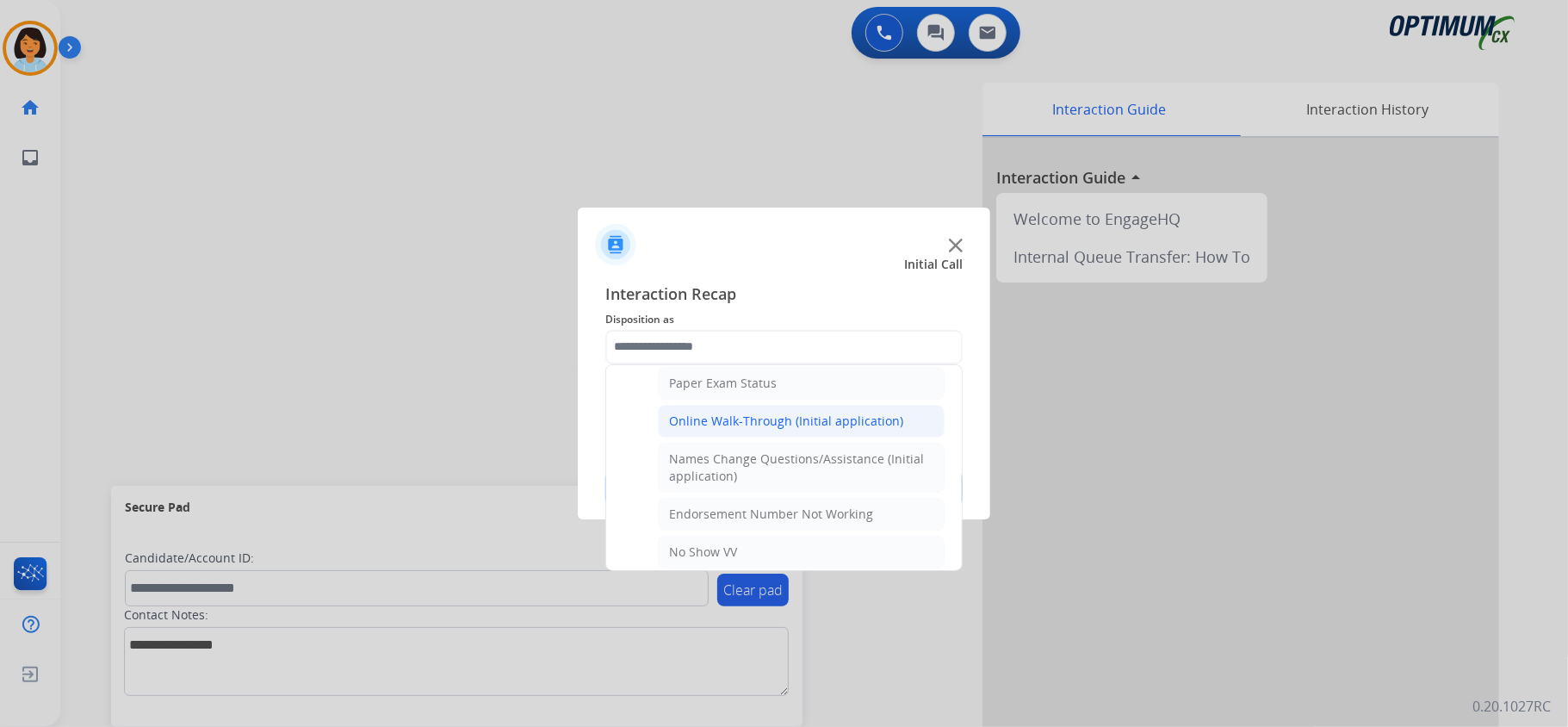
click at [743, 437] on li "Online Walk-Through (Initial application)" at bounding box center [800, 420] width 286 height 33
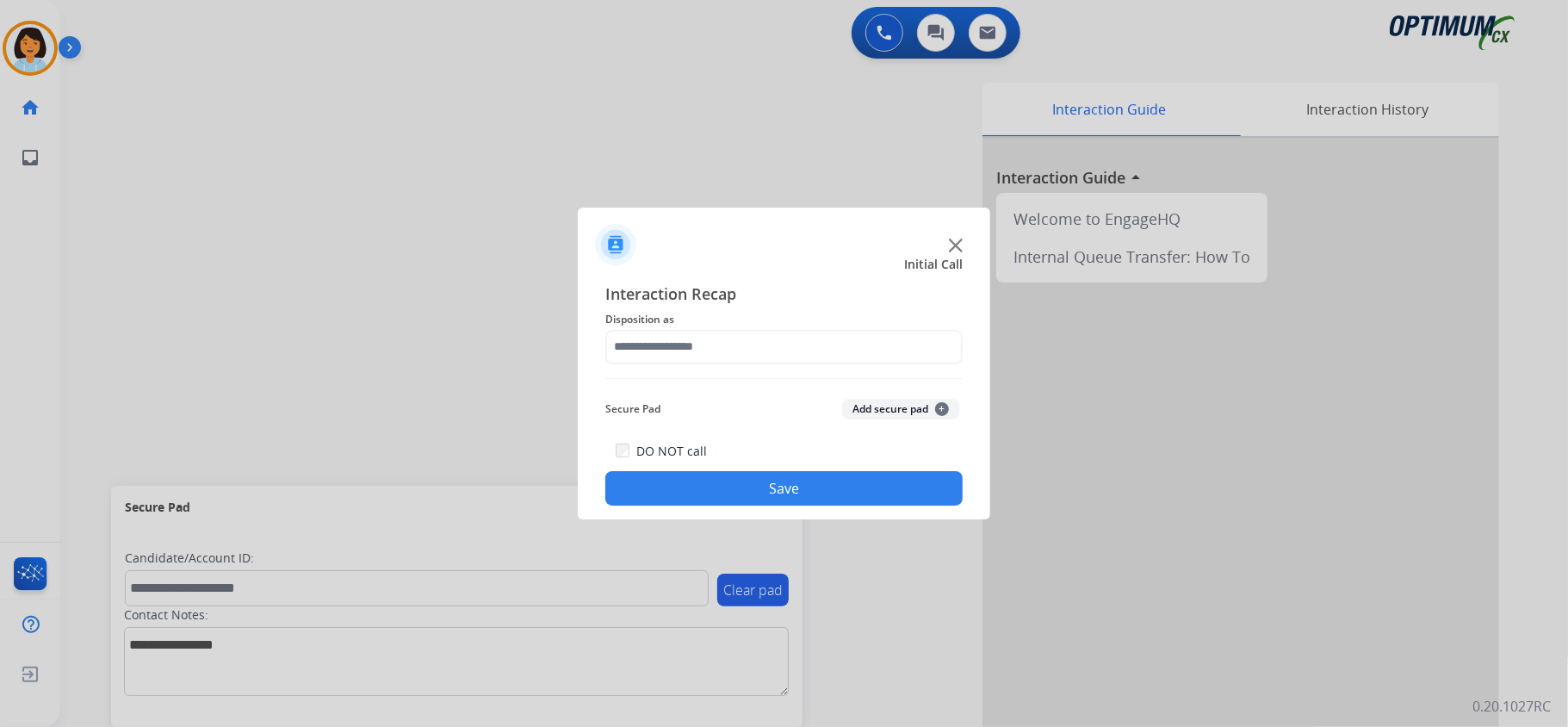
type input "**********"
click at [746, 507] on div "**********" at bounding box center [784, 393] width 412 height 253
click at [744, 487] on button "Save" at bounding box center [784, 488] width 357 height 35
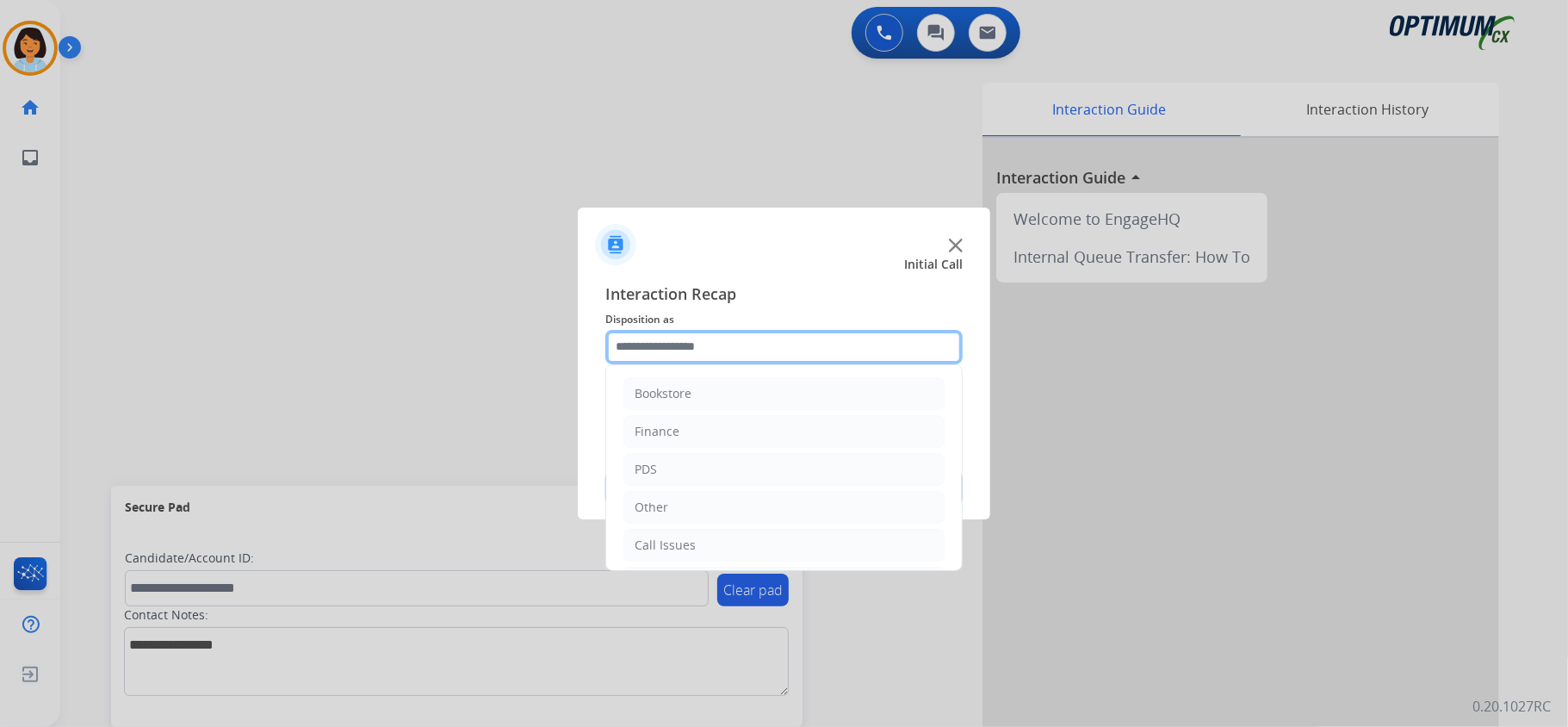
click at [749, 345] on input "text" at bounding box center [784, 347] width 357 height 35
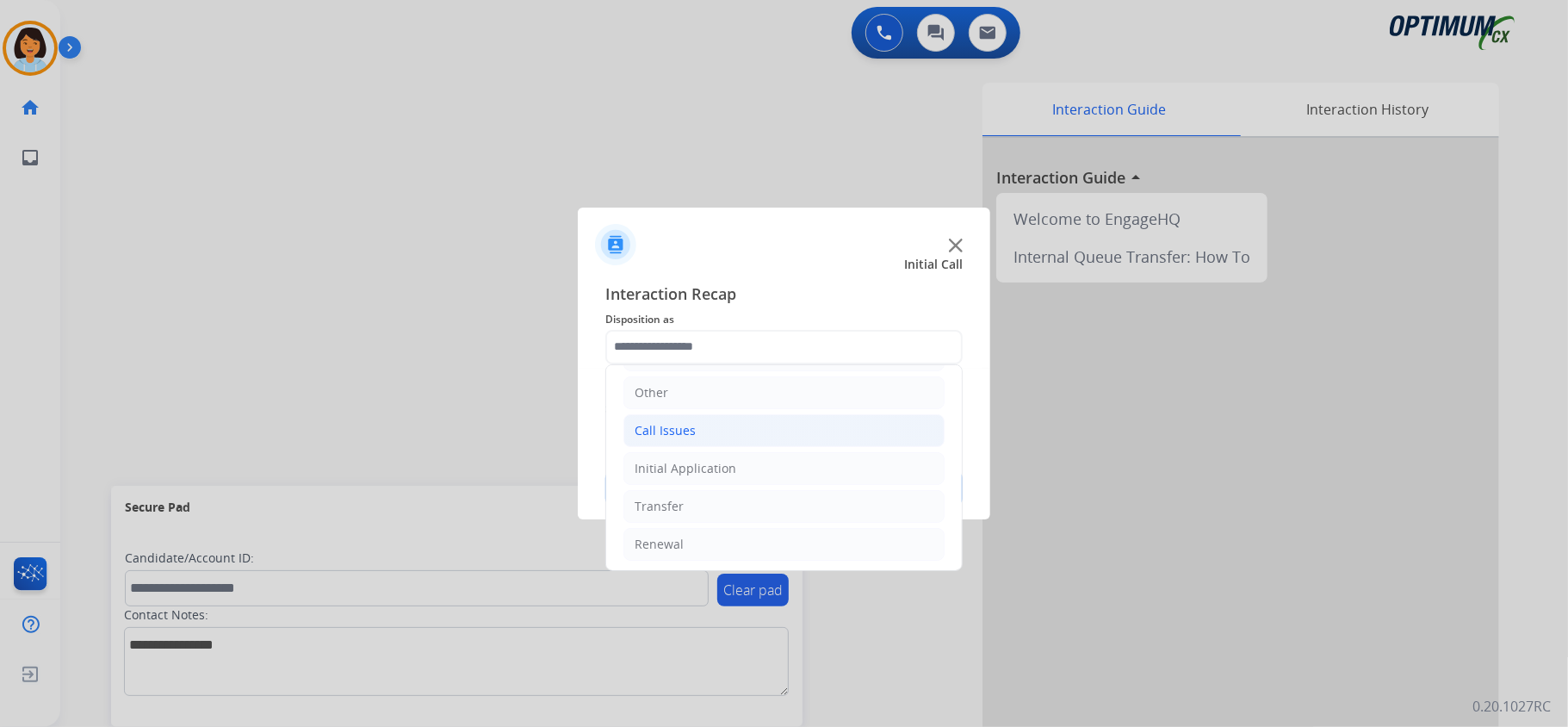
click at [701, 431] on li "Call Issues" at bounding box center [784, 430] width 321 height 33
click at [720, 548] on div "Dropped Call" at bounding box center [707, 543] width 76 height 17
type input "**********"
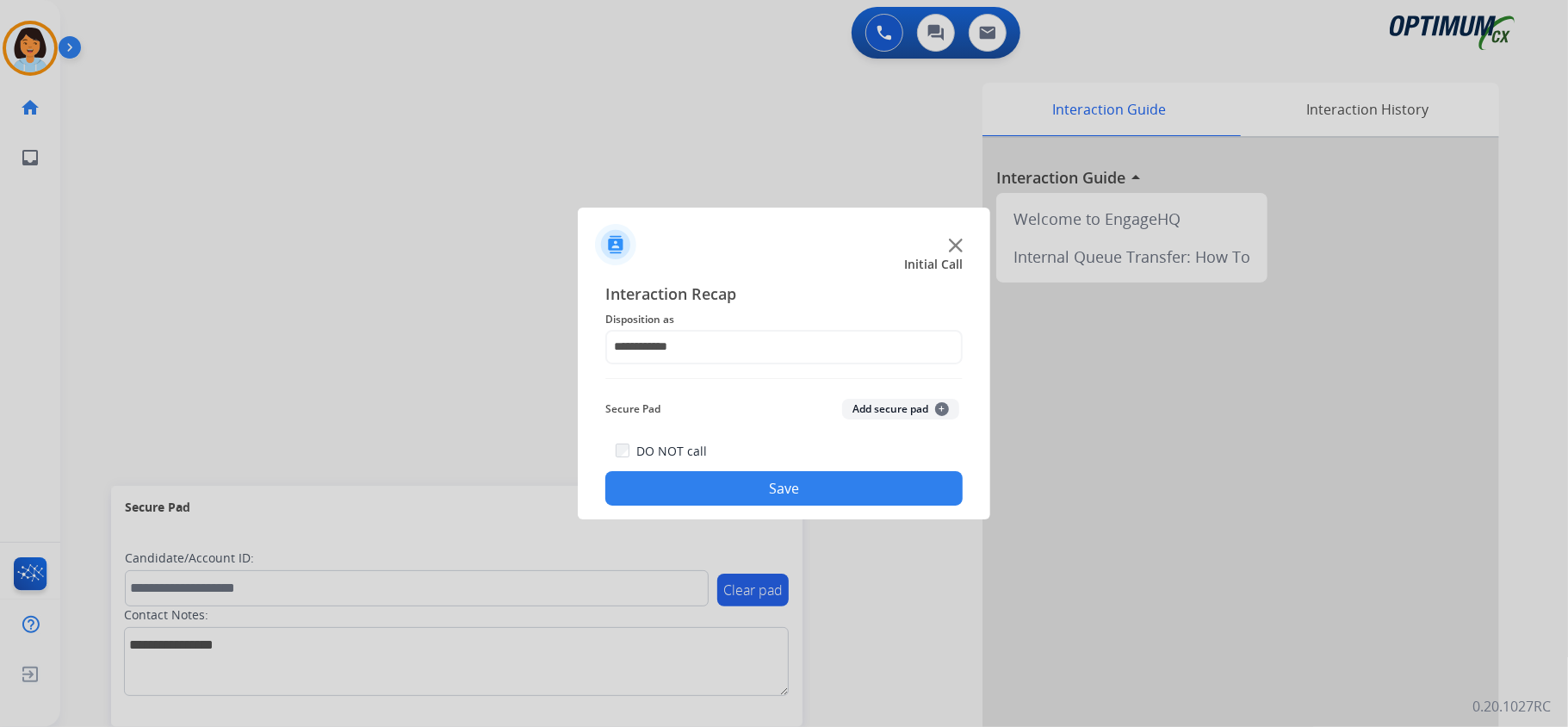
click at [714, 476] on button "Save" at bounding box center [784, 488] width 357 height 35
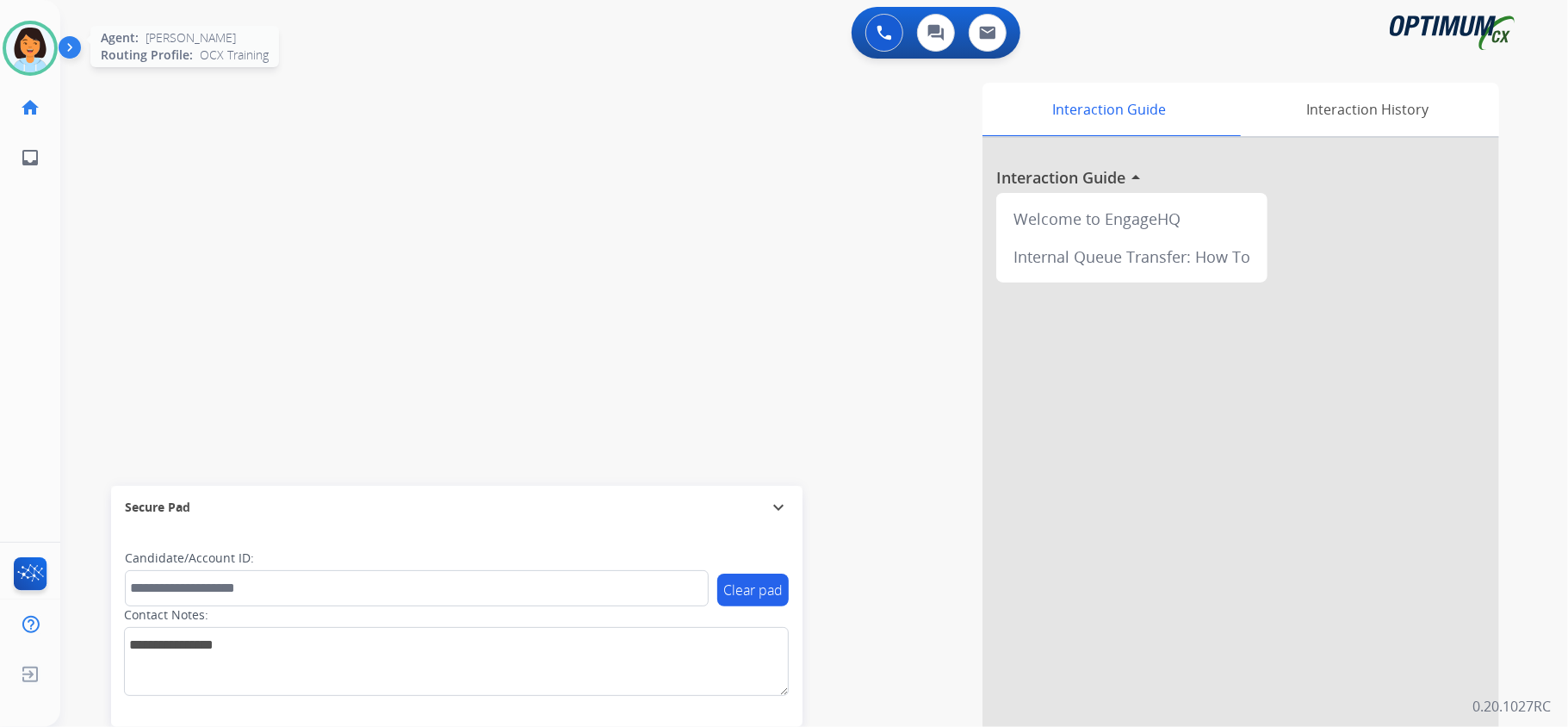
click at [40, 42] on img at bounding box center [30, 48] width 48 height 48
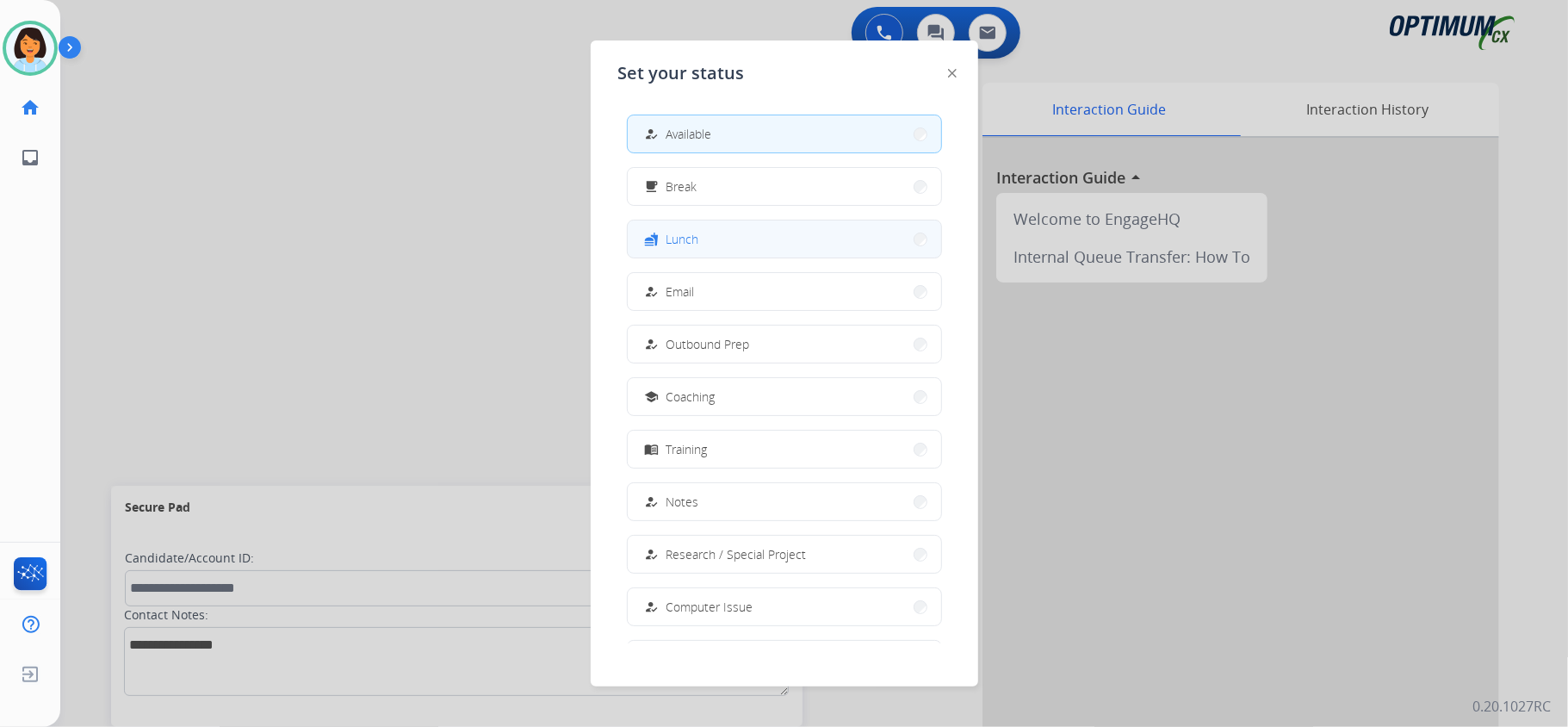
click at [717, 232] on button "fastfood Lunch" at bounding box center [784, 239] width 313 height 37
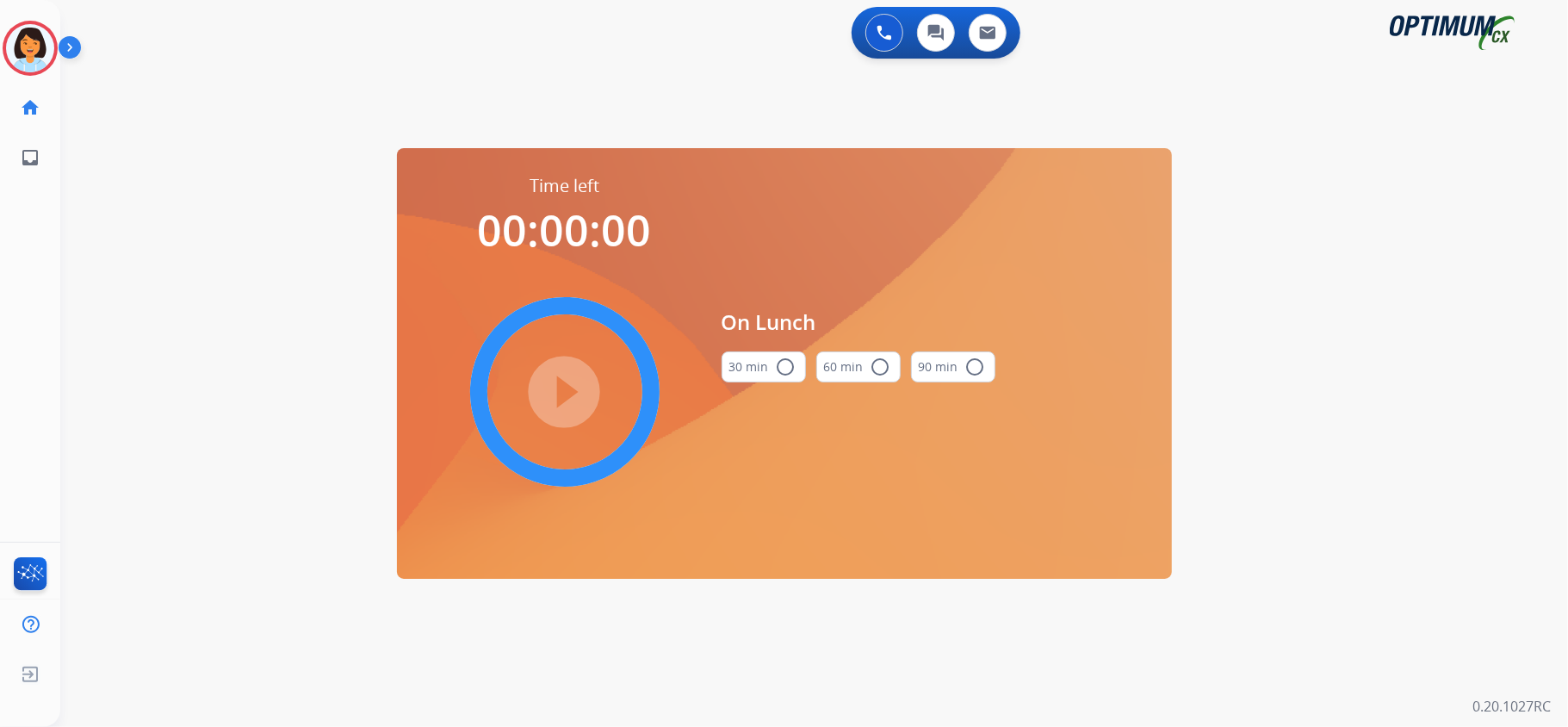
click at [780, 369] on mat-icon "radio_button_unchecked" at bounding box center [785, 366] width 21 height 21
click at [575, 389] on mat-icon "play_circle_filled" at bounding box center [564, 391] width 21 height 21
